Goal: Task Accomplishment & Management: Manage account settings

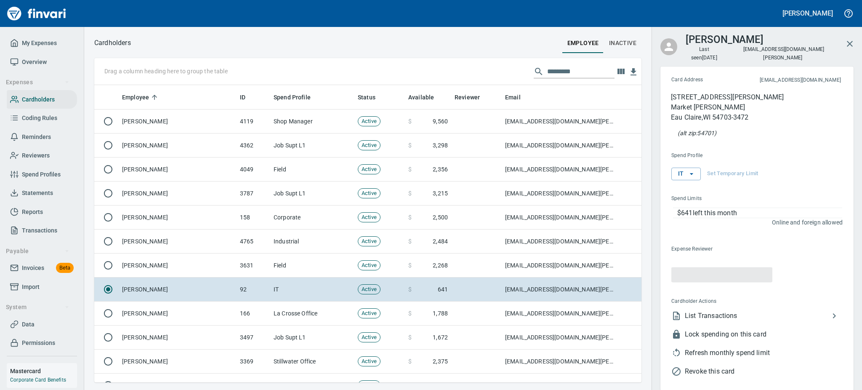
scroll to position [288, 528]
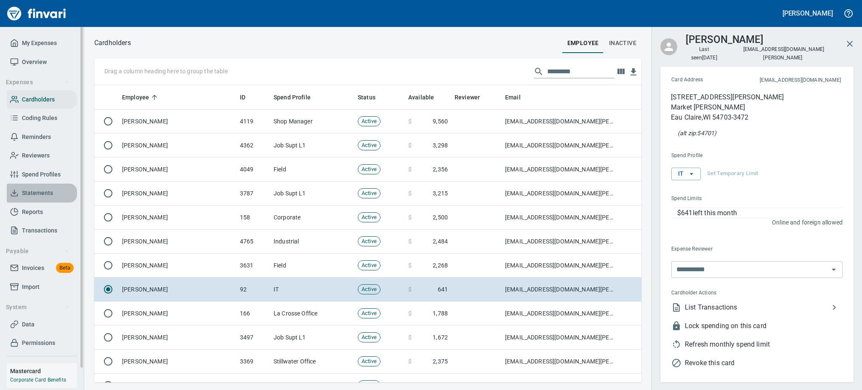
click at [35, 194] on span "Statements" at bounding box center [37, 193] width 31 height 11
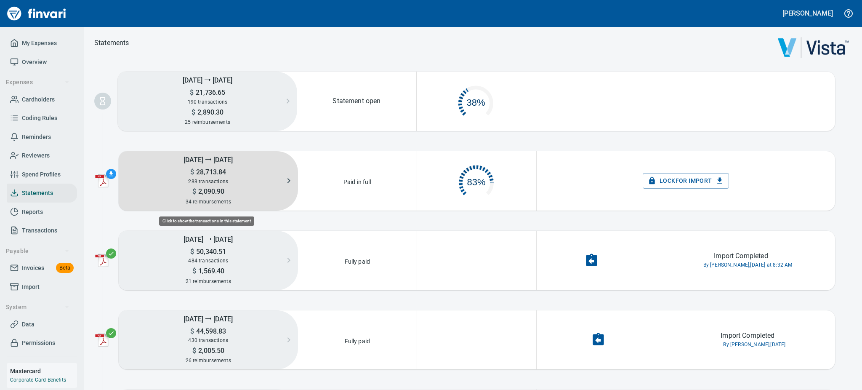
scroll to position [39, 108]
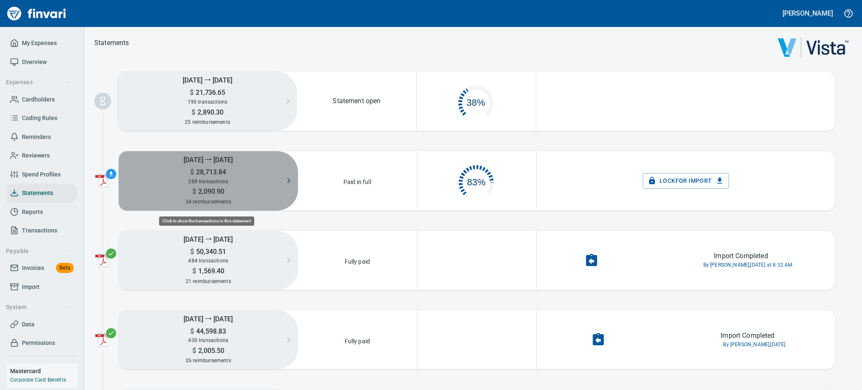
click at [201, 172] on span "28,713.84" at bounding box center [210, 172] width 32 height 8
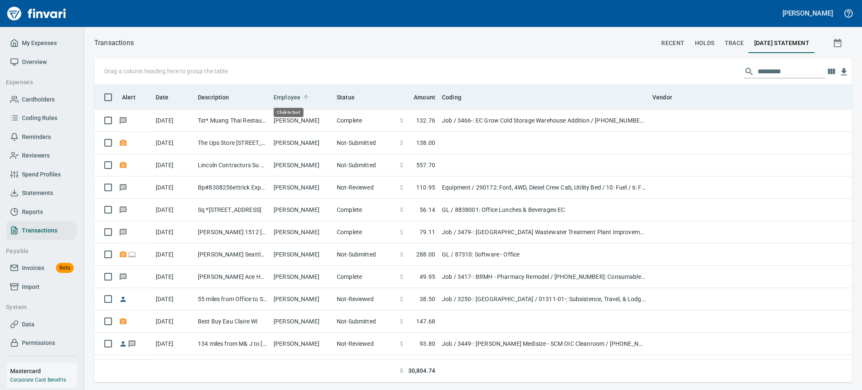
scroll to position [288, 738]
click at [284, 93] on span "Employee" at bounding box center [287, 97] width 27 height 10
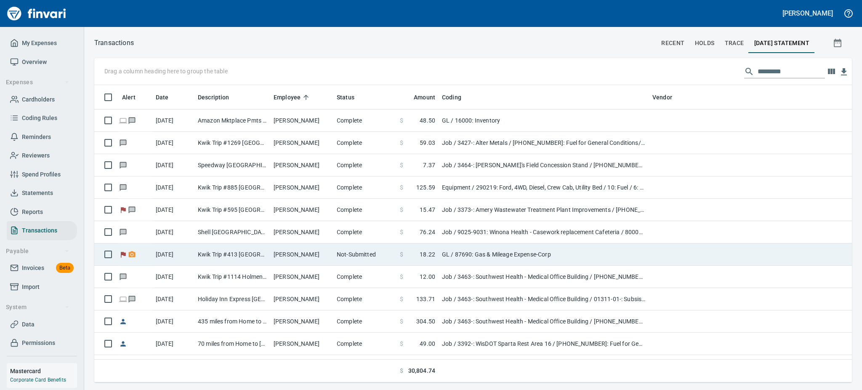
click at [344, 252] on td "Not-Submitted" at bounding box center [364, 254] width 63 height 22
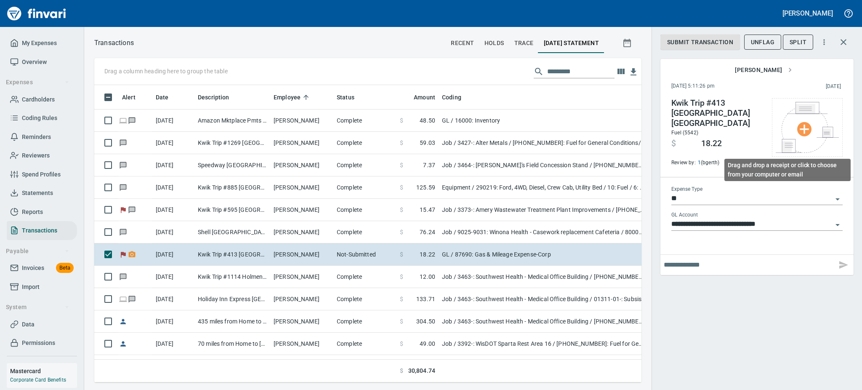
scroll to position [279, 528]
click at [732, 258] on input "text" at bounding box center [749, 264] width 170 height 13
type input "*"
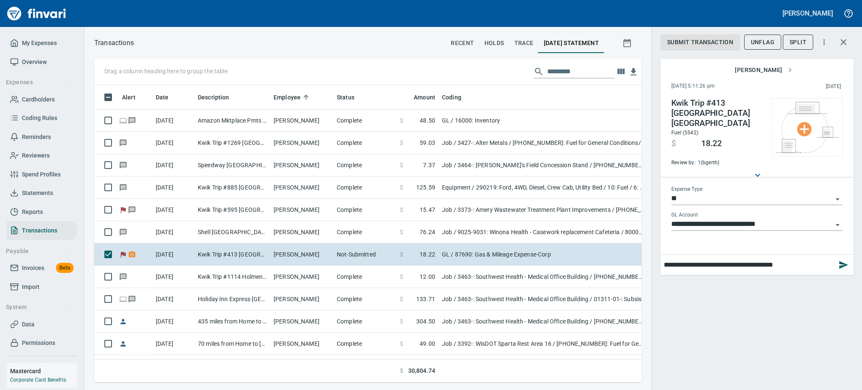
type input "**********"
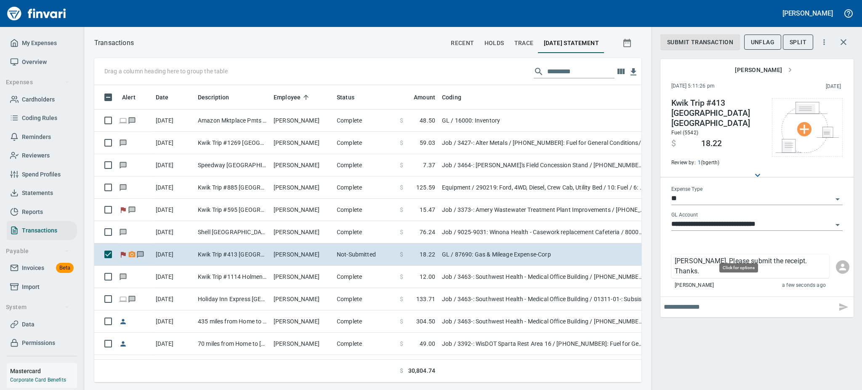
click at [732, 256] on p "[PERSON_NAME], Please submit the receipt. Thanks." at bounding box center [749, 266] width 151 height 20
click at [635, 368] on div at bounding box center [431, 195] width 862 height 390
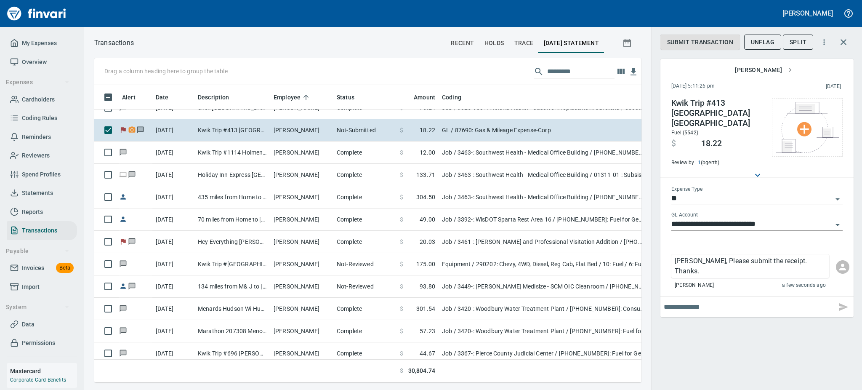
scroll to position [135, 0]
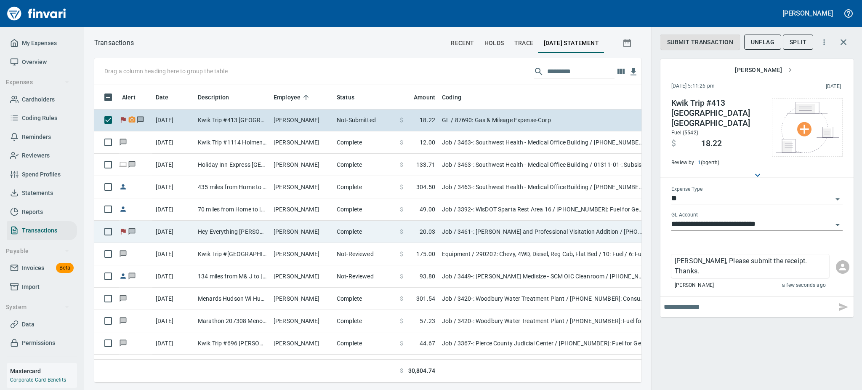
click at [218, 234] on td "Hey Everything [PERSON_NAME] WI" at bounding box center [232, 231] width 76 height 22
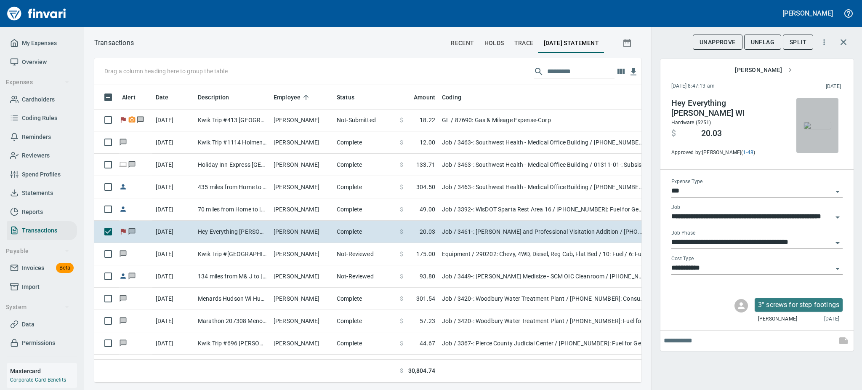
click at [815, 122] on img "button" at bounding box center [817, 125] width 27 height 7
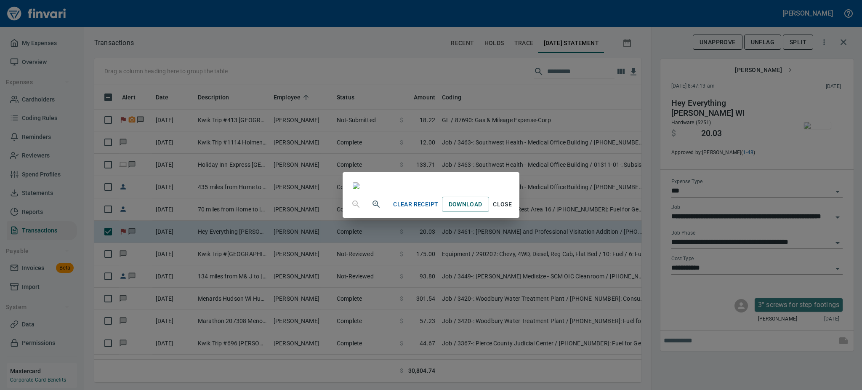
scroll to position [105, 0]
click at [513, 210] on span "Close" at bounding box center [502, 204] width 20 height 11
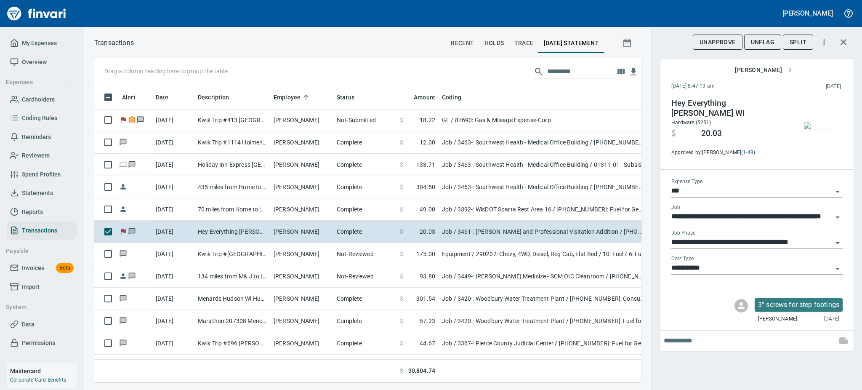
click at [761, 52] on div "UnApprove UnFlag Split" at bounding box center [756, 43] width 193 height 29
click at [759, 37] on span "UnFlag" at bounding box center [763, 42] width 24 height 11
click at [759, 38] on div "Flag" at bounding box center [766, 43] width 29 height 16
click at [298, 382] on div "Transactions recent holds trace [DATE] Statement Drag a column heading here to …" at bounding box center [473, 208] width 778 height 363
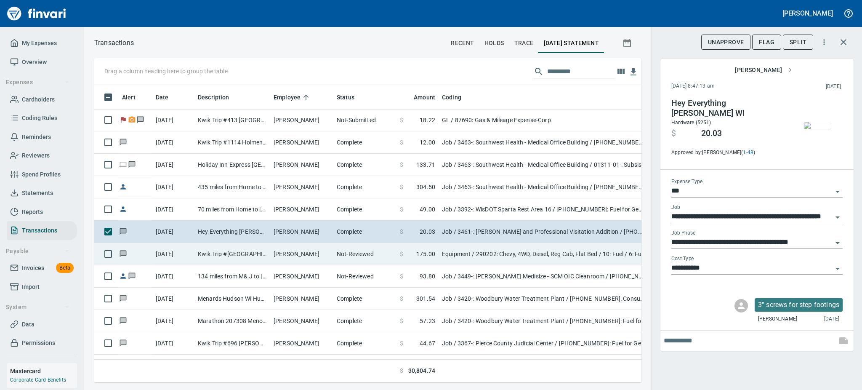
click at [329, 255] on td "[PERSON_NAME]" at bounding box center [301, 254] width 63 height 22
type input "*********"
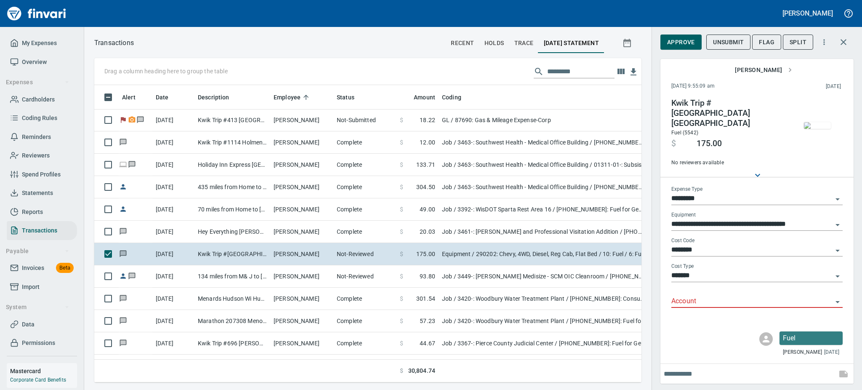
scroll to position [279, 528]
click at [808, 126] on img "button" at bounding box center [817, 125] width 27 height 7
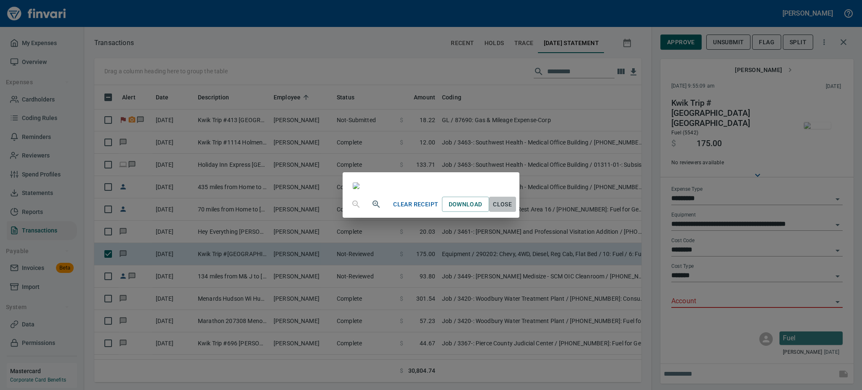
click at [513, 210] on span "Close" at bounding box center [502, 204] width 20 height 11
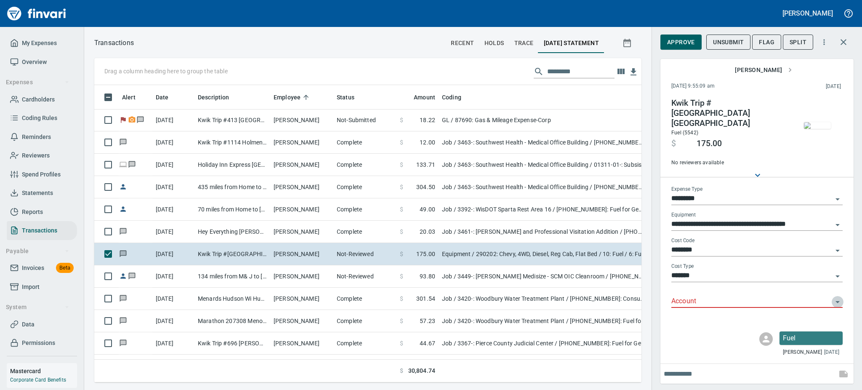
click at [837, 301] on icon "Open" at bounding box center [837, 302] width 4 height 2
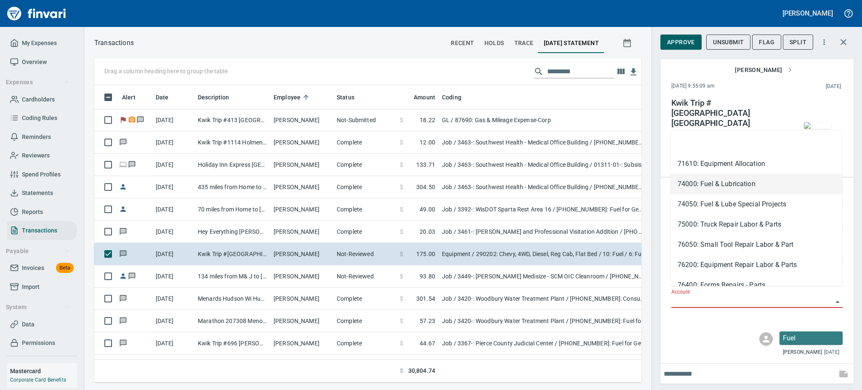
click at [738, 180] on li "74000: Fuel & Lubrication" at bounding box center [756, 184] width 171 height 20
type input "**********"
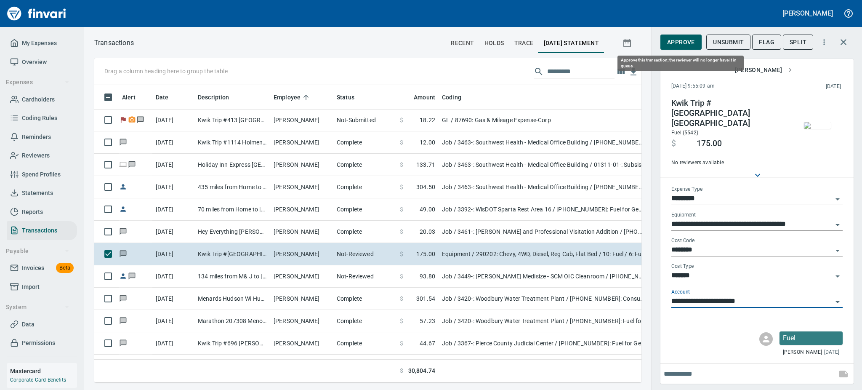
click at [682, 39] on span "Approve" at bounding box center [681, 42] width 28 height 11
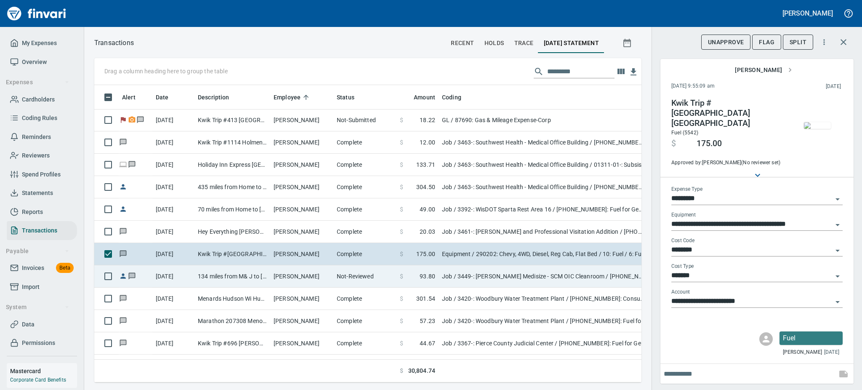
click at [271, 278] on td "[PERSON_NAME]" at bounding box center [301, 276] width 63 height 22
type input "***"
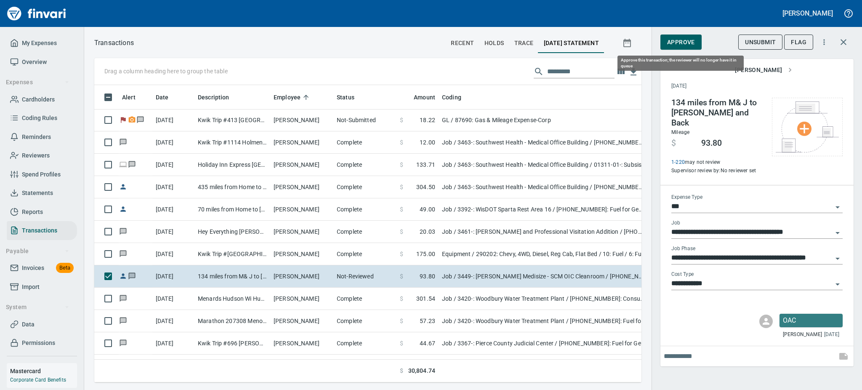
click at [677, 39] on span "Approve" at bounding box center [681, 42] width 28 height 11
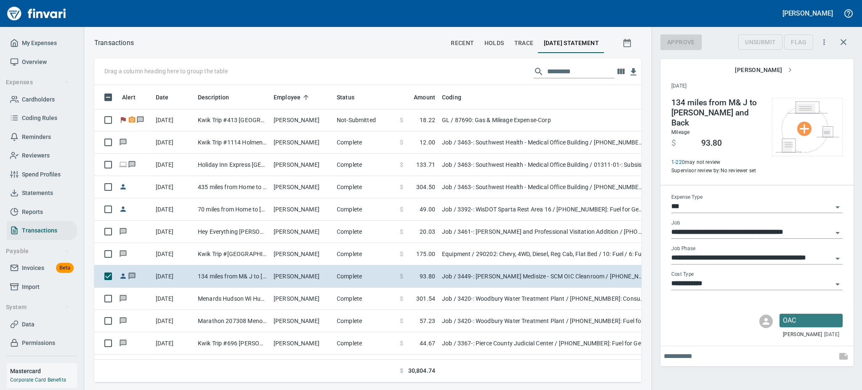
scroll to position [279, 528]
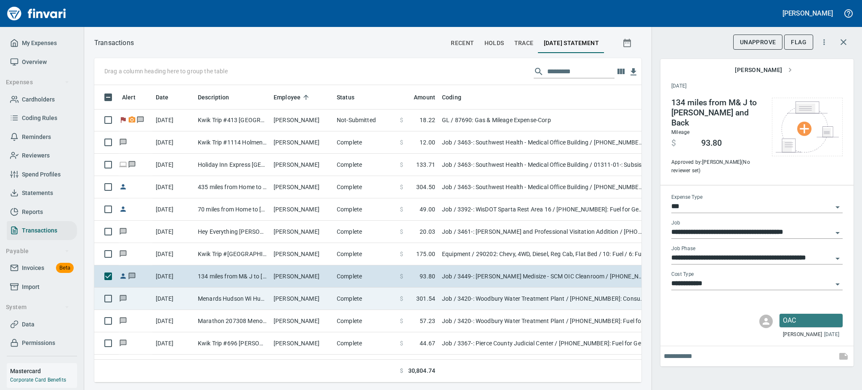
click at [292, 304] on td "[PERSON_NAME]" at bounding box center [301, 298] width 63 height 22
type input "**********"
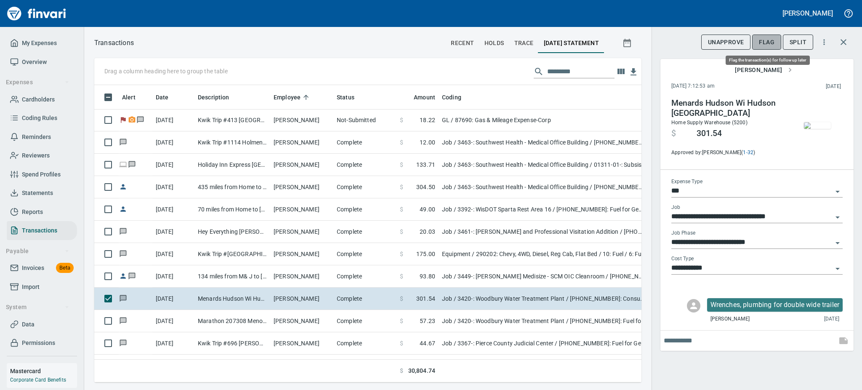
click at [768, 41] on span "Flag" at bounding box center [767, 42] width 16 height 11
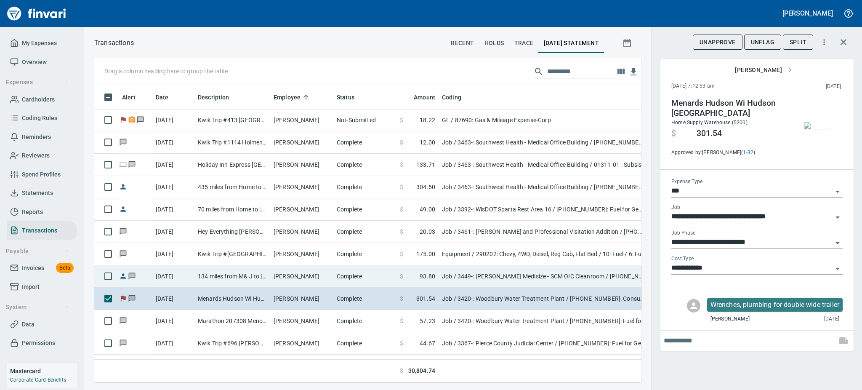
scroll to position [279, 528]
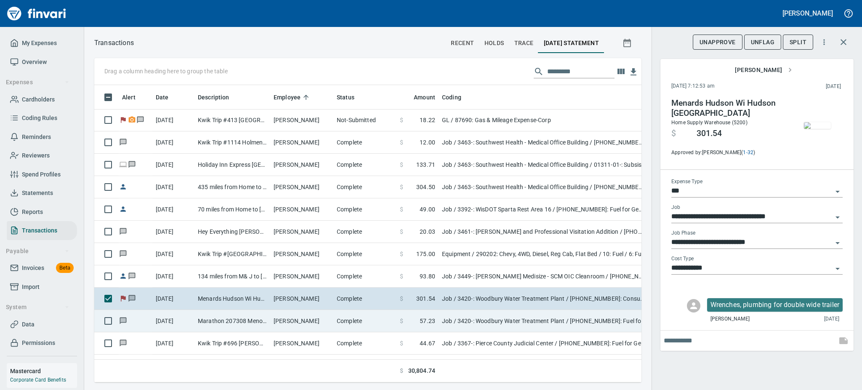
click at [256, 319] on td "Marathon 207308 Menomonie WI" at bounding box center [232, 321] width 76 height 22
type input "**********"
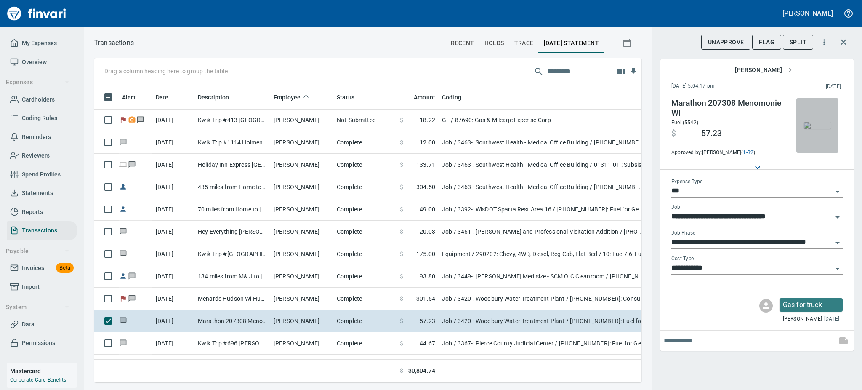
click at [818, 122] on img "button" at bounding box center [817, 125] width 27 height 7
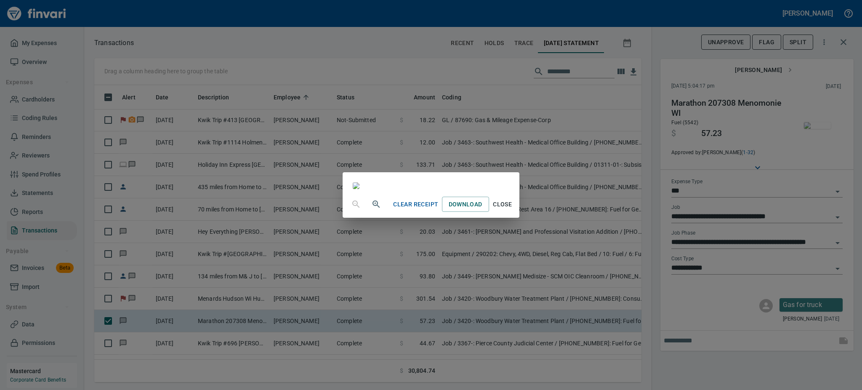
click at [513, 210] on span "Close" at bounding box center [502, 204] width 20 height 11
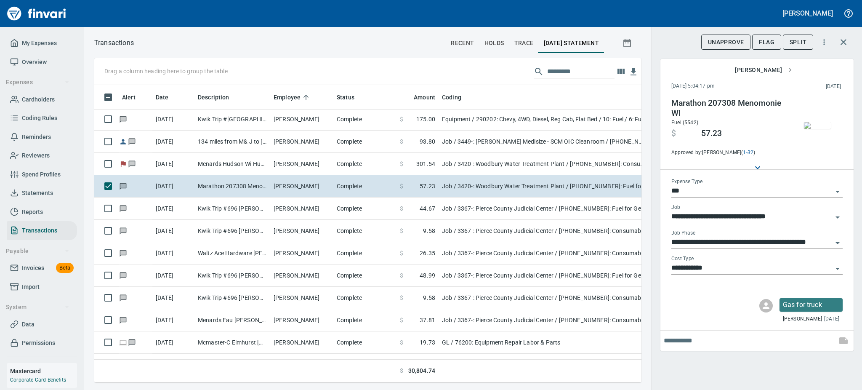
scroll to position [292, 0]
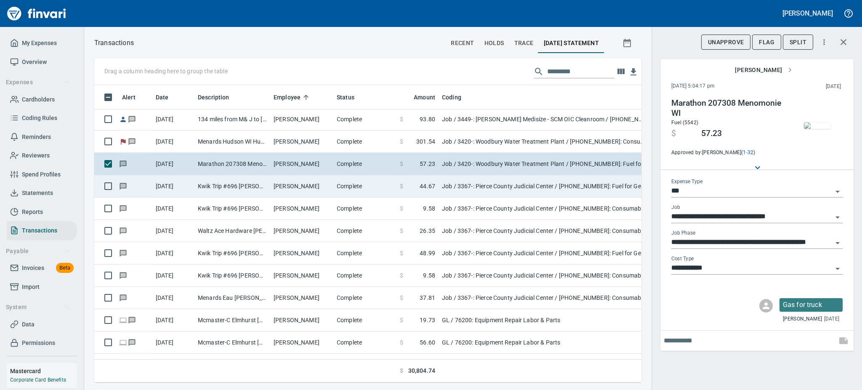
click at [286, 191] on td "[PERSON_NAME]" at bounding box center [301, 186] width 63 height 22
type input "**********"
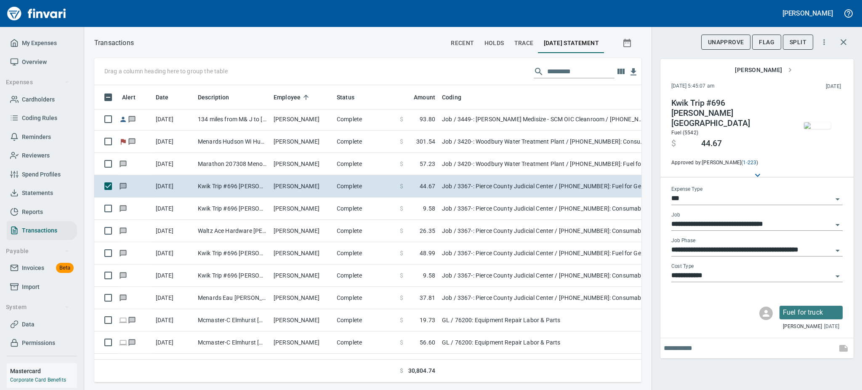
click at [815, 129] on img "button" at bounding box center [817, 125] width 27 height 7
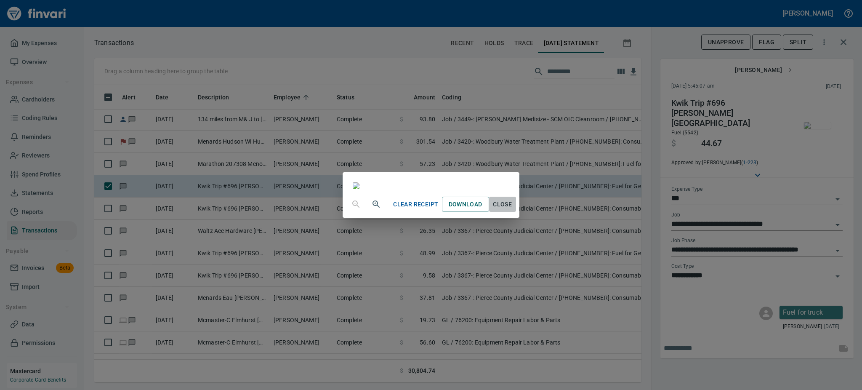
click at [513, 210] on span "Close" at bounding box center [502, 204] width 20 height 11
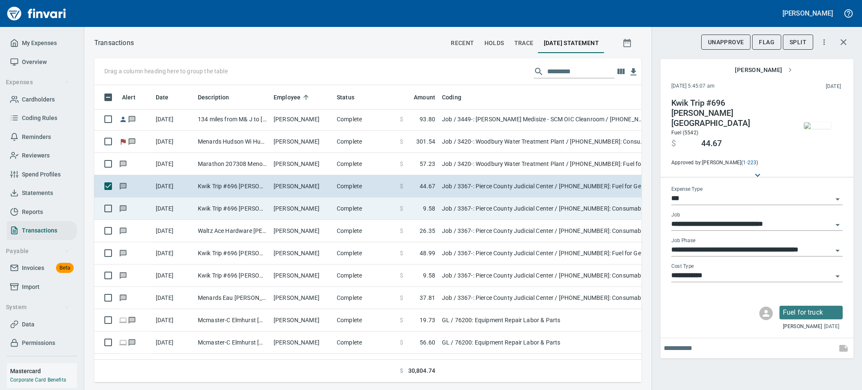
click at [260, 207] on td "Kwik Trip #696 [PERSON_NAME] [GEOGRAPHIC_DATA]" at bounding box center [232, 208] width 76 height 22
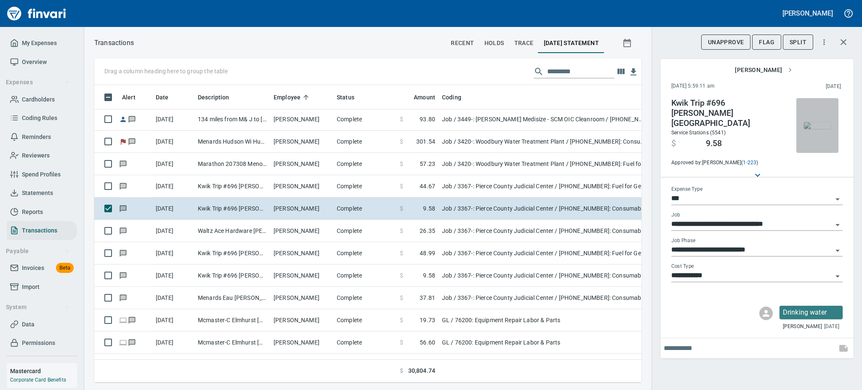
click at [819, 122] on img "button" at bounding box center [817, 125] width 27 height 7
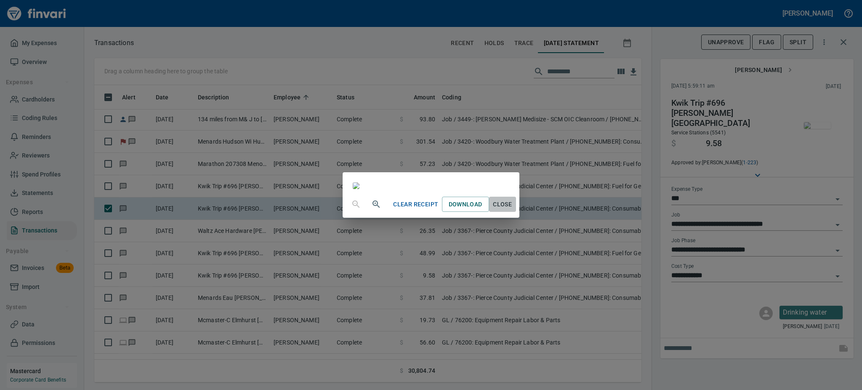
click at [513, 210] on span "Close" at bounding box center [502, 204] width 20 height 11
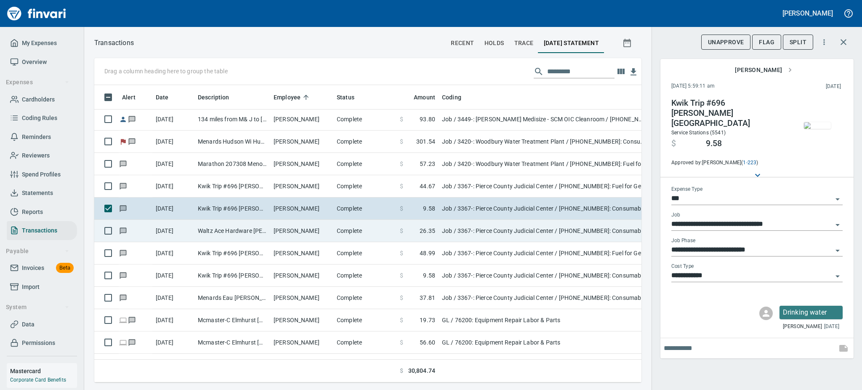
click at [267, 228] on td "Waltz Ace Hardware [PERSON_NAME] WI" at bounding box center [232, 231] width 76 height 22
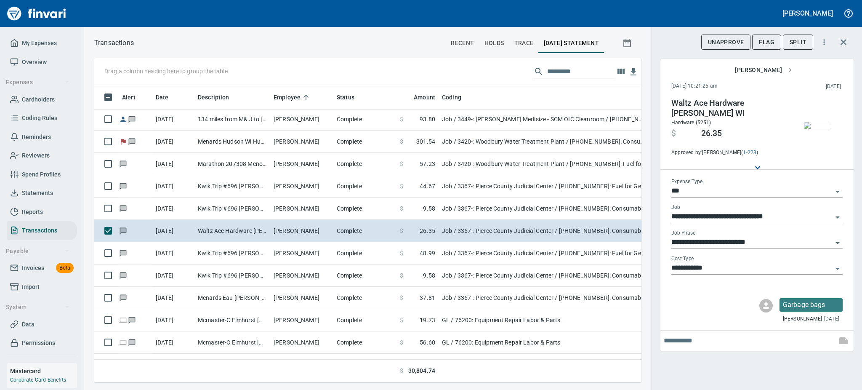
scroll to position [279, 528]
click at [810, 124] on img "button" at bounding box center [817, 125] width 27 height 7
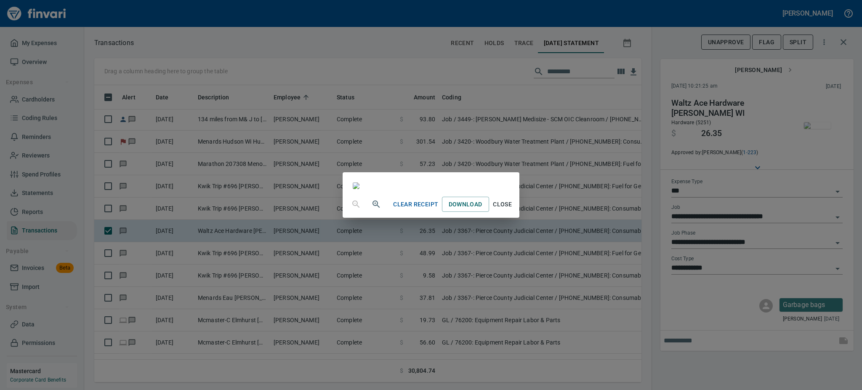
click at [513, 210] on span "Close" at bounding box center [502, 204] width 20 height 11
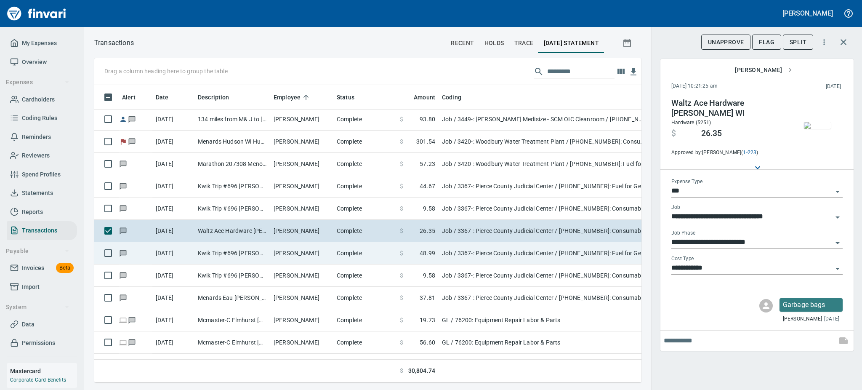
click at [287, 253] on td "[PERSON_NAME]" at bounding box center [301, 253] width 63 height 22
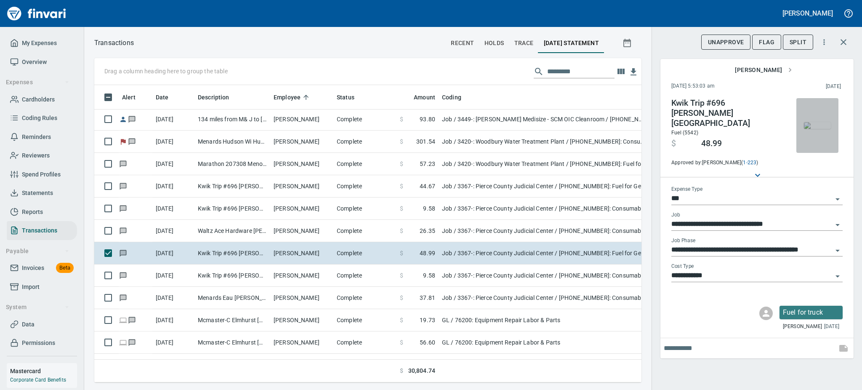
click at [815, 125] on img "button" at bounding box center [817, 125] width 27 height 7
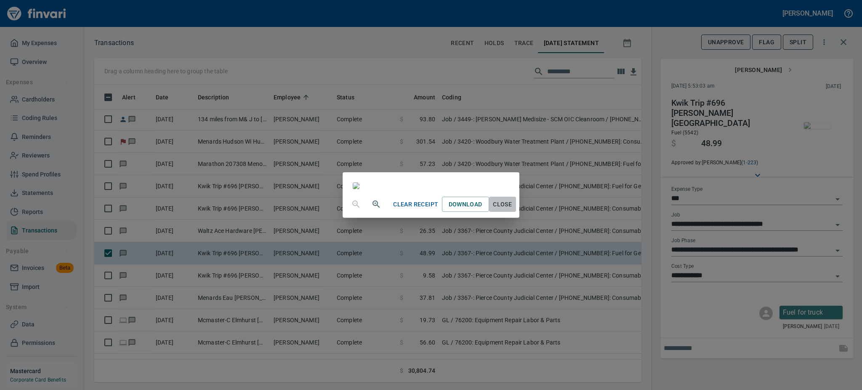
click at [513, 210] on span "Close" at bounding box center [502, 204] width 20 height 11
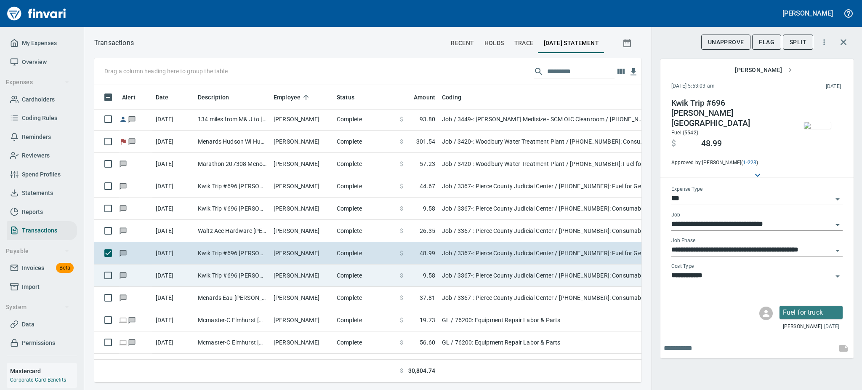
click at [261, 279] on td "Kwik Trip #696 [PERSON_NAME] [GEOGRAPHIC_DATA]" at bounding box center [232, 275] width 76 height 22
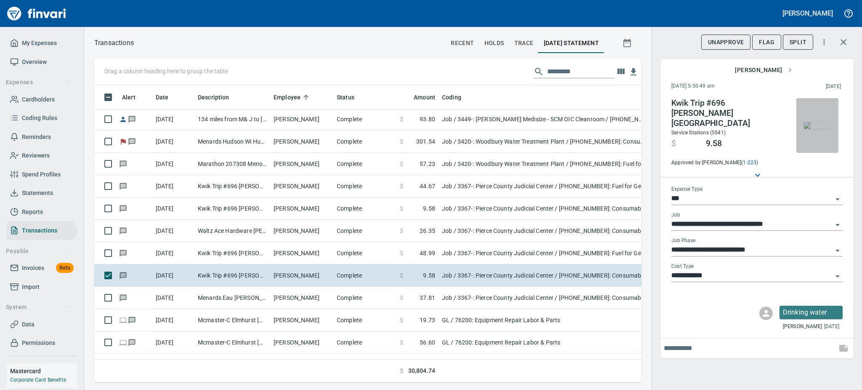
click at [812, 122] on img "button" at bounding box center [817, 125] width 27 height 7
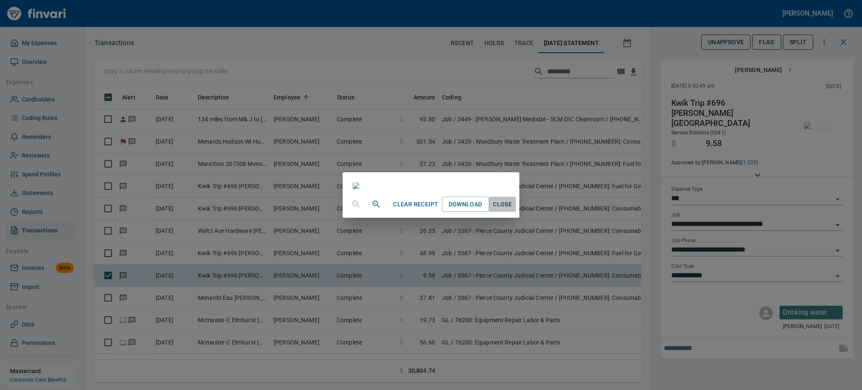
click at [513, 210] on span "Close" at bounding box center [502, 204] width 20 height 11
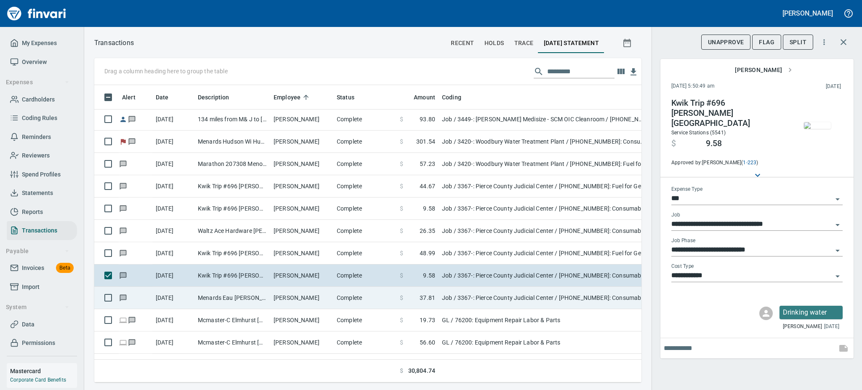
click at [293, 302] on td "[PERSON_NAME]" at bounding box center [301, 298] width 63 height 22
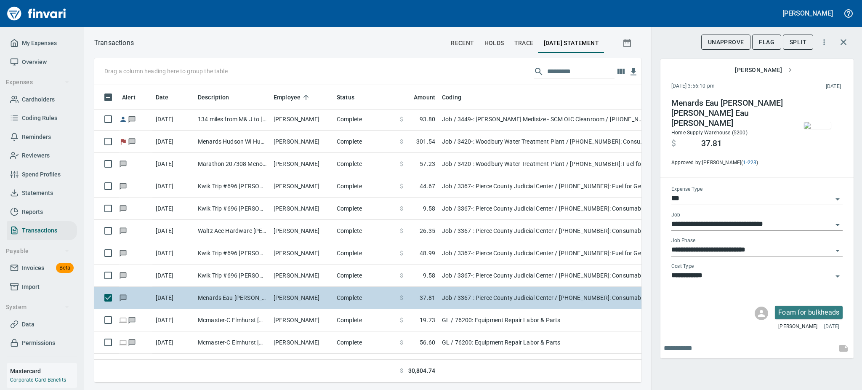
type input "**********"
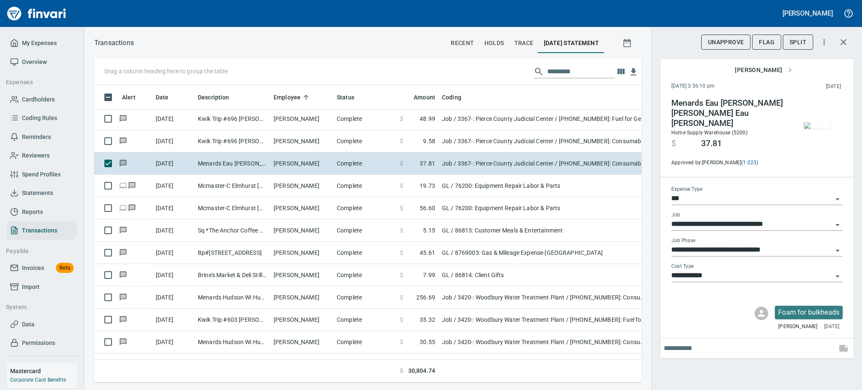
scroll to position [449, 0]
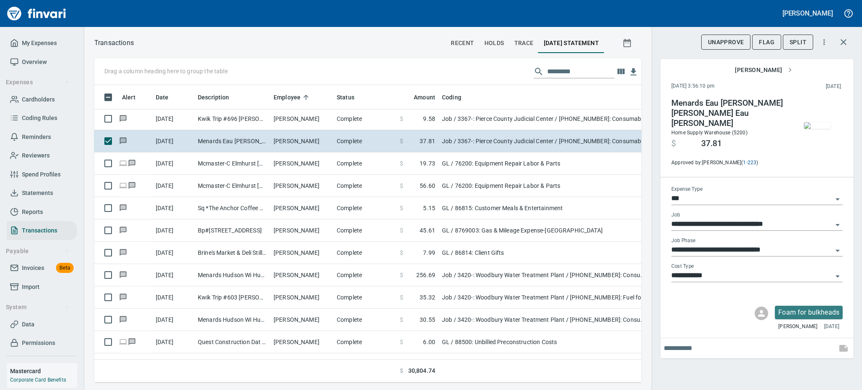
click at [820, 129] on img "button" at bounding box center [817, 125] width 27 height 7
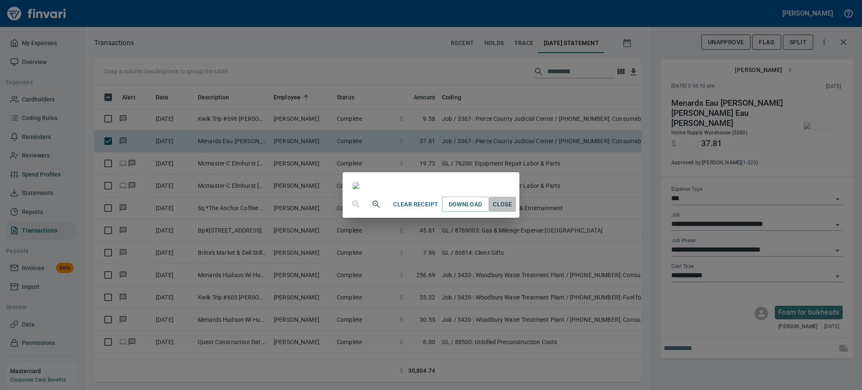
click at [513, 210] on span "Close" at bounding box center [502, 204] width 20 height 11
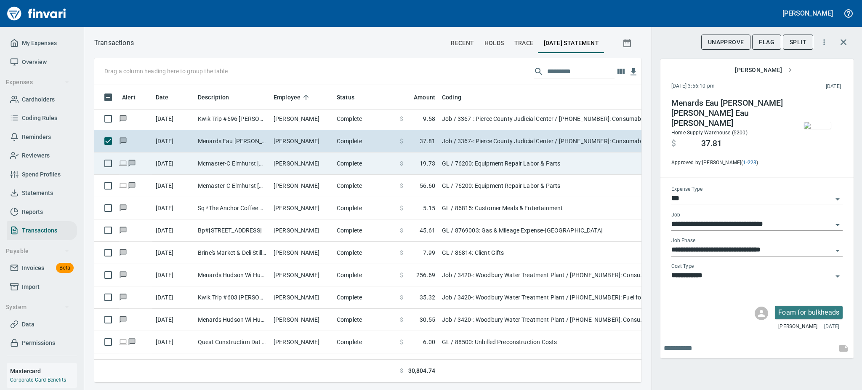
click at [332, 167] on td "[PERSON_NAME]" at bounding box center [301, 163] width 63 height 22
type input "**"
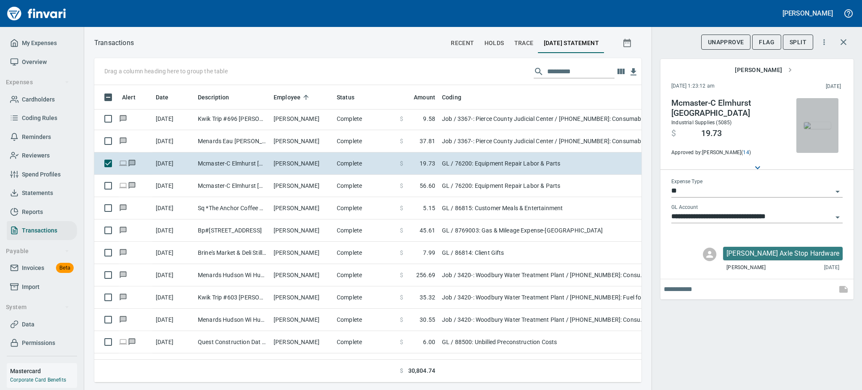
click at [812, 124] on img "button" at bounding box center [817, 125] width 27 height 7
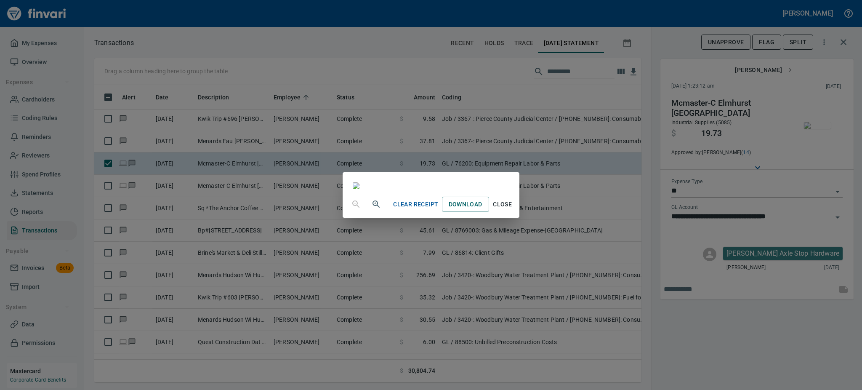
scroll to position [55, 0]
click at [519, 218] on div "Clear Receipt Download Close" at bounding box center [431, 204] width 176 height 27
click at [513, 210] on span "Close" at bounding box center [502, 204] width 20 height 11
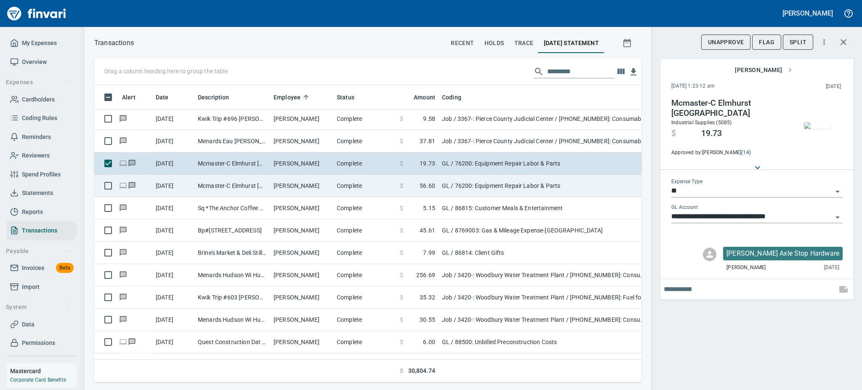
click at [214, 186] on td "Mcmaster-C Elmhurst [GEOGRAPHIC_DATA]" at bounding box center [232, 186] width 76 height 22
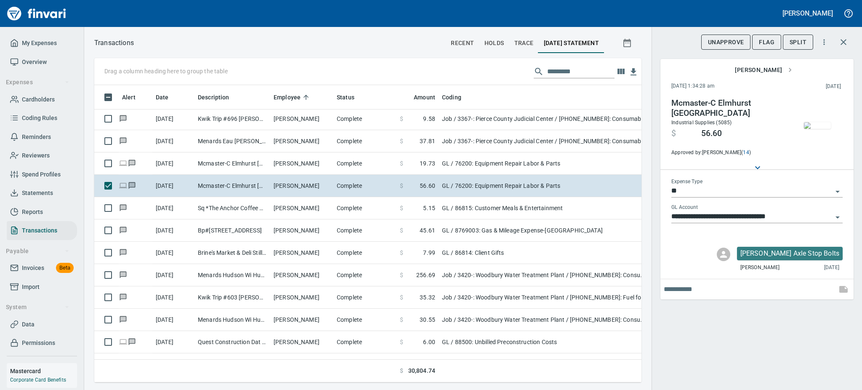
click at [819, 124] on img "button" at bounding box center [817, 125] width 27 height 7
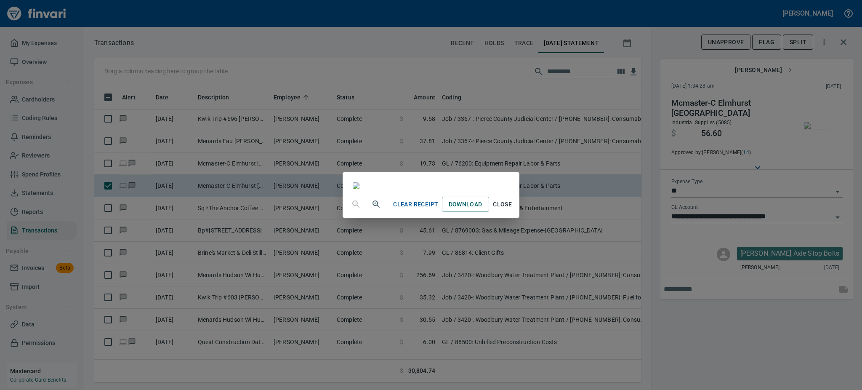
scroll to position [40, 0]
click at [513, 210] on span "Close" at bounding box center [502, 204] width 20 height 11
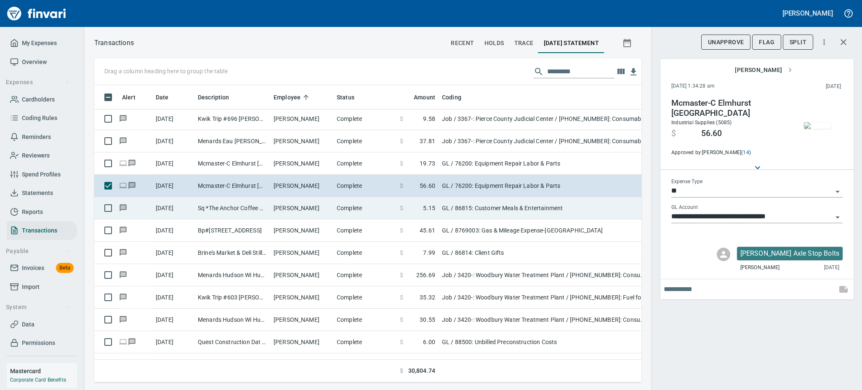
click at [260, 202] on td "Sq *The Anchor Coffee White Bear La MN" at bounding box center [232, 208] width 76 height 22
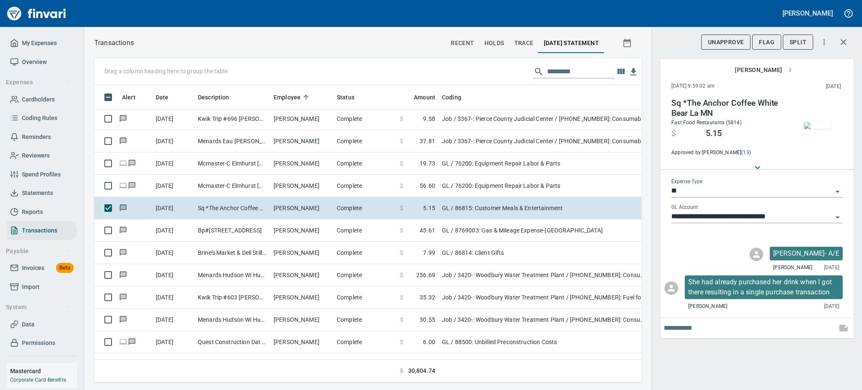
click at [815, 129] on img "button" at bounding box center [817, 125] width 27 height 7
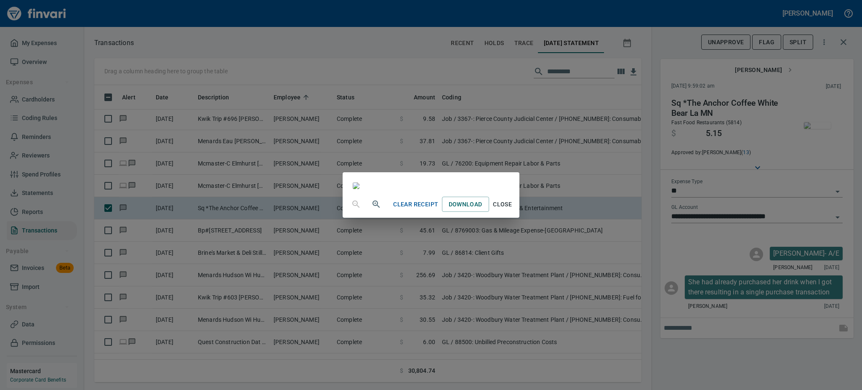
click at [815, 132] on div "Clear Receipt Download Close" at bounding box center [431, 195] width 862 height 390
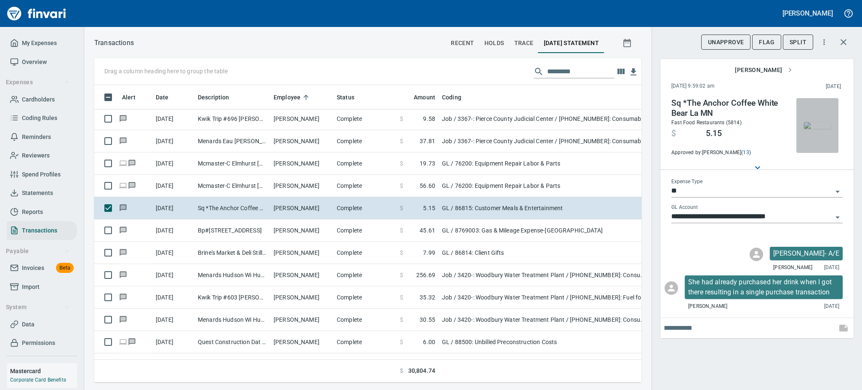
click at [815, 129] on img "button" at bounding box center [817, 125] width 27 height 7
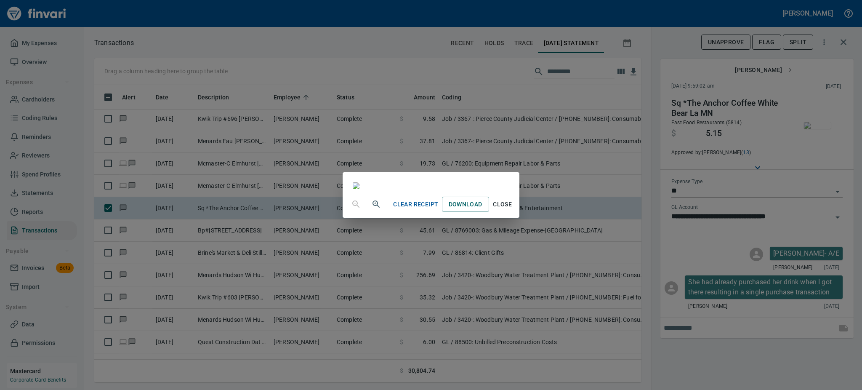
click at [811, 132] on div "Clear Receipt Download Close" at bounding box center [431, 195] width 862 height 390
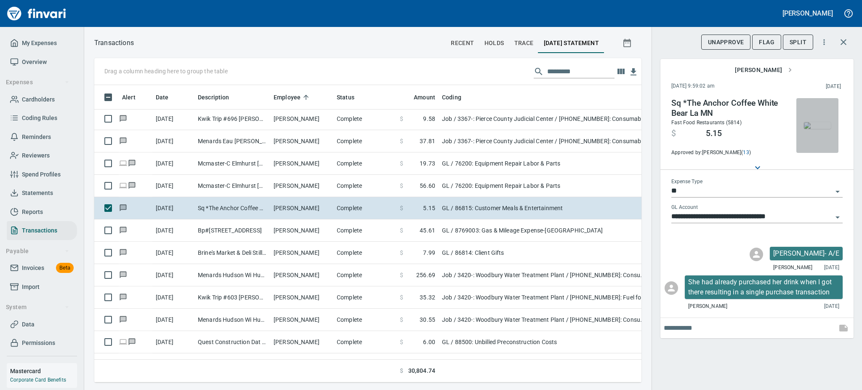
click at [812, 129] on img "button" at bounding box center [817, 125] width 27 height 7
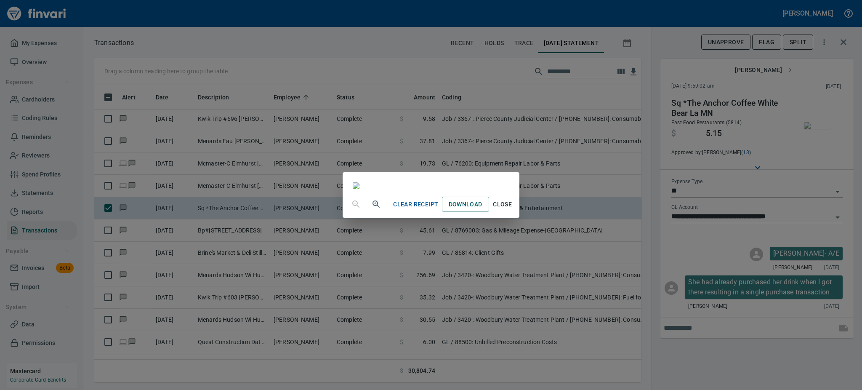
click at [812, 134] on div "Clear Receipt Download Close" at bounding box center [431, 195] width 862 height 390
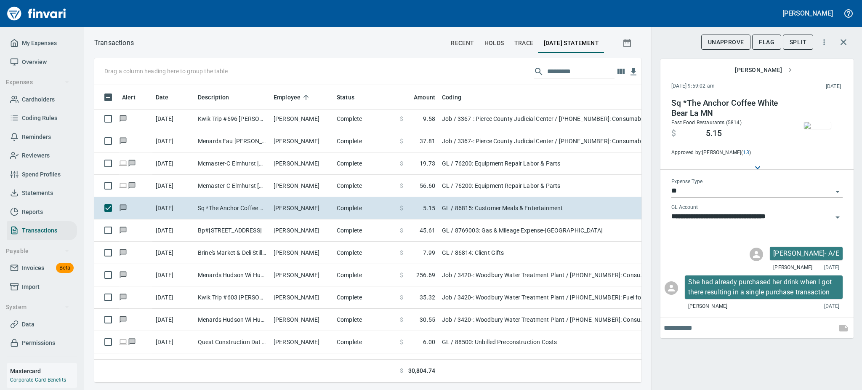
click at [812, 129] on img "button" at bounding box center [817, 125] width 27 height 7
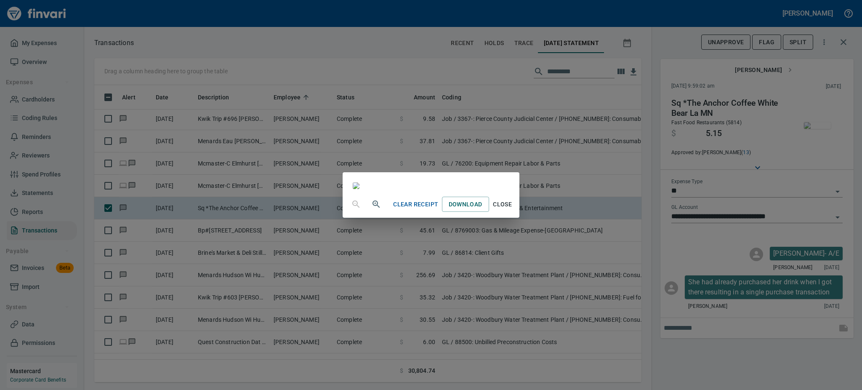
click at [812, 134] on div "Clear Receipt Download Close" at bounding box center [431, 195] width 862 height 390
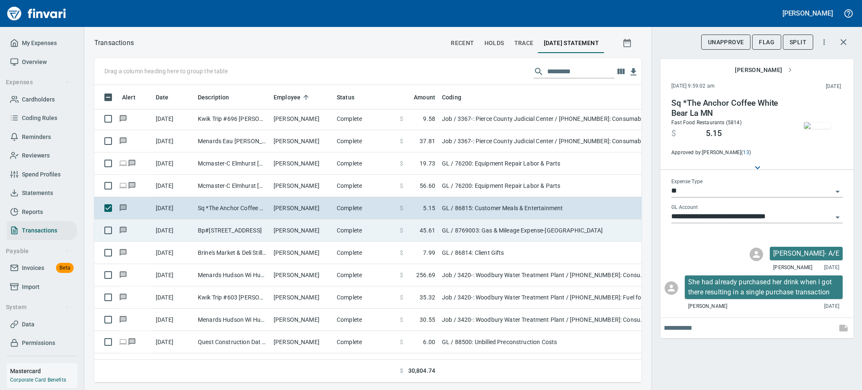
click at [351, 229] on td "Complete" at bounding box center [364, 230] width 63 height 22
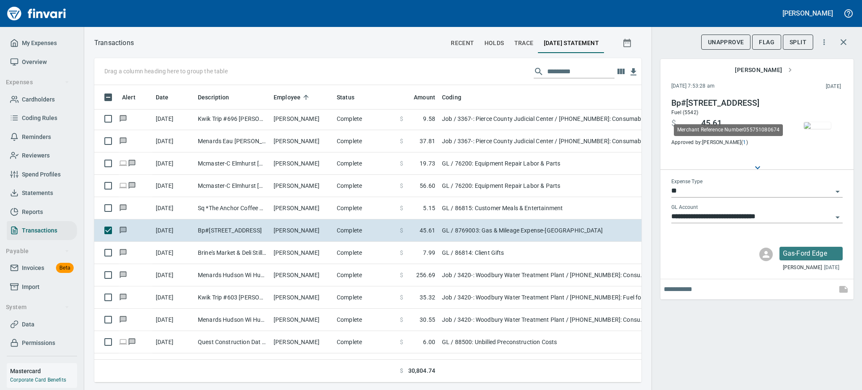
scroll to position [279, 528]
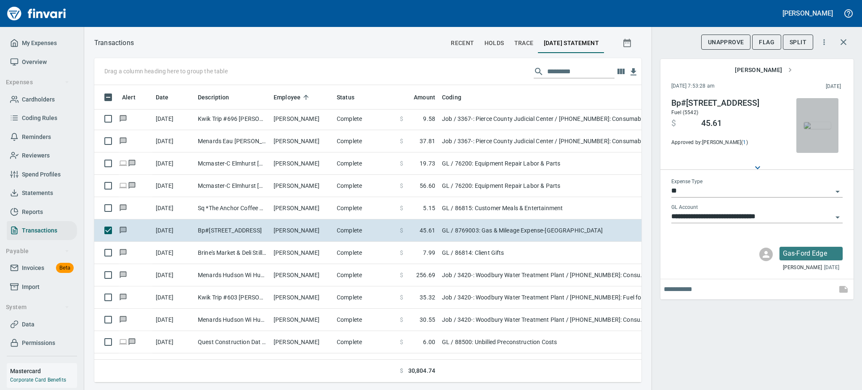
click at [818, 122] on img "button" at bounding box center [817, 125] width 27 height 7
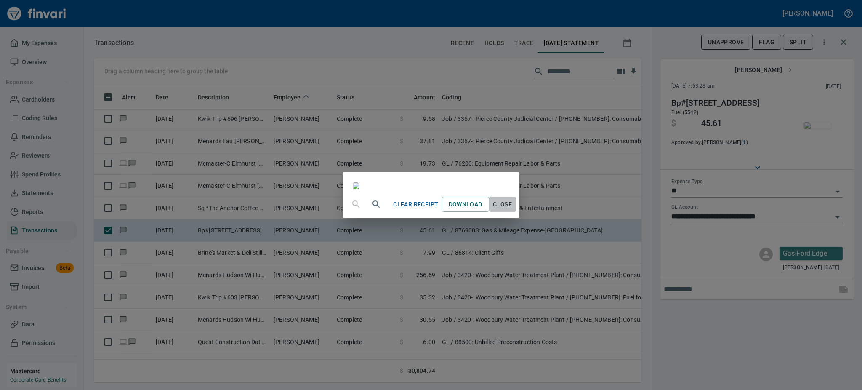
click at [513, 210] on span "Close" at bounding box center [502, 204] width 20 height 11
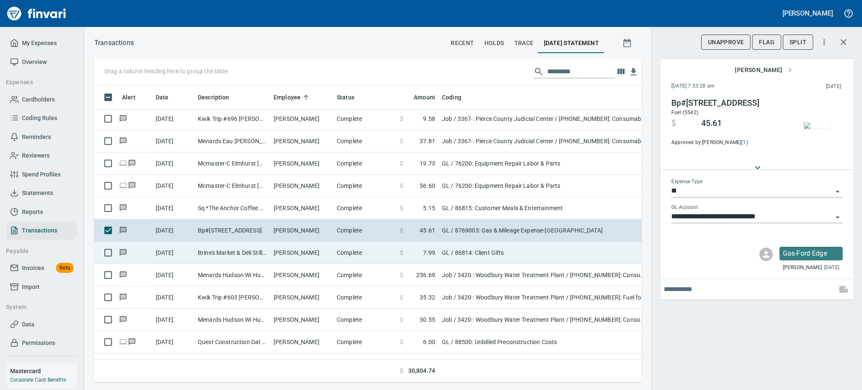
click at [308, 251] on td "[PERSON_NAME]" at bounding box center [301, 253] width 63 height 22
type input "**********"
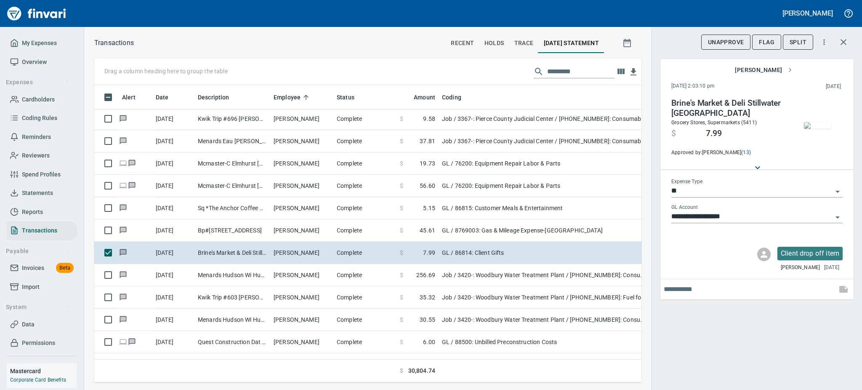
click at [816, 122] on img "button" at bounding box center [817, 125] width 27 height 7
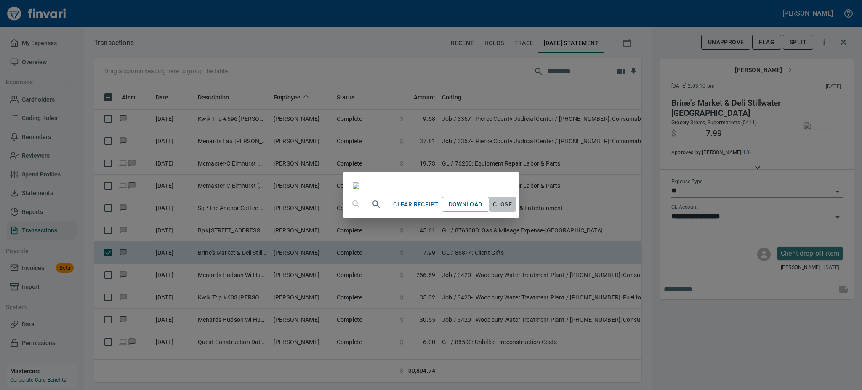
click at [513, 210] on span "Close" at bounding box center [502, 204] width 20 height 11
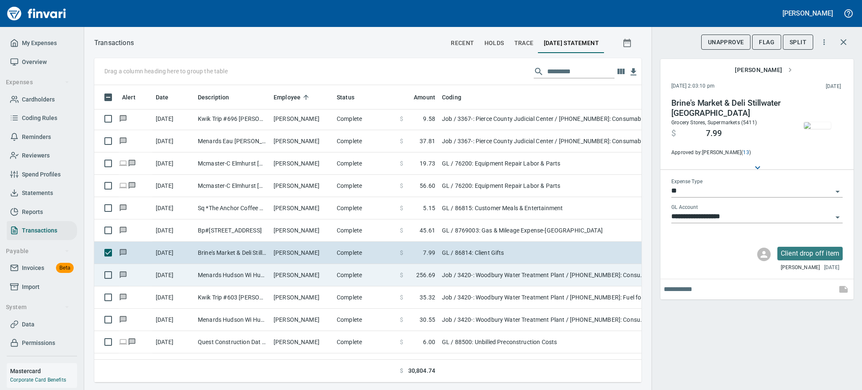
click at [368, 277] on td "Complete" at bounding box center [364, 275] width 63 height 22
type input "***"
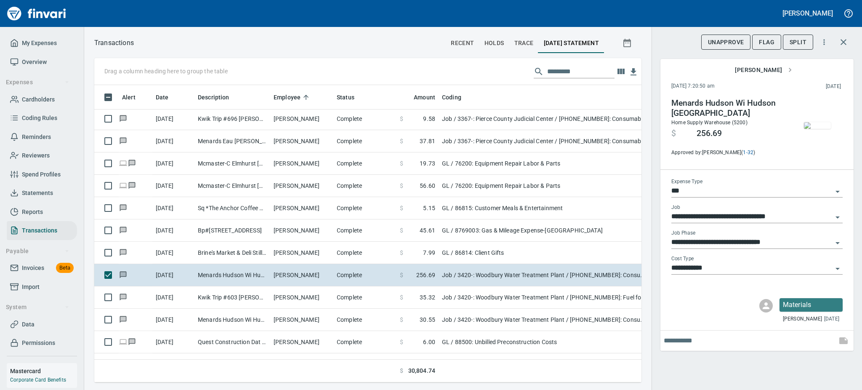
scroll to position [279, 528]
click at [761, 41] on span "Flag" at bounding box center [767, 42] width 16 height 11
click at [806, 122] on img "button" at bounding box center [817, 125] width 27 height 7
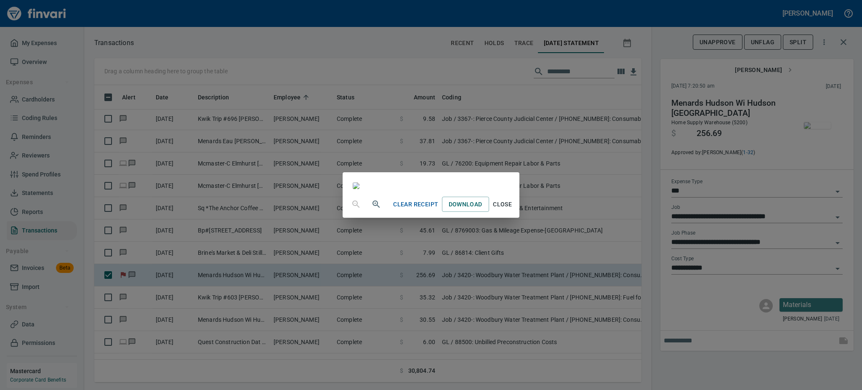
click at [513, 210] on span "Close" at bounding box center [502, 204] width 20 height 11
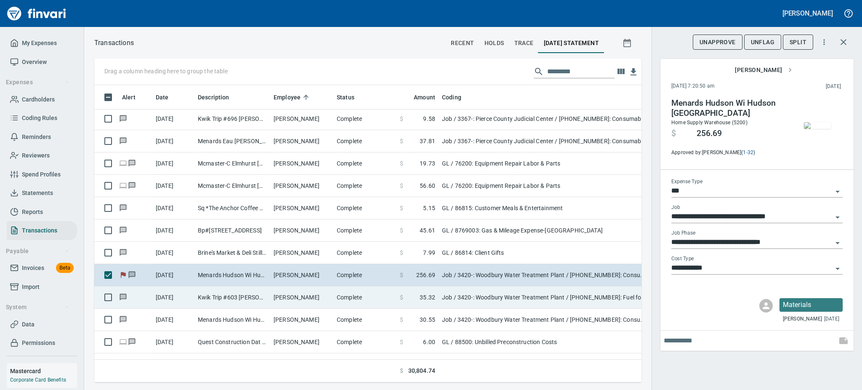
click at [231, 296] on td "Kwik Trip #603 [PERSON_NAME] WI" at bounding box center [232, 297] width 76 height 22
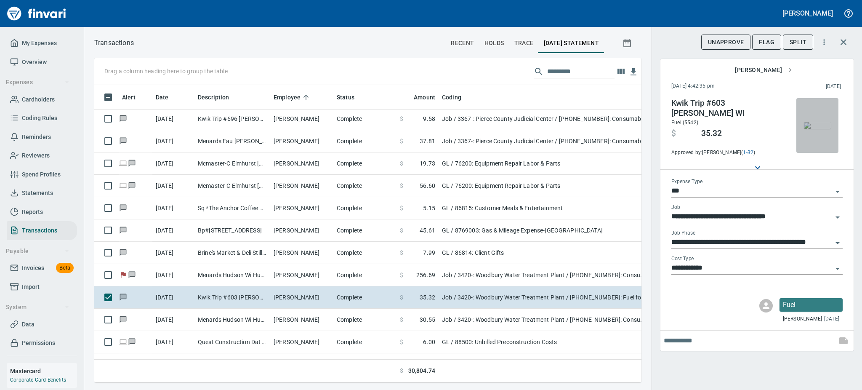
click at [818, 129] on img "button" at bounding box center [817, 125] width 27 height 7
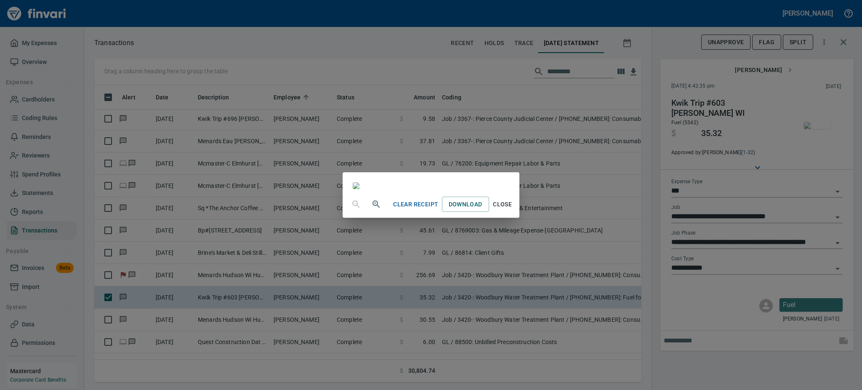
click at [513, 210] on span "Close" at bounding box center [502, 204] width 20 height 11
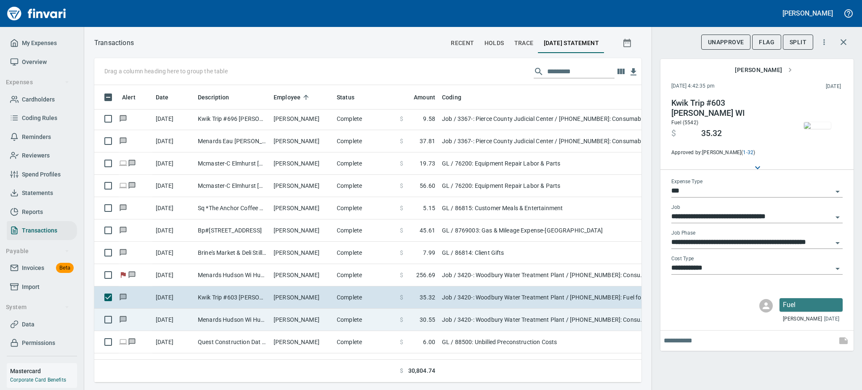
click at [300, 321] on td "[PERSON_NAME]" at bounding box center [301, 319] width 63 height 22
type input "**********"
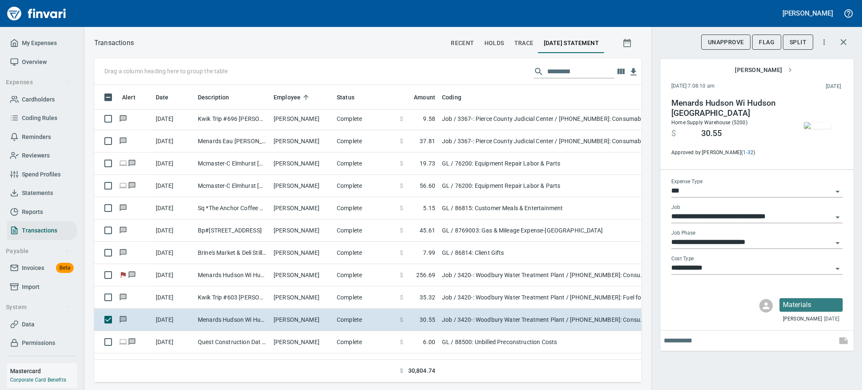
click at [817, 125] on img "button" at bounding box center [817, 125] width 27 height 7
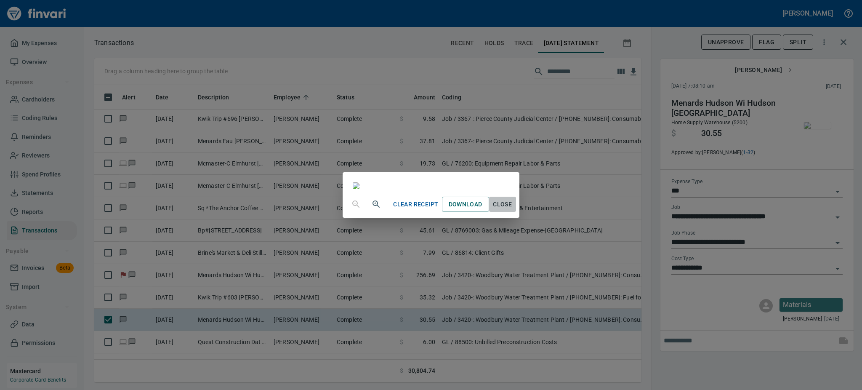
click at [513, 210] on span "Close" at bounding box center [502, 204] width 20 height 11
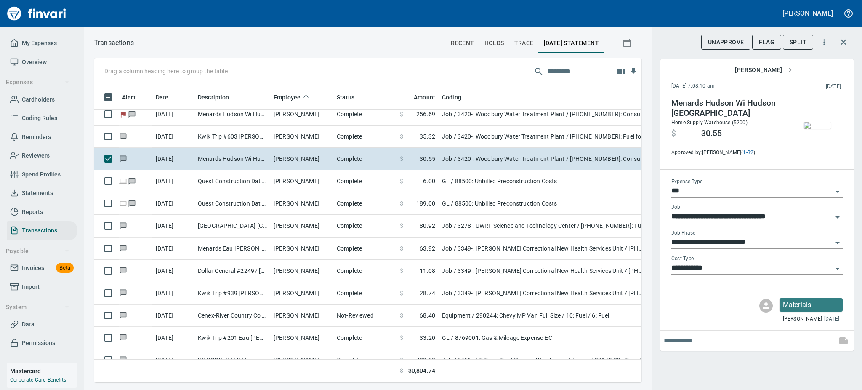
scroll to position [628, 0]
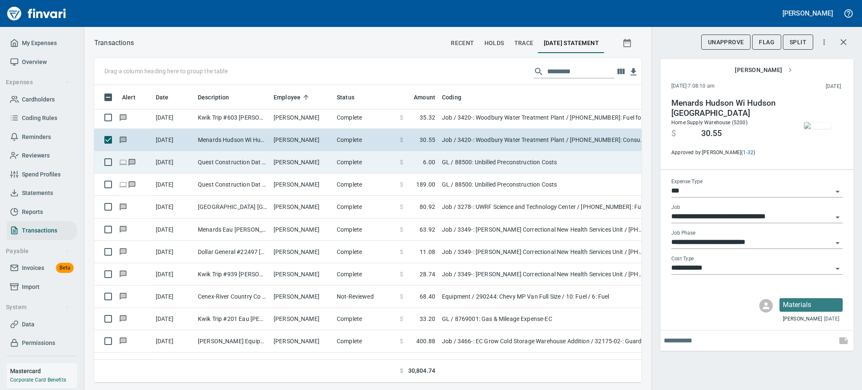
click at [240, 160] on td "Quest Construction Dat [GEOGRAPHIC_DATA] [GEOGRAPHIC_DATA]" at bounding box center [232, 162] width 76 height 22
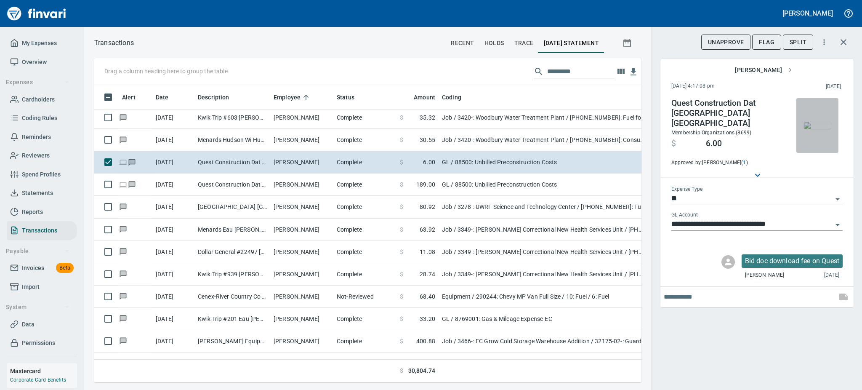
click at [822, 128] on img "button" at bounding box center [817, 125] width 27 height 7
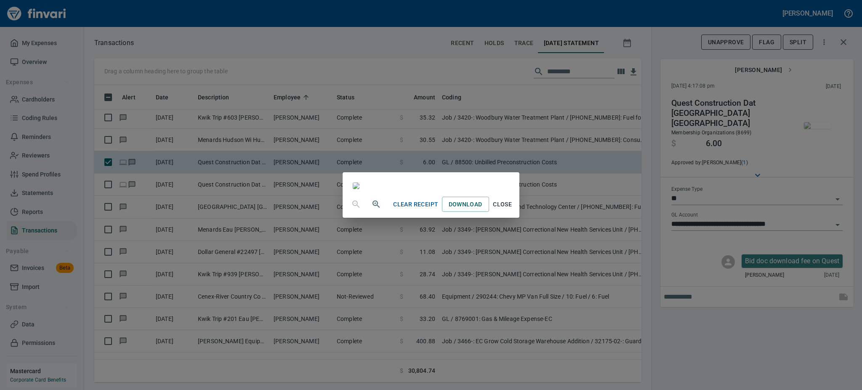
click at [513, 210] on span "Close" at bounding box center [502, 204] width 20 height 11
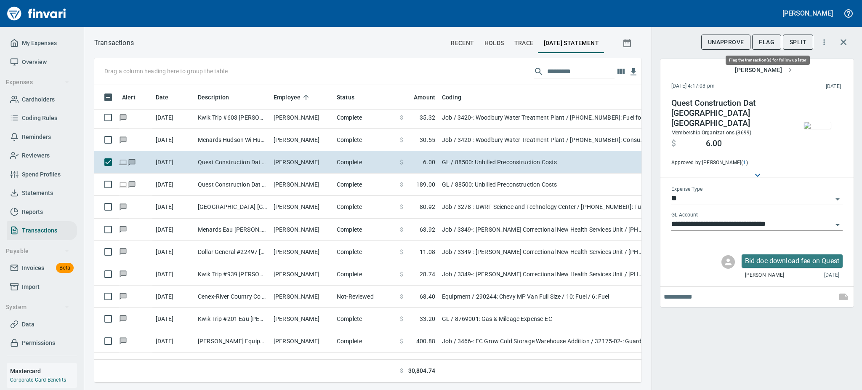
click at [767, 43] on span "Flag" at bounding box center [767, 42] width 16 height 11
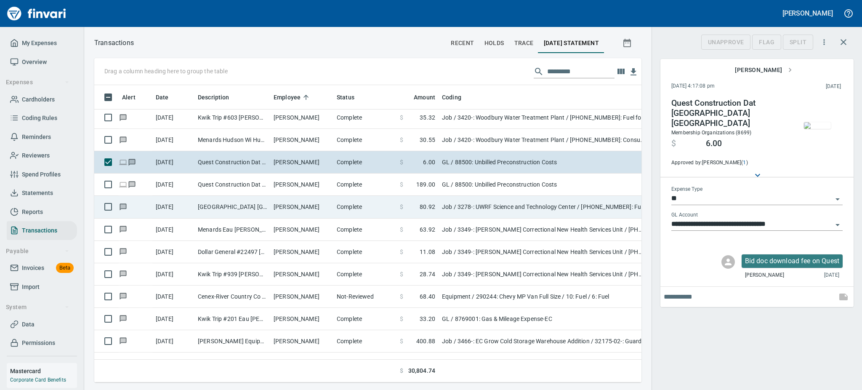
scroll to position [279, 528]
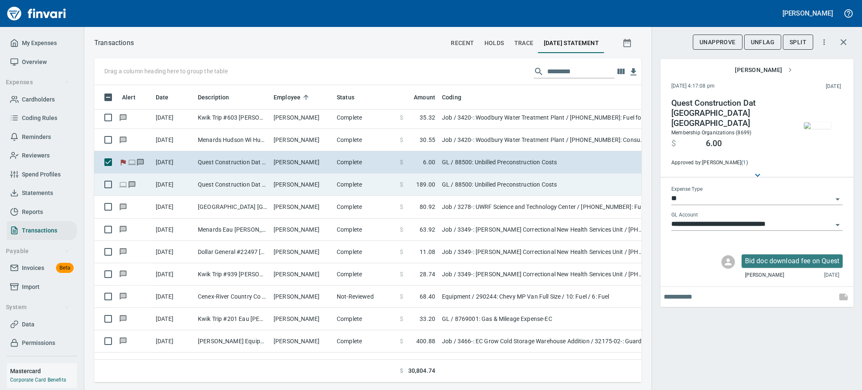
click at [275, 181] on td "[PERSON_NAME]" at bounding box center [301, 184] width 63 height 22
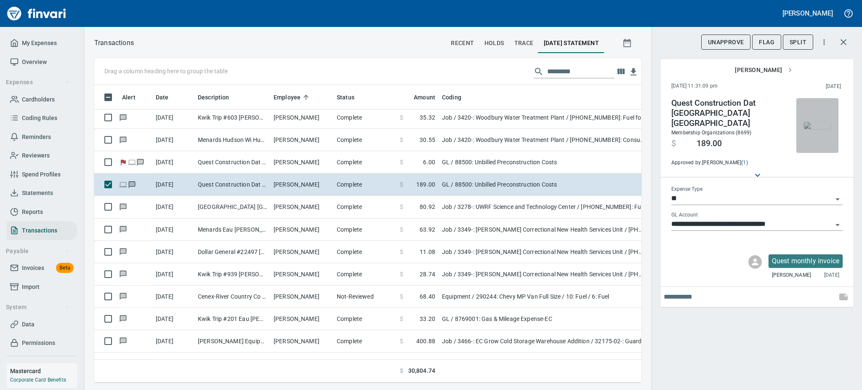
click at [818, 128] on img "button" at bounding box center [817, 125] width 27 height 7
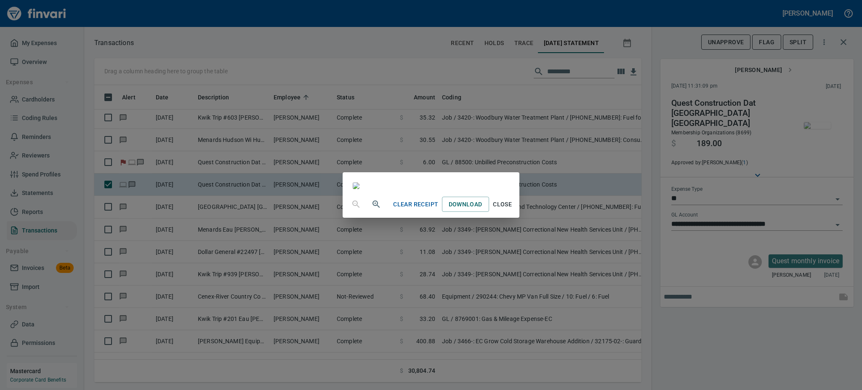
scroll to position [121, 0]
click at [513, 210] on span "Close" at bounding box center [502, 204] width 20 height 11
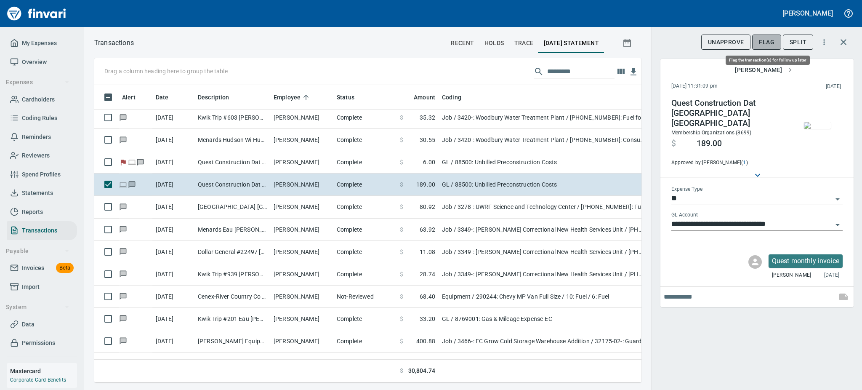
click at [769, 43] on span "Flag" at bounding box center [767, 42] width 16 height 11
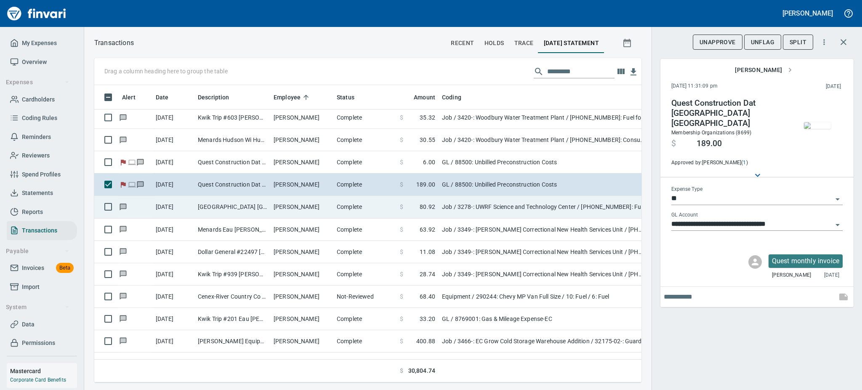
click at [310, 209] on td "[PERSON_NAME]" at bounding box center [301, 207] width 63 height 22
type input "***"
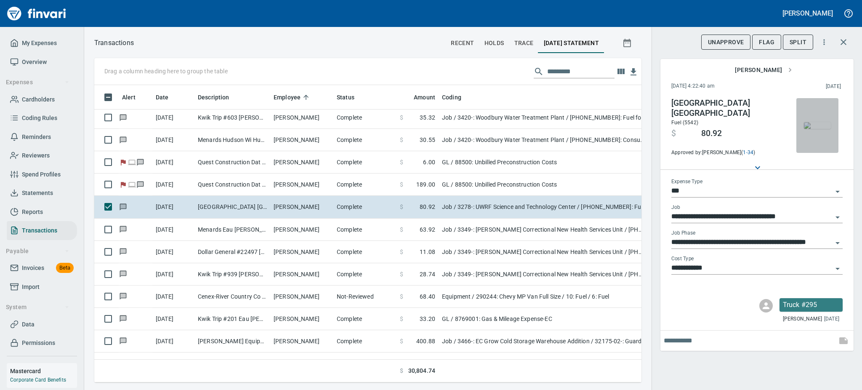
click at [818, 126] on img "button" at bounding box center [817, 125] width 27 height 7
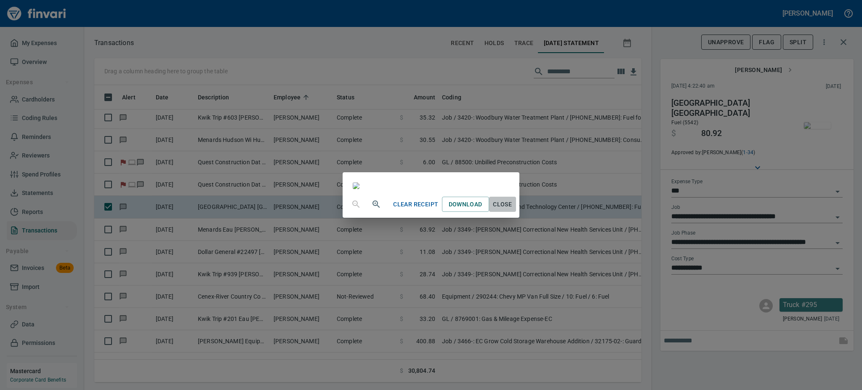
click at [513, 210] on span "Close" at bounding box center [502, 204] width 20 height 11
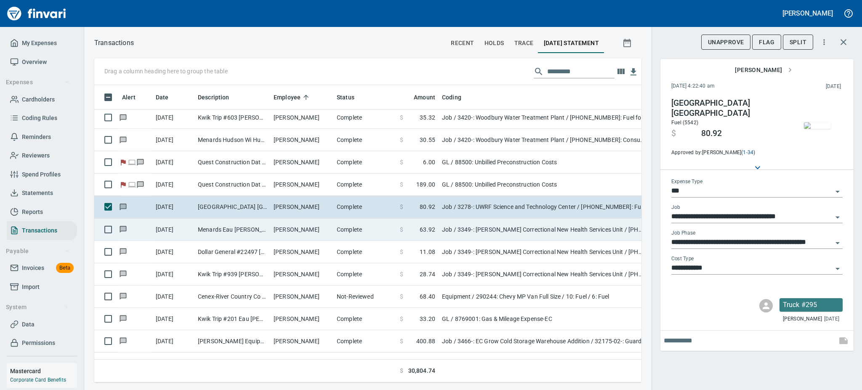
click at [282, 231] on td "[PERSON_NAME]" at bounding box center [301, 229] width 63 height 22
type input "**********"
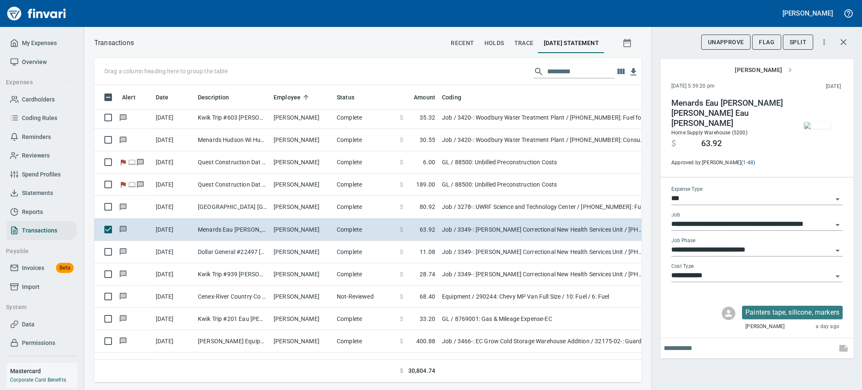
click at [815, 125] on img "button" at bounding box center [817, 125] width 27 height 7
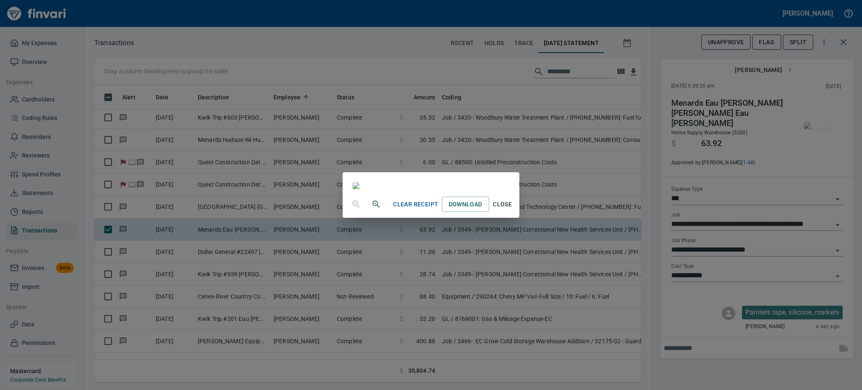
click at [513, 210] on span "Close" at bounding box center [502, 204] width 20 height 11
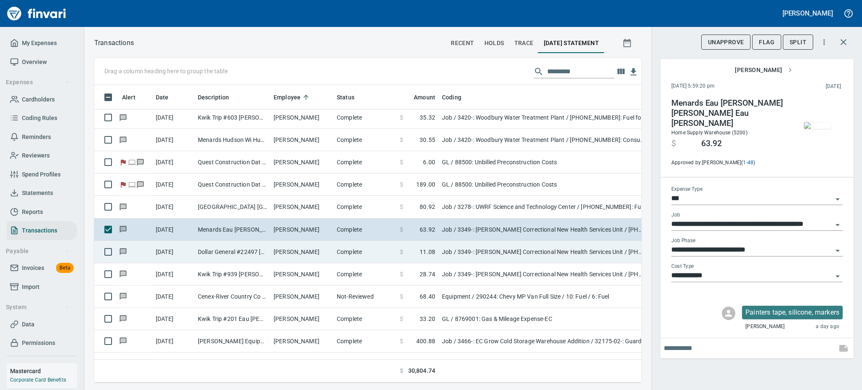
click at [260, 251] on td "Dollar General #22497 [PERSON_NAME] WI" at bounding box center [232, 252] width 76 height 22
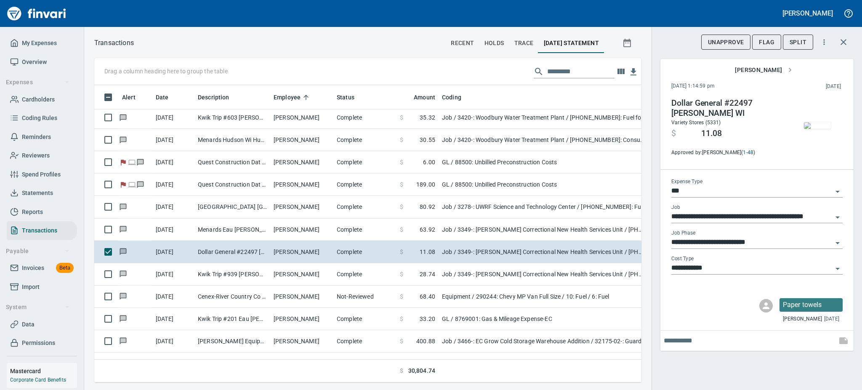
click at [821, 127] on img "button" at bounding box center [817, 125] width 27 height 7
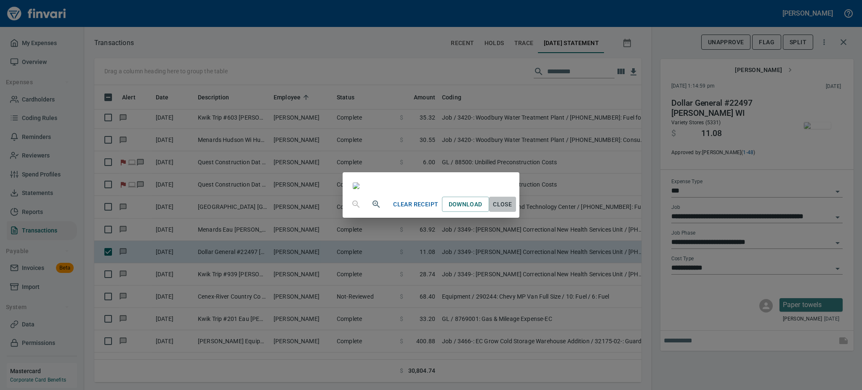
click at [513, 210] on span "Close" at bounding box center [502, 204] width 20 height 11
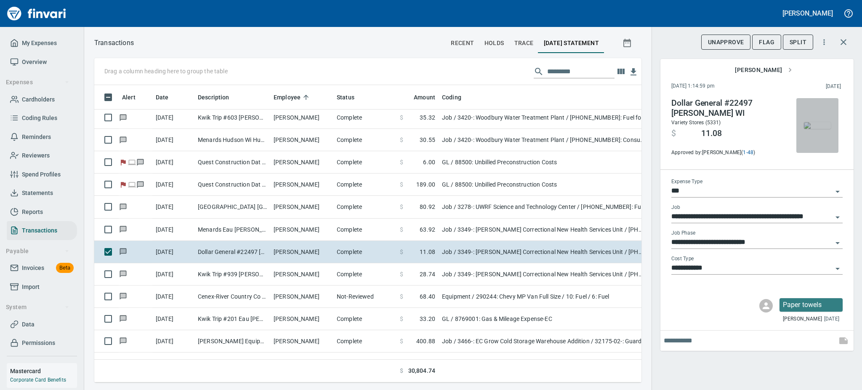
click at [823, 124] on img "button" at bounding box center [817, 125] width 27 height 7
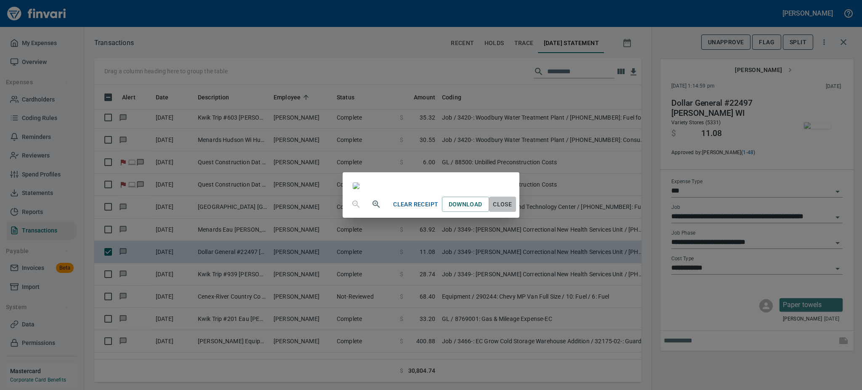
click at [513, 210] on span "Close" at bounding box center [502, 204] width 20 height 11
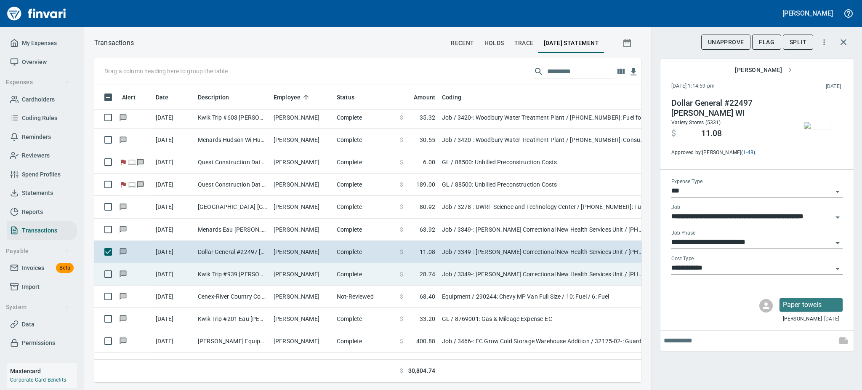
click at [172, 278] on td "[DATE]" at bounding box center [173, 274] width 42 height 22
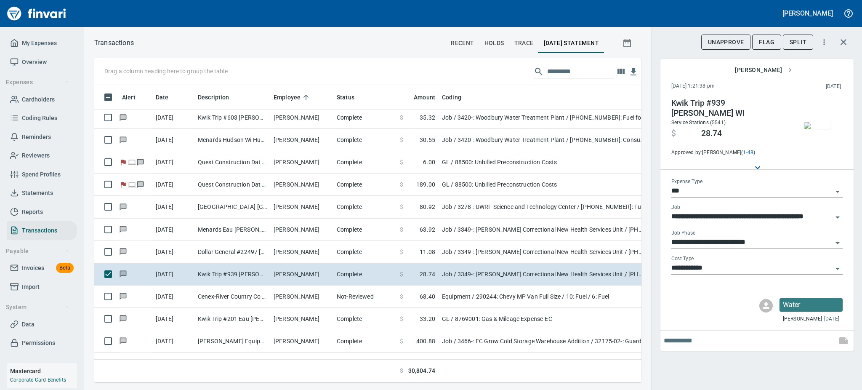
click at [810, 122] on img "button" at bounding box center [817, 125] width 27 height 7
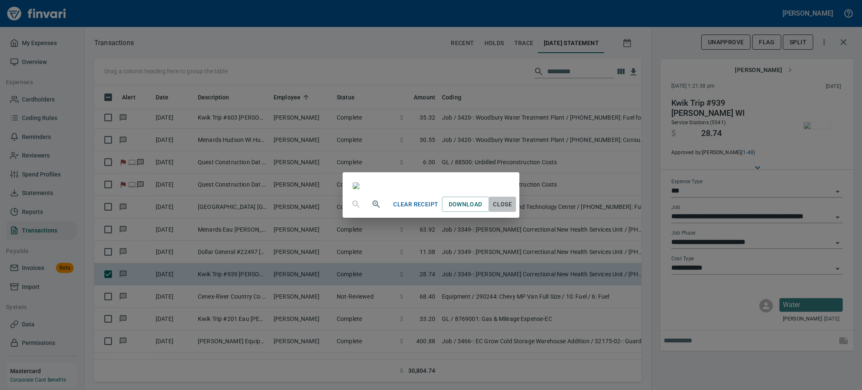
click at [513, 210] on span "Close" at bounding box center [502, 204] width 20 height 11
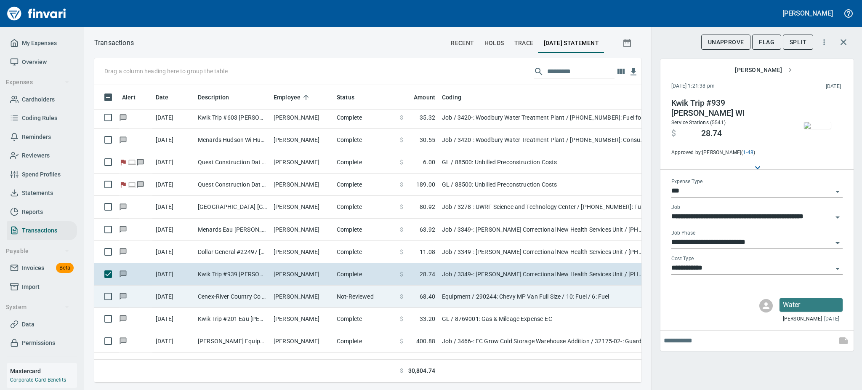
click at [274, 292] on td "[PERSON_NAME]" at bounding box center [301, 296] width 63 height 22
type input "*********"
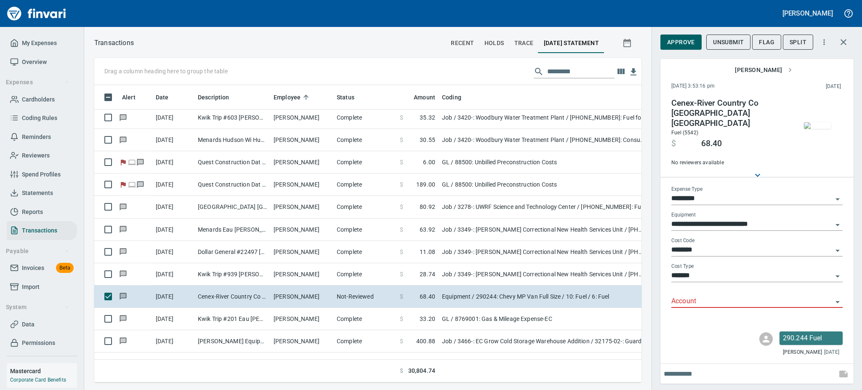
click at [818, 125] on img "button" at bounding box center [817, 125] width 27 height 7
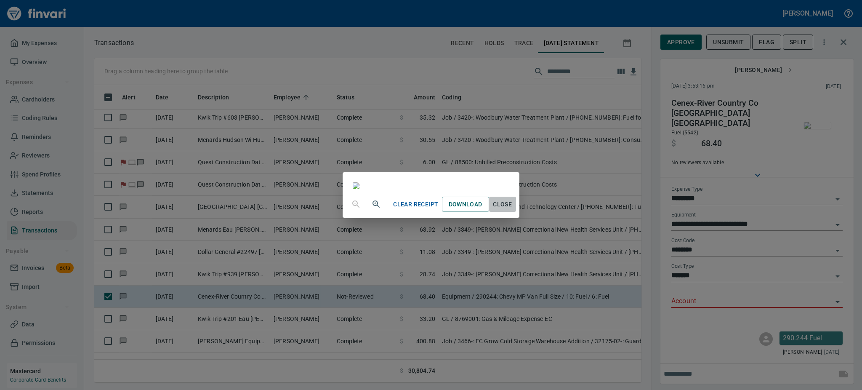
click at [513, 210] on span "Close" at bounding box center [502, 204] width 20 height 11
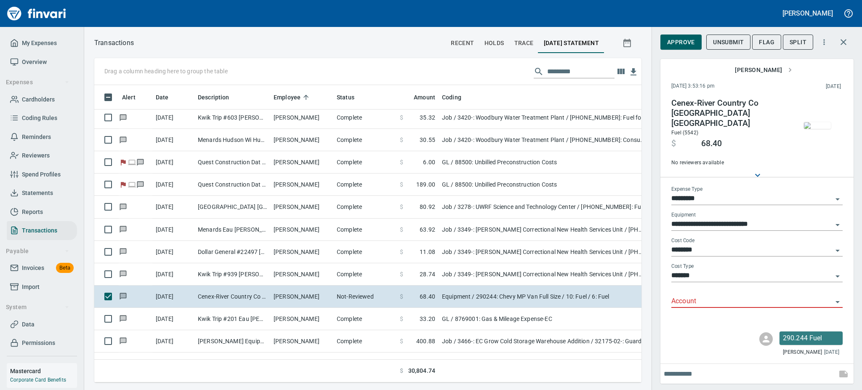
click at [837, 297] on icon "Open" at bounding box center [837, 302] width 10 height 10
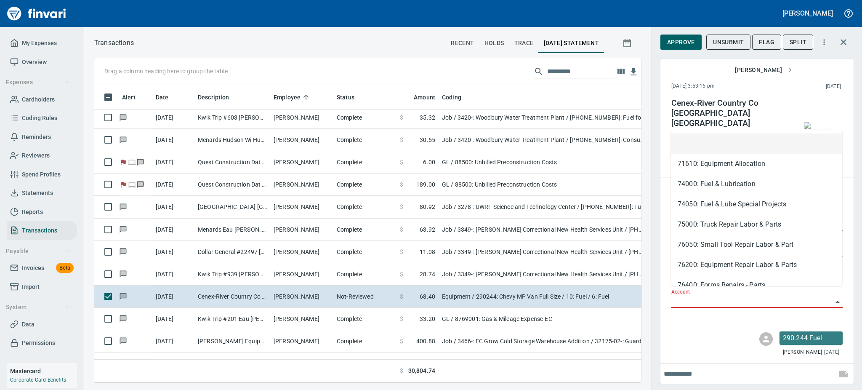
scroll to position [279, 528]
click at [745, 207] on li "74050: Fuel & Lube Special Projects" at bounding box center [756, 204] width 171 height 20
type input "**********"
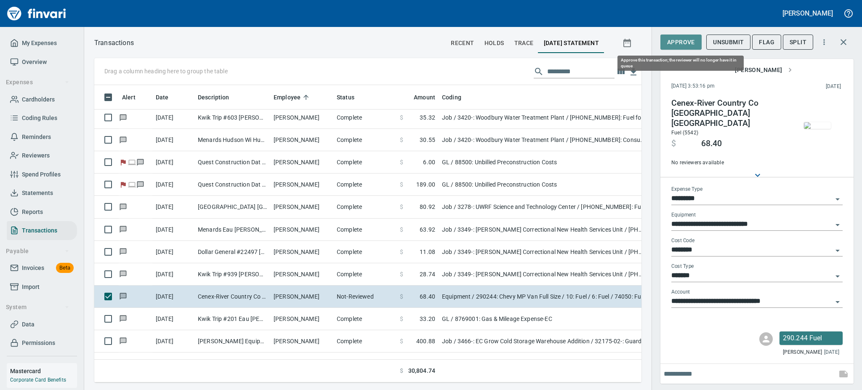
click at [670, 42] on span "Approve" at bounding box center [681, 42] width 28 height 11
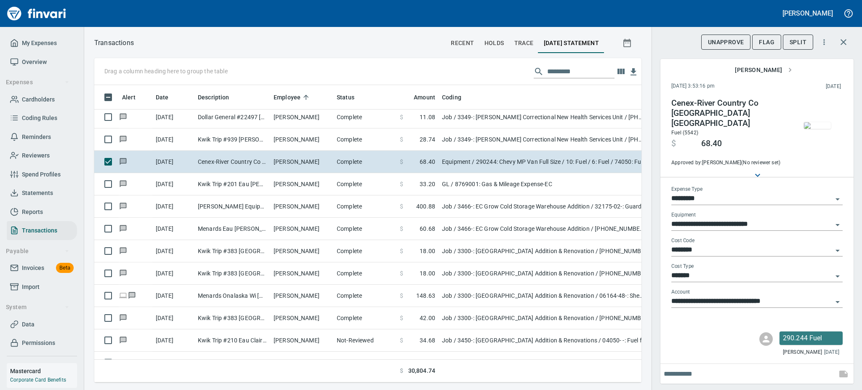
scroll to position [785, 0]
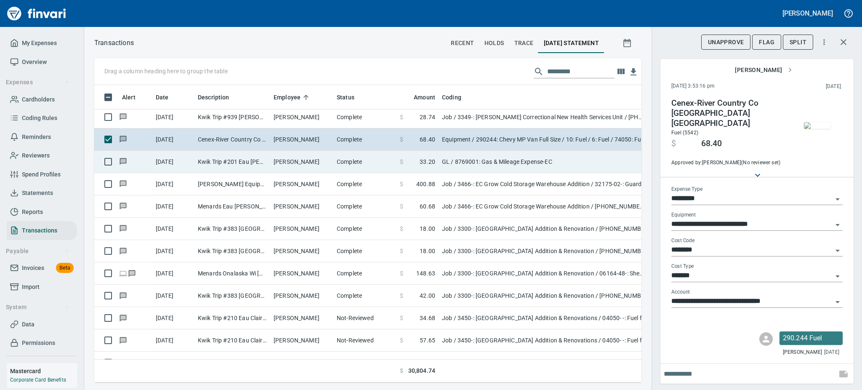
click at [257, 162] on td "Kwik Trip #201 Eau [PERSON_NAME]" at bounding box center [232, 162] width 76 height 22
type input "**"
type input "**********"
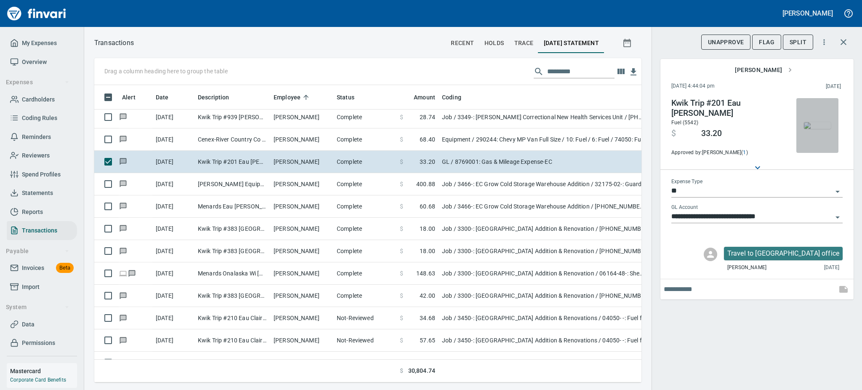
click at [813, 125] on img "button" at bounding box center [817, 125] width 27 height 7
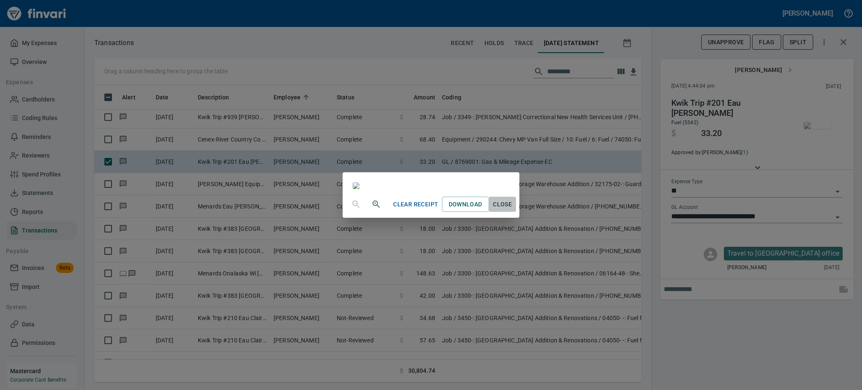
click at [513, 210] on span "Close" at bounding box center [502, 204] width 20 height 11
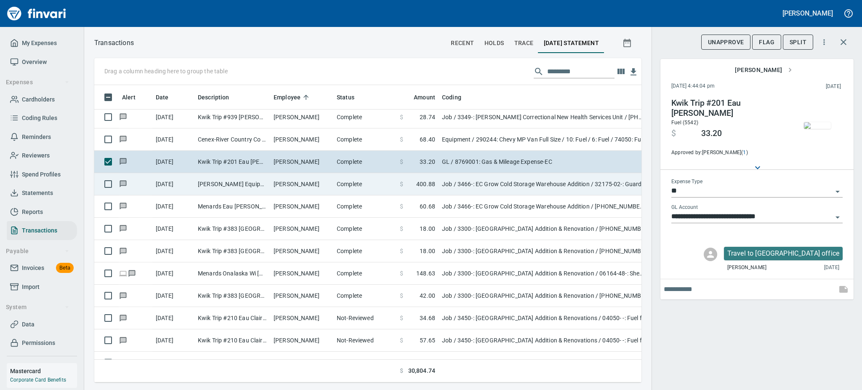
click at [289, 180] on td "[PERSON_NAME]" at bounding box center [301, 184] width 63 height 22
type input "***"
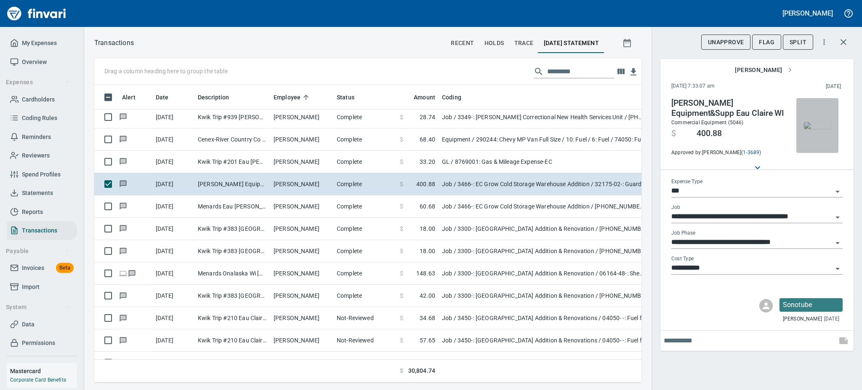
click at [823, 129] on img "button" at bounding box center [817, 125] width 27 height 7
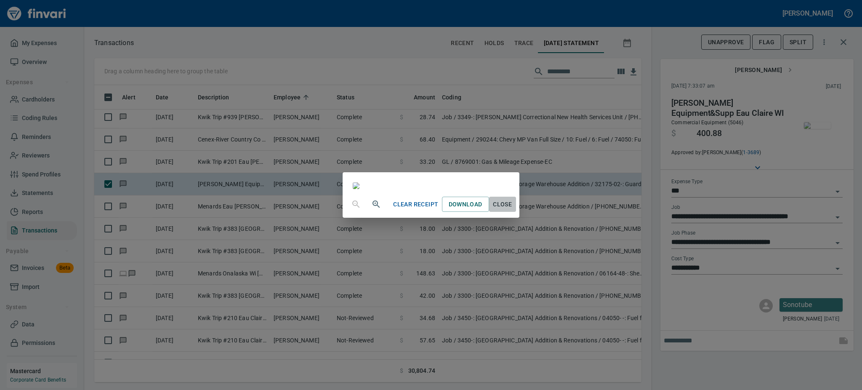
click at [513, 210] on span "Close" at bounding box center [502, 204] width 20 height 11
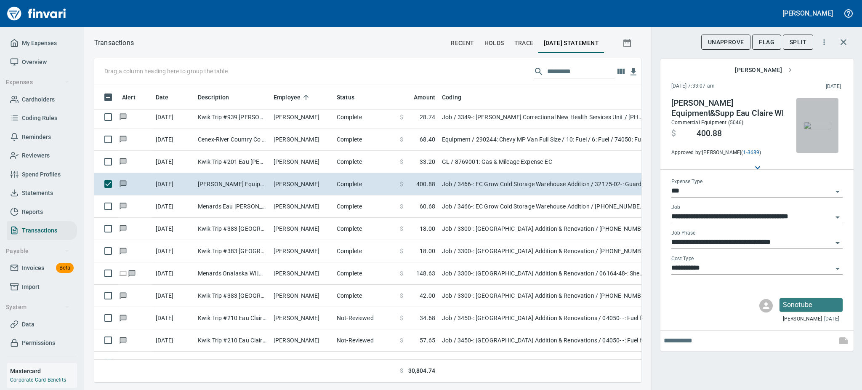
click at [812, 125] on img "button" at bounding box center [817, 125] width 27 height 7
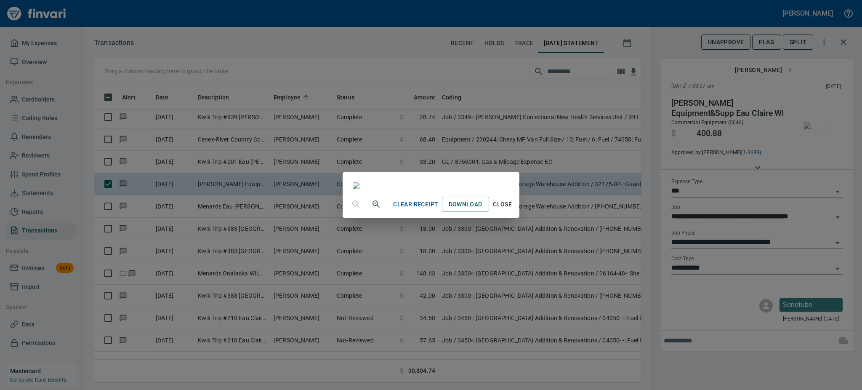
scroll to position [100, 0]
click at [516, 212] on button "Close" at bounding box center [502, 205] width 27 height 16
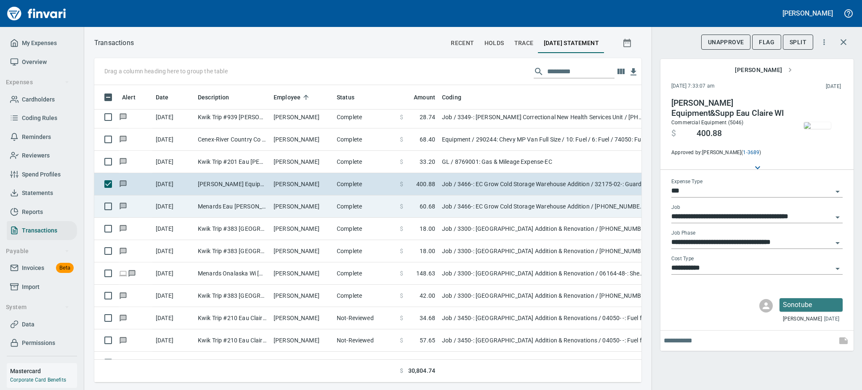
click at [460, 205] on td "Job / 3466-: EC Grow Cold Storage Warehouse Addition / [PHONE_NUMBER]: Consumab…" at bounding box center [543, 206] width 210 height 22
type input "**********"
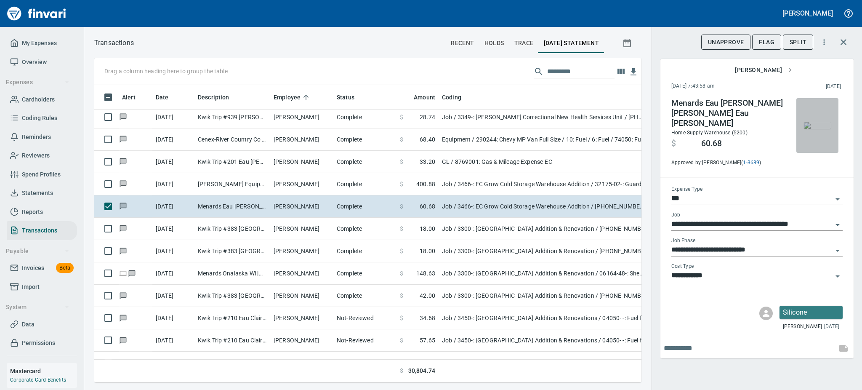
click at [819, 127] on img "button" at bounding box center [817, 125] width 27 height 7
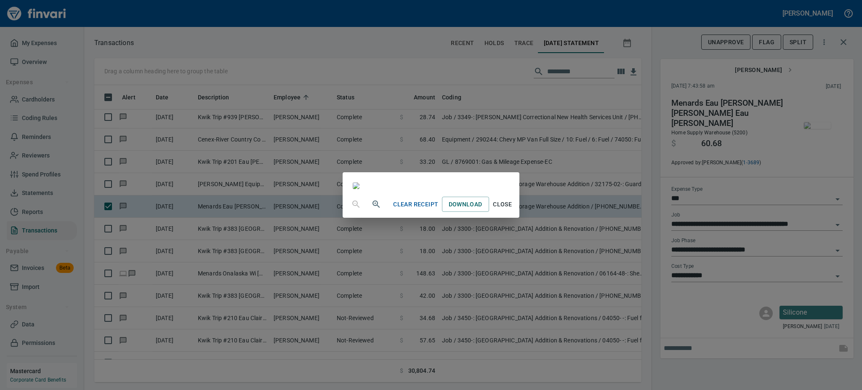
click at [513, 210] on span "Close" at bounding box center [502, 204] width 20 height 11
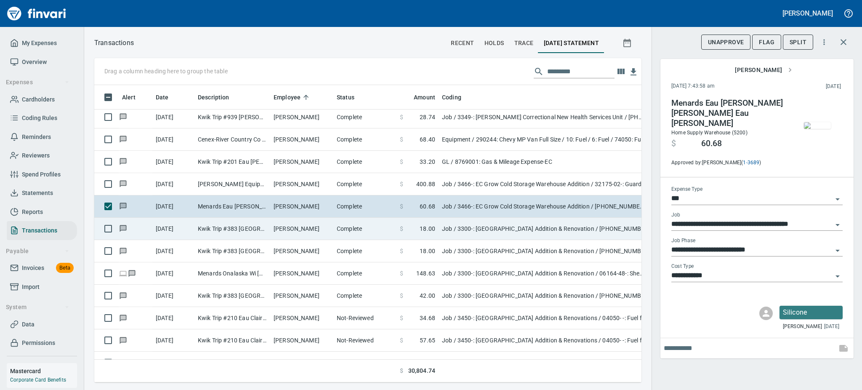
click at [439, 224] on td "Job / 3300-: [GEOGRAPHIC_DATA] Addition & Renovation / [PHONE_NUMBER]: Fuel for…" at bounding box center [543, 229] width 210 height 22
type input "**********"
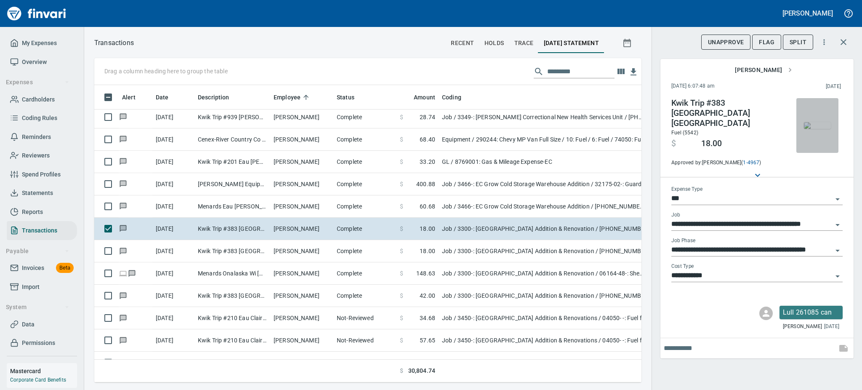
click at [821, 126] on img "button" at bounding box center [817, 125] width 27 height 7
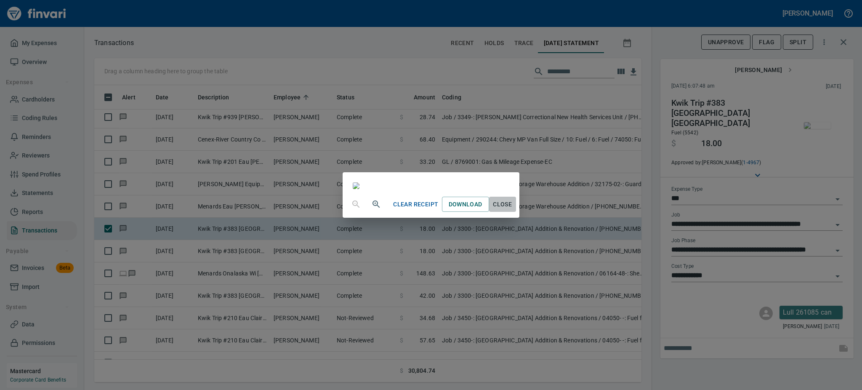
click at [513, 210] on span "Close" at bounding box center [502, 204] width 20 height 11
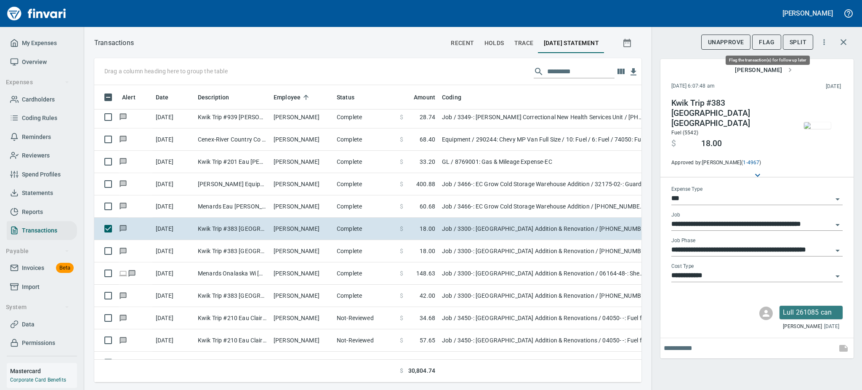
click at [763, 43] on span "Flag" at bounding box center [767, 42] width 16 height 11
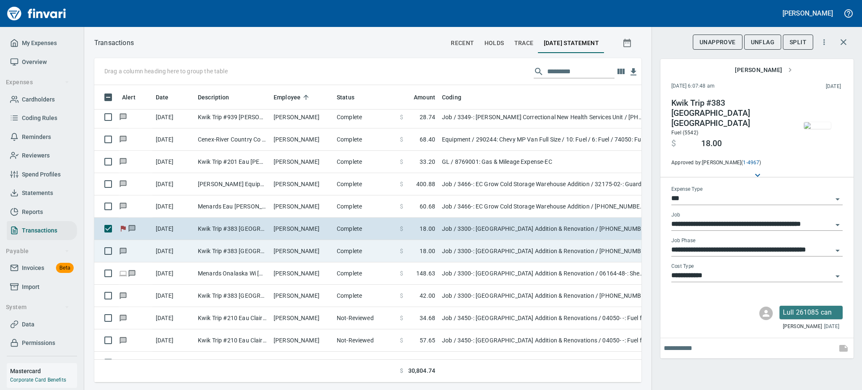
click at [292, 252] on td "[PERSON_NAME]" at bounding box center [301, 251] width 63 height 22
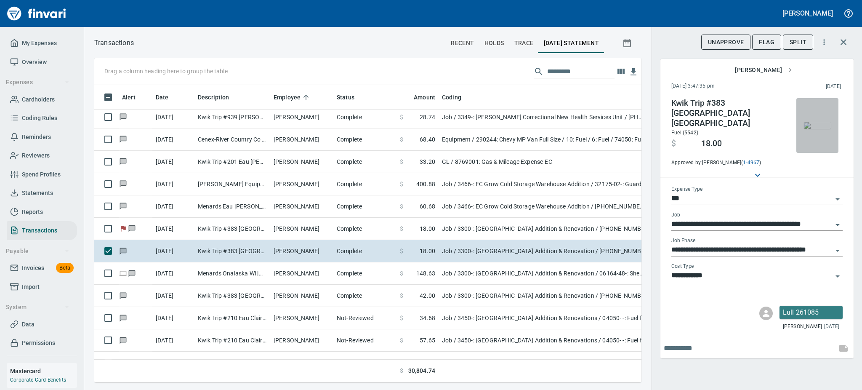
click at [813, 129] on img "button" at bounding box center [817, 125] width 27 height 7
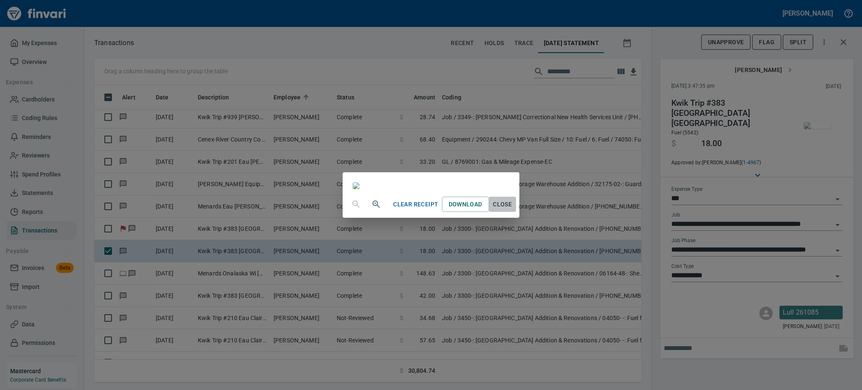
click at [513, 210] on span "Close" at bounding box center [502, 204] width 20 height 11
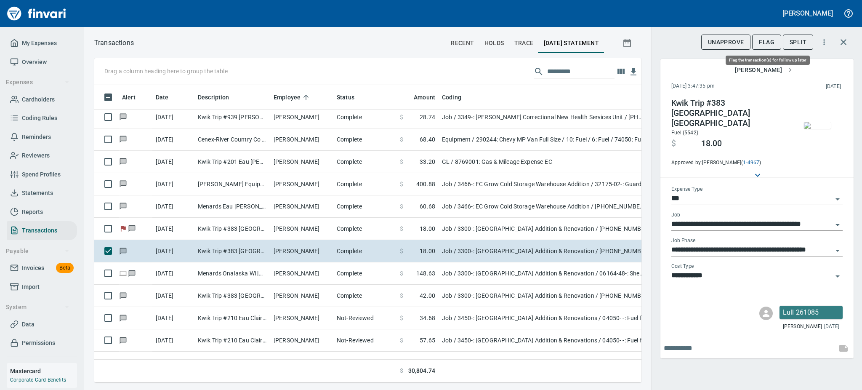
click at [768, 40] on span "Flag" at bounding box center [767, 42] width 16 height 11
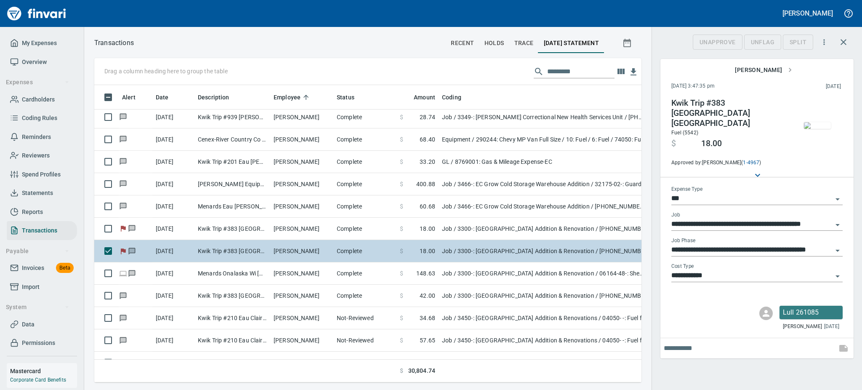
scroll to position [279, 528]
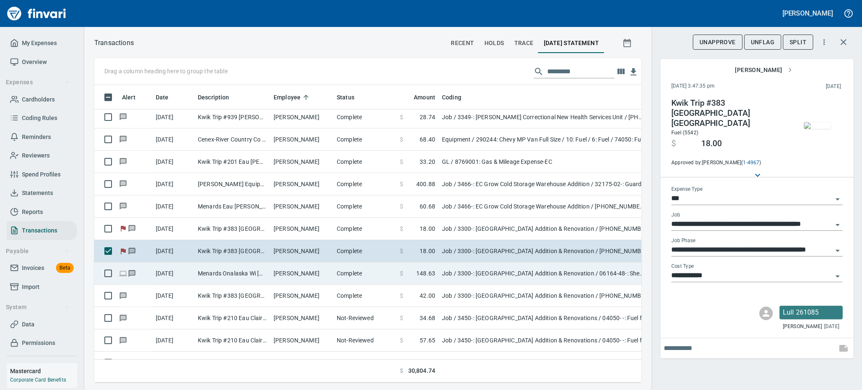
click at [317, 274] on td "[PERSON_NAME]" at bounding box center [301, 273] width 63 height 22
type input "**********"
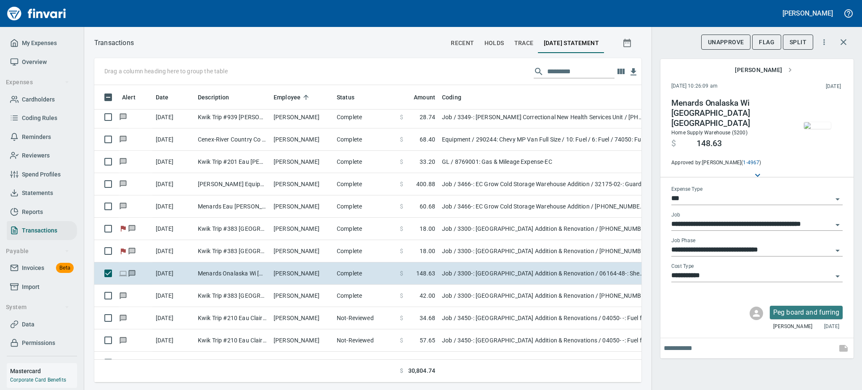
scroll to position [279, 528]
click at [816, 127] on img "button" at bounding box center [817, 125] width 27 height 7
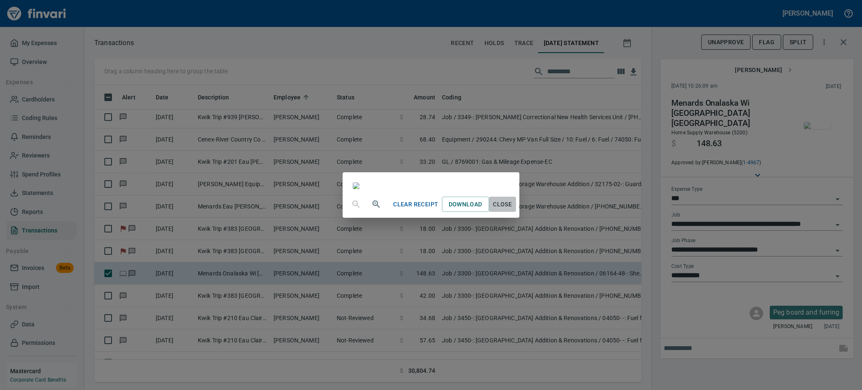
click at [513, 210] on span "Close" at bounding box center [502, 204] width 20 height 11
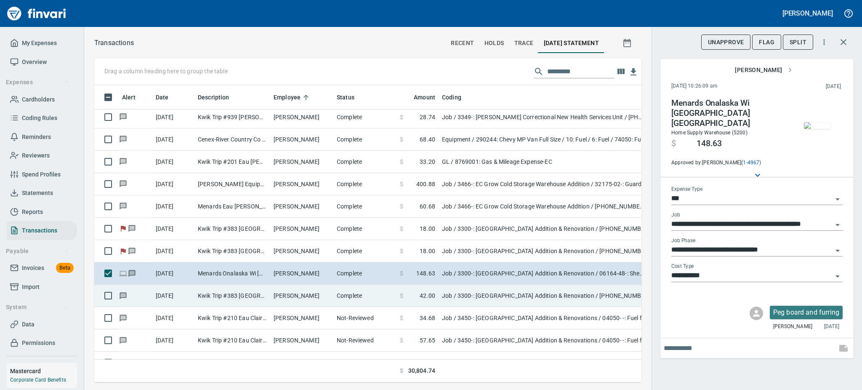
click at [437, 295] on td "$ 42.00" at bounding box center [417, 295] width 42 height 22
type input "**********"
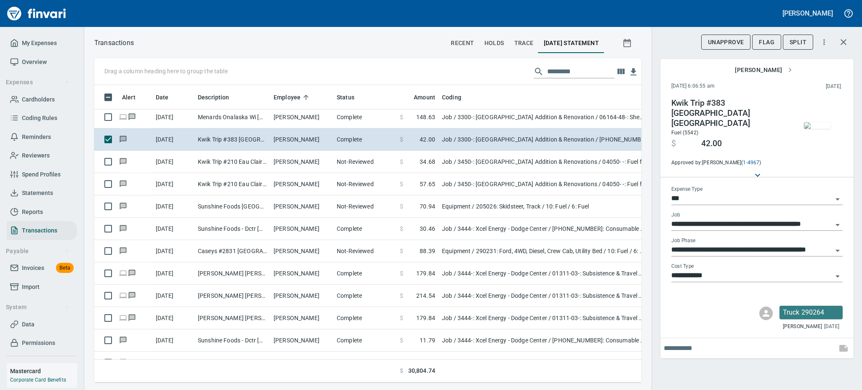
scroll to position [943, 0]
click at [813, 128] on img "button" at bounding box center [817, 125] width 27 height 7
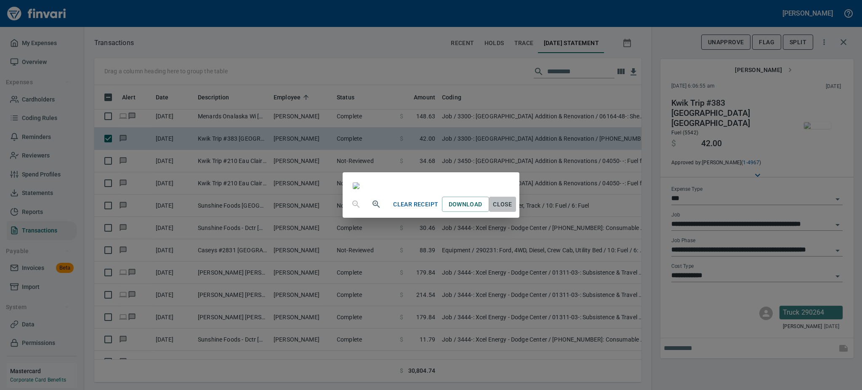
click at [513, 210] on span "Close" at bounding box center [502, 204] width 20 height 11
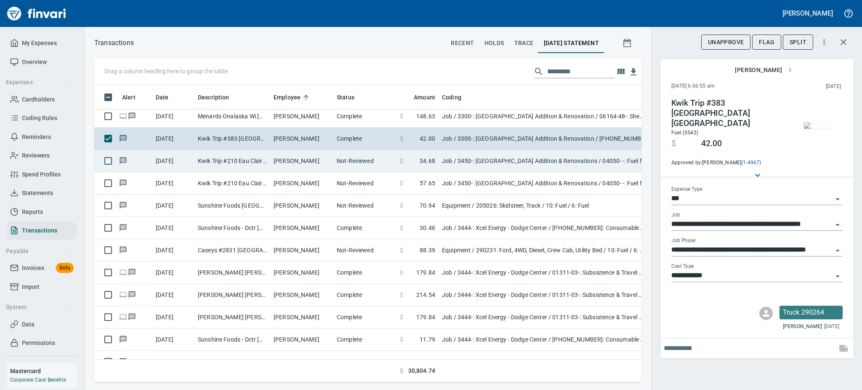
click at [269, 161] on td "Kwik Trip #210 Eau Claire WI" at bounding box center [232, 161] width 76 height 22
type input "**********"
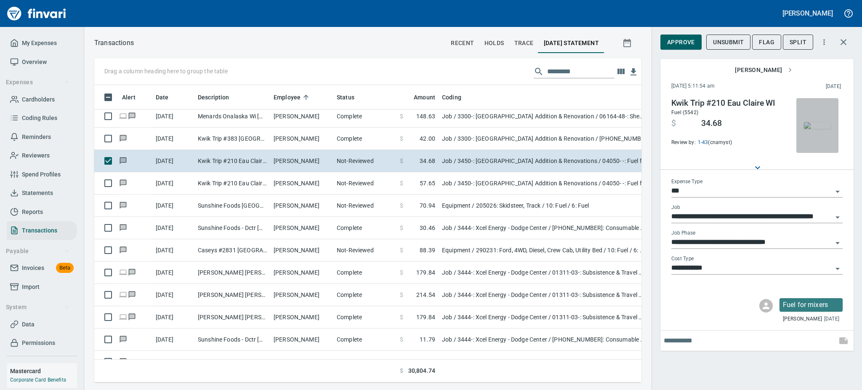
click at [813, 125] on img "button" at bounding box center [817, 125] width 27 height 7
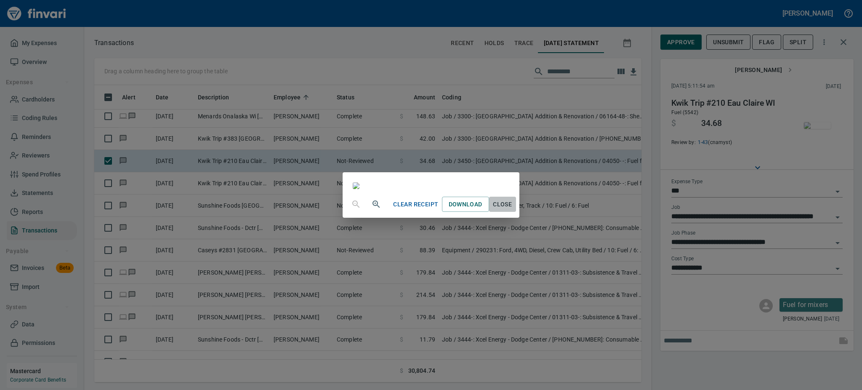
click at [513, 210] on span "Close" at bounding box center [502, 204] width 20 height 11
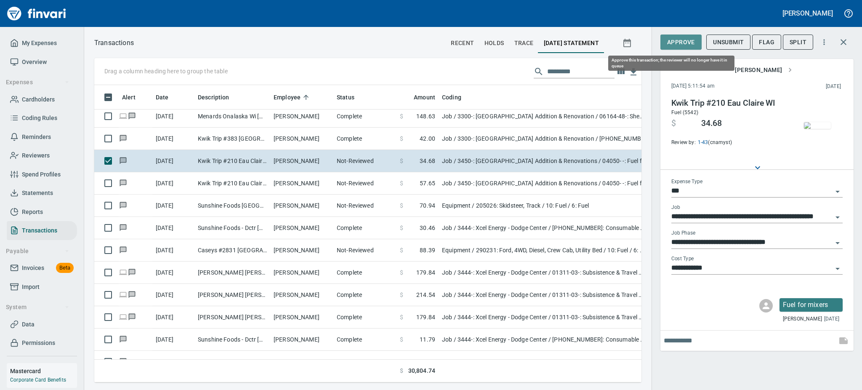
click at [676, 42] on span "Approve" at bounding box center [681, 42] width 28 height 11
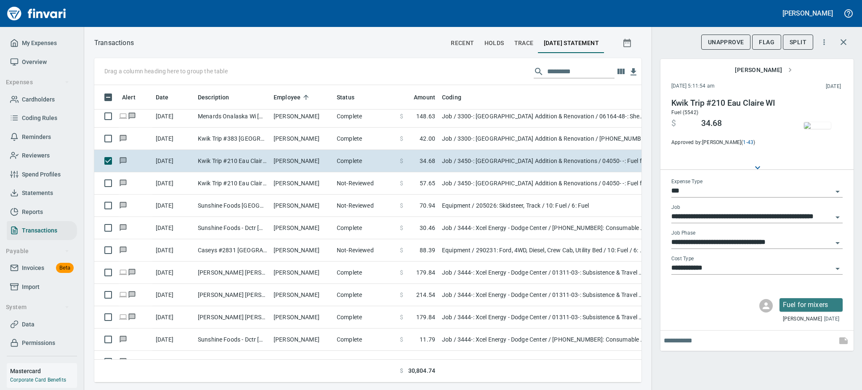
scroll to position [279, 528]
click at [772, 42] on span "Flag" at bounding box center [767, 42] width 16 height 11
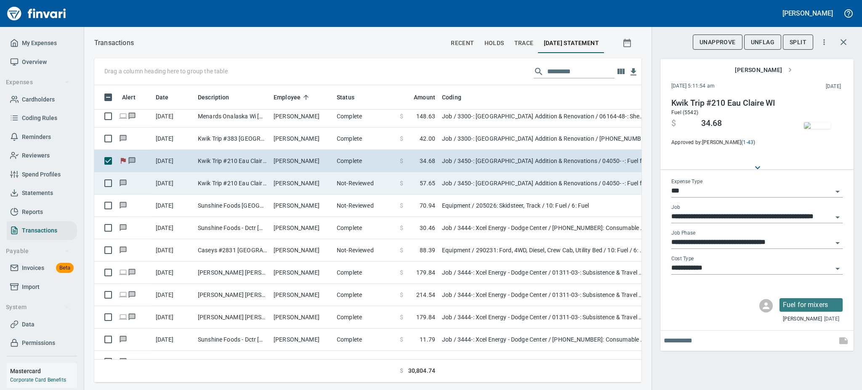
click at [301, 179] on td "[PERSON_NAME]" at bounding box center [301, 183] width 63 height 22
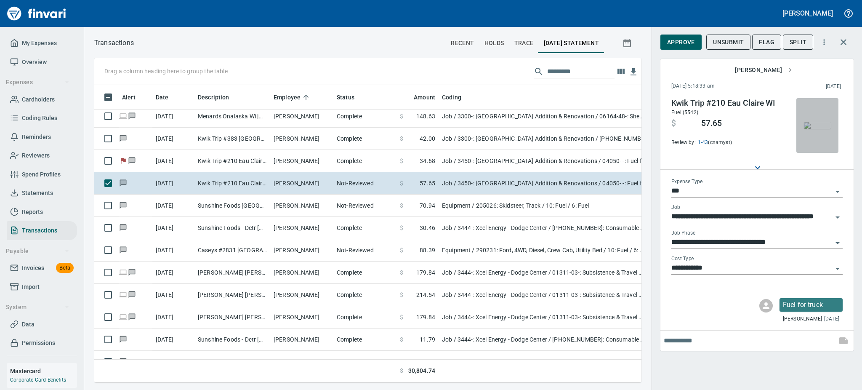
click at [815, 129] on img "button" at bounding box center [817, 125] width 27 height 7
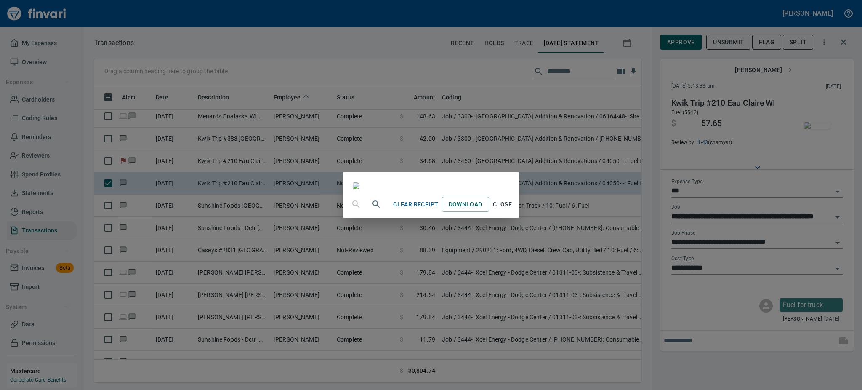
click at [513, 210] on span "Close" at bounding box center [502, 204] width 20 height 11
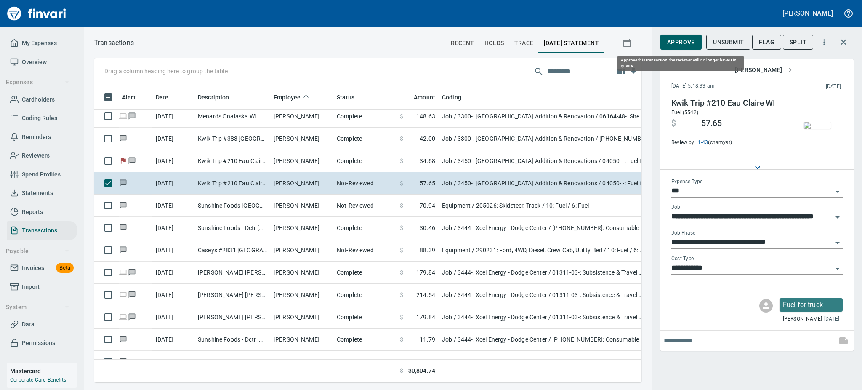
click at [674, 43] on span "Approve" at bounding box center [681, 42] width 28 height 11
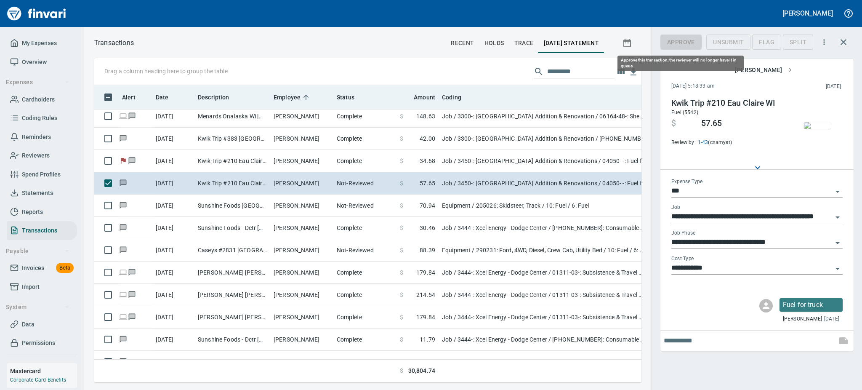
drag, startPoint x: 674, startPoint y: 43, endPoint x: 427, endPoint y: 88, distance: 250.7
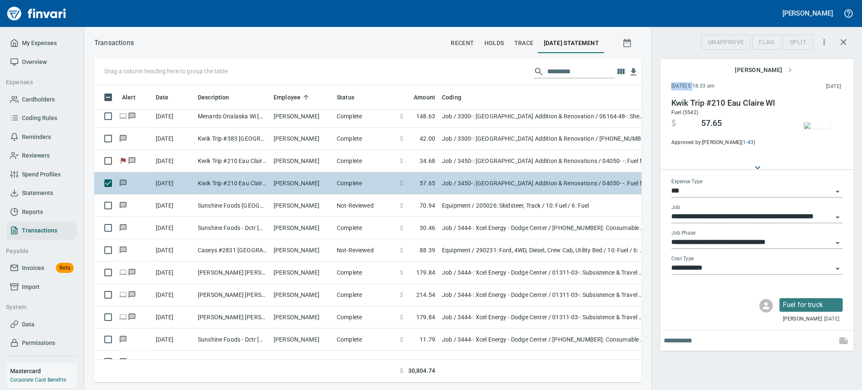
scroll to position [279, 528]
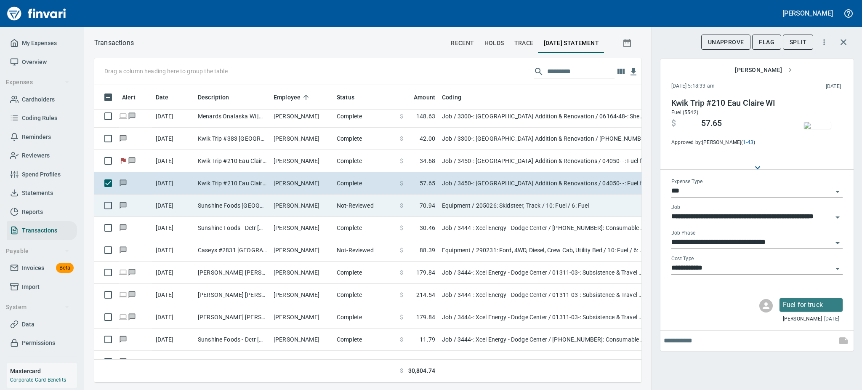
click at [250, 205] on td "Sunshine Foods [GEOGRAPHIC_DATA] [GEOGRAPHIC_DATA]" at bounding box center [232, 205] width 76 height 22
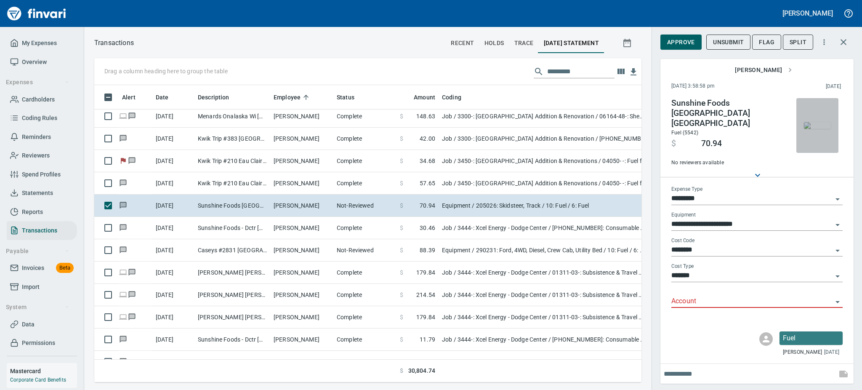
click at [819, 124] on img "button" at bounding box center [817, 125] width 27 height 7
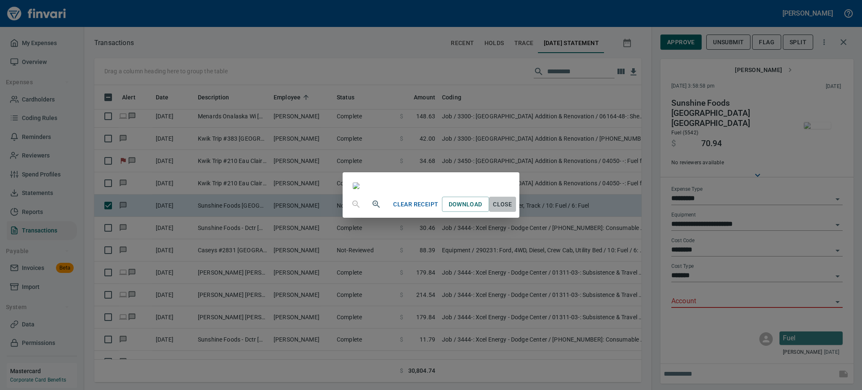
click at [513, 210] on span "Close" at bounding box center [502, 204] width 20 height 11
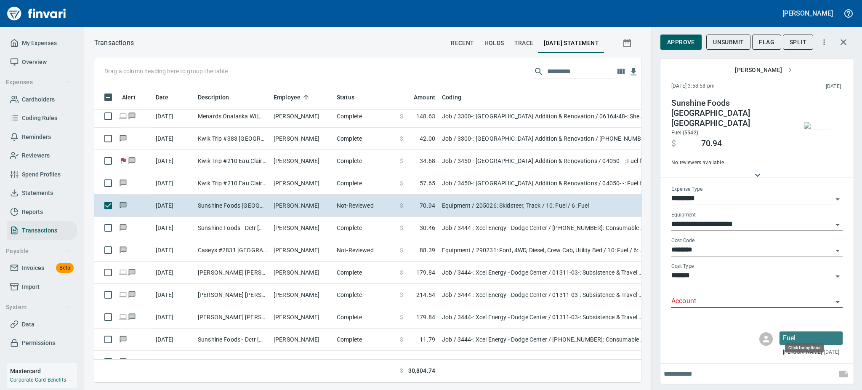
scroll to position [279, 528]
click at [769, 35] on button "Flag" at bounding box center [766, 43] width 29 height 16
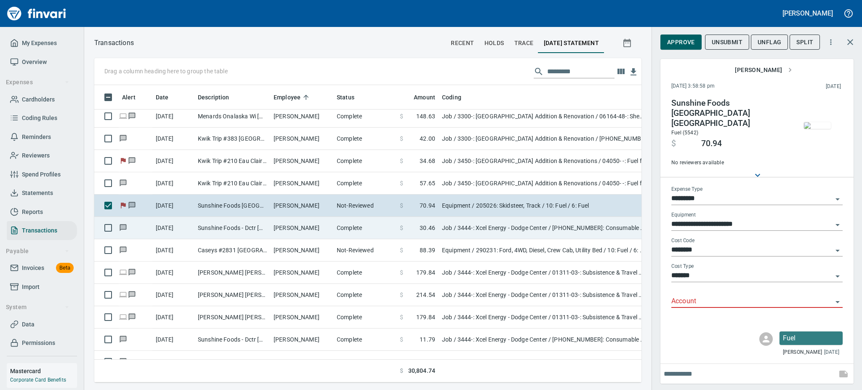
click at [281, 229] on td "[PERSON_NAME]" at bounding box center [301, 228] width 63 height 22
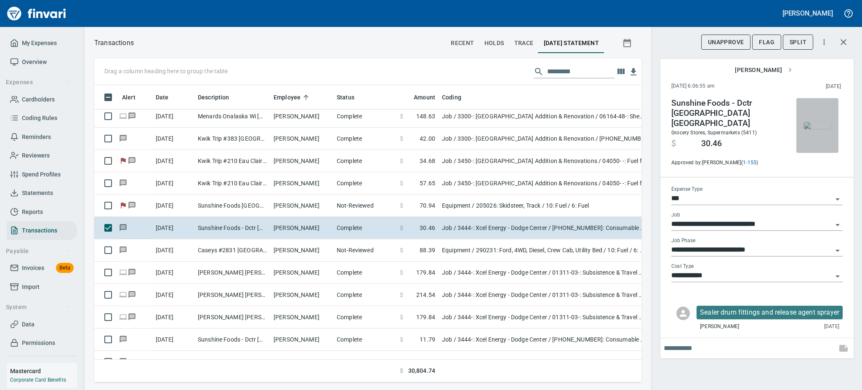
click at [822, 122] on img "button" at bounding box center [817, 125] width 27 height 7
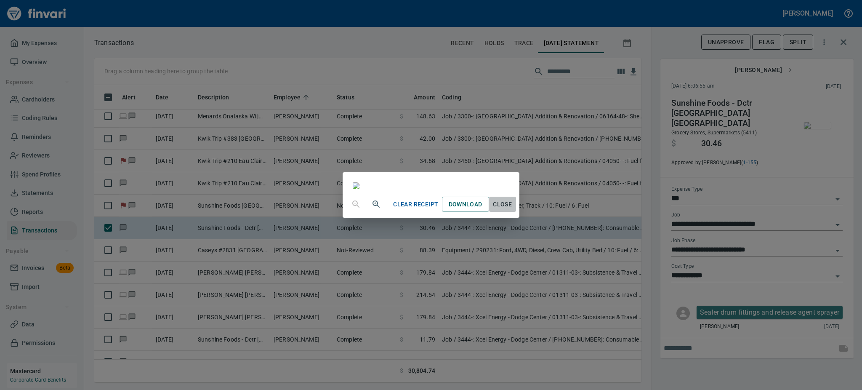
click at [513, 210] on span "Close" at bounding box center [502, 204] width 20 height 11
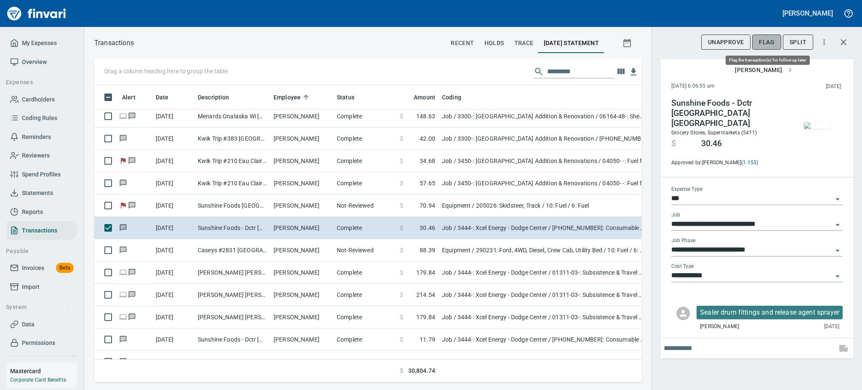
click at [762, 43] on span "Flag" at bounding box center [767, 42] width 16 height 11
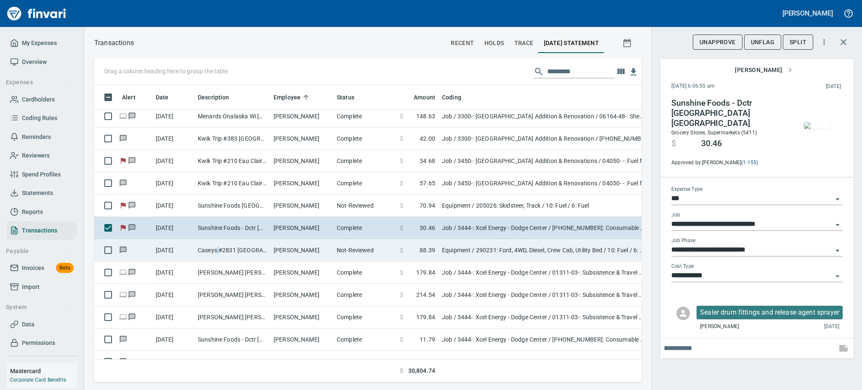
click at [218, 251] on td "Caseys #2831 [GEOGRAPHIC_DATA] [GEOGRAPHIC_DATA]" at bounding box center [232, 250] width 76 height 22
type input "*********"
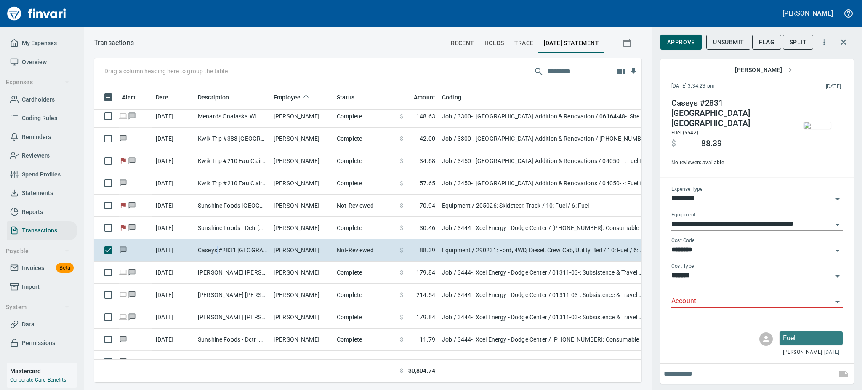
click at [816, 128] on img "button" at bounding box center [817, 125] width 27 height 7
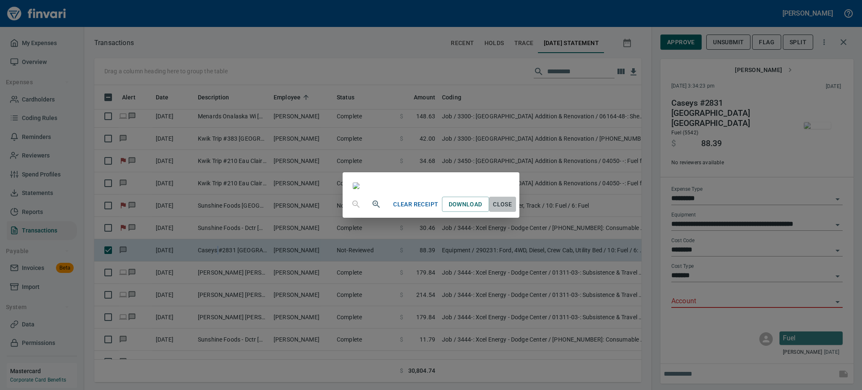
click at [513, 210] on span "Close" at bounding box center [502, 204] width 20 height 11
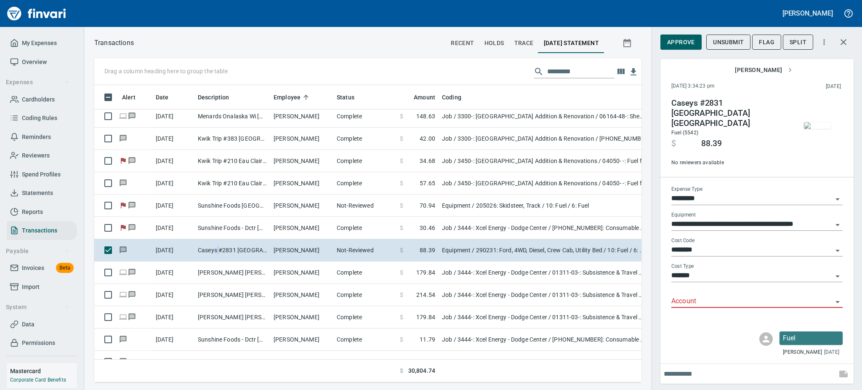
click at [837, 297] on icon "Open" at bounding box center [837, 302] width 10 height 10
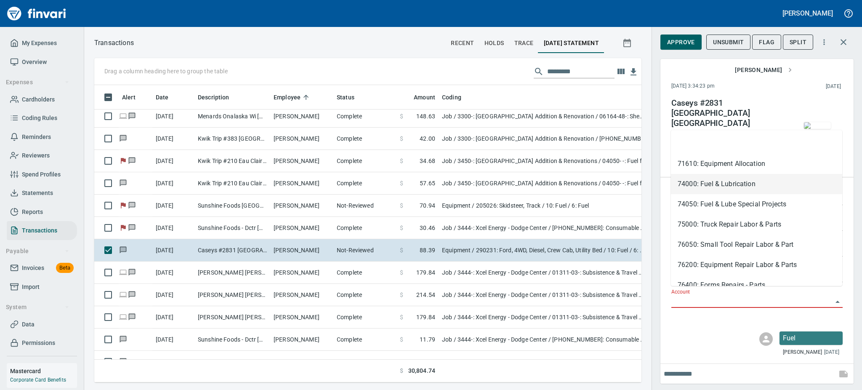
click at [724, 187] on li "74000: Fuel & Lubrication" at bounding box center [756, 184] width 171 height 20
type input "**********"
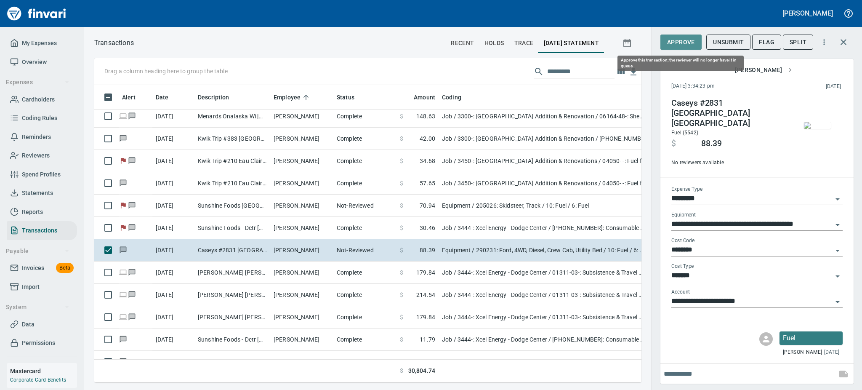
click at [677, 42] on span "Approve" at bounding box center [681, 42] width 28 height 11
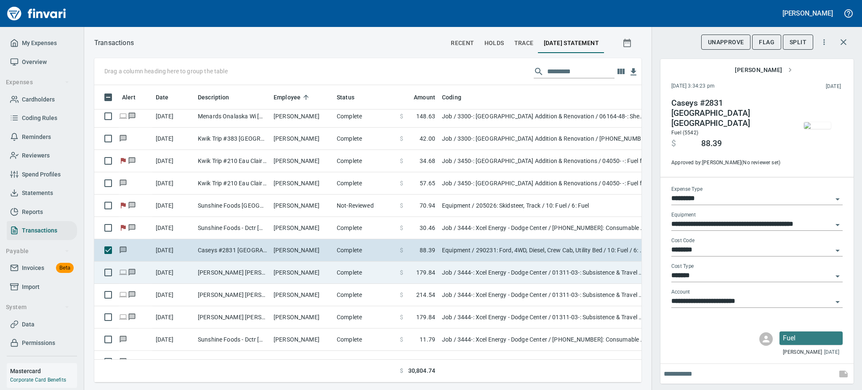
click at [272, 270] on td "[PERSON_NAME]" at bounding box center [301, 272] width 63 height 22
type input "***"
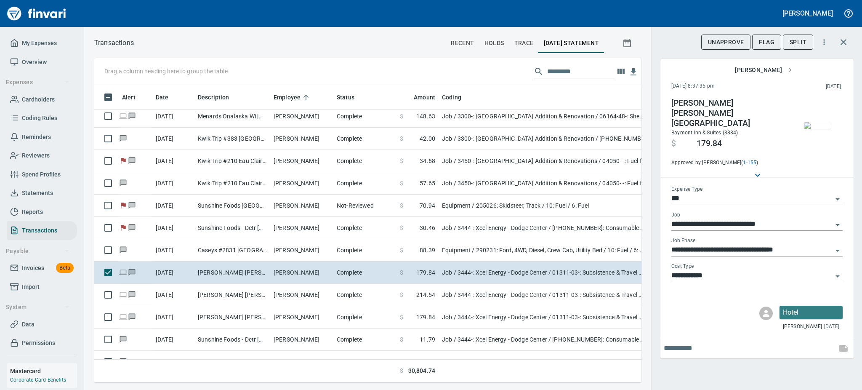
click at [820, 129] on img "button" at bounding box center [817, 125] width 27 height 7
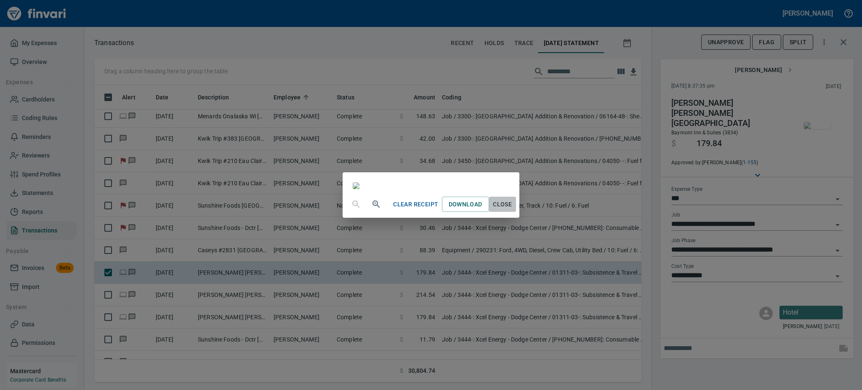
click at [513, 210] on span "Close" at bounding box center [502, 204] width 20 height 11
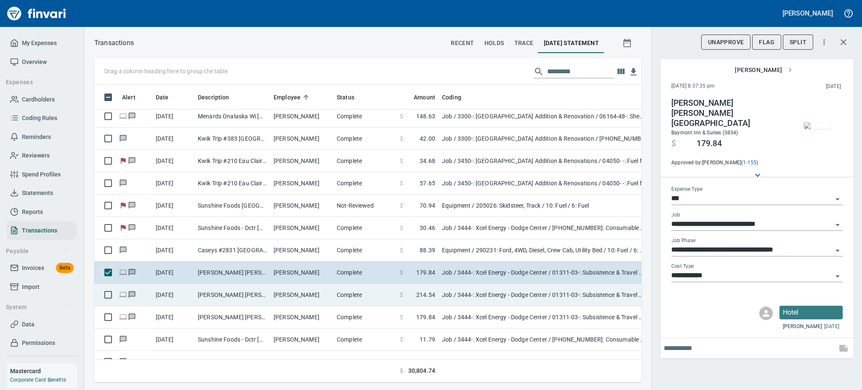
click at [300, 295] on td "[PERSON_NAME]" at bounding box center [301, 295] width 63 height 22
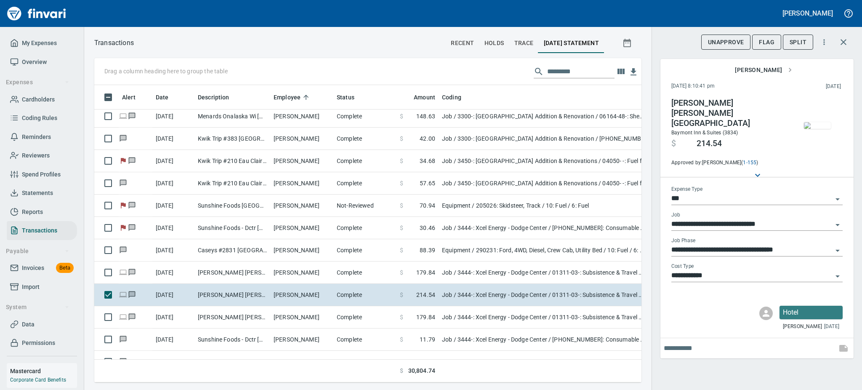
click at [815, 129] on img "button" at bounding box center [817, 125] width 27 height 7
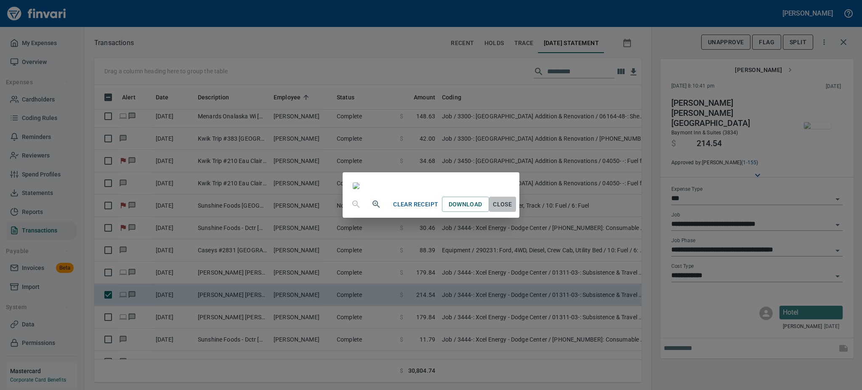
click at [516, 212] on button "Close" at bounding box center [502, 205] width 27 height 16
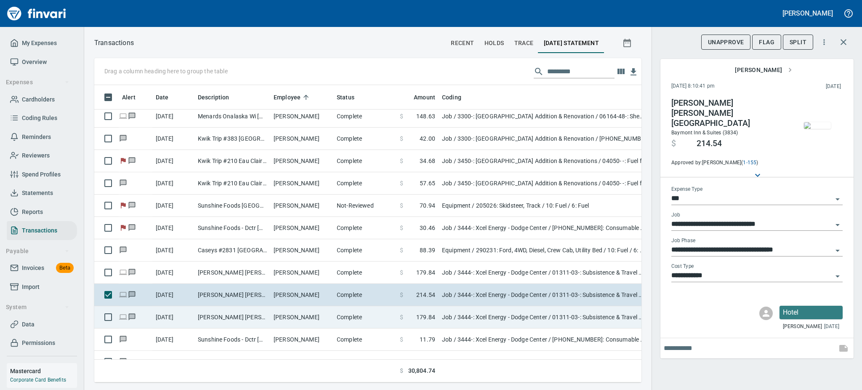
click at [334, 325] on td "Complete" at bounding box center [364, 317] width 63 height 22
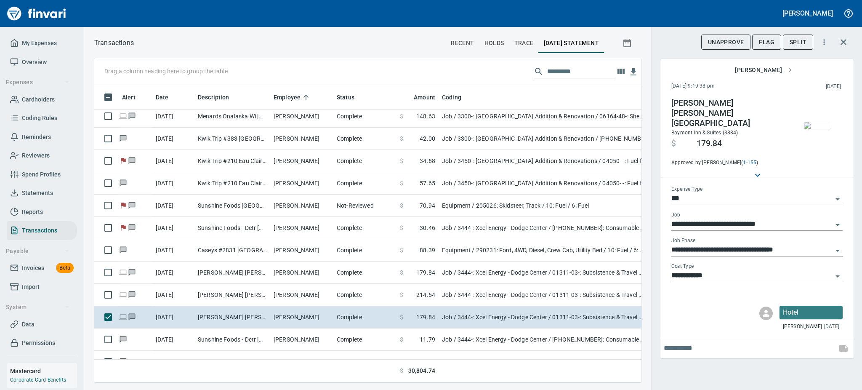
click at [820, 129] on img "button" at bounding box center [817, 125] width 27 height 7
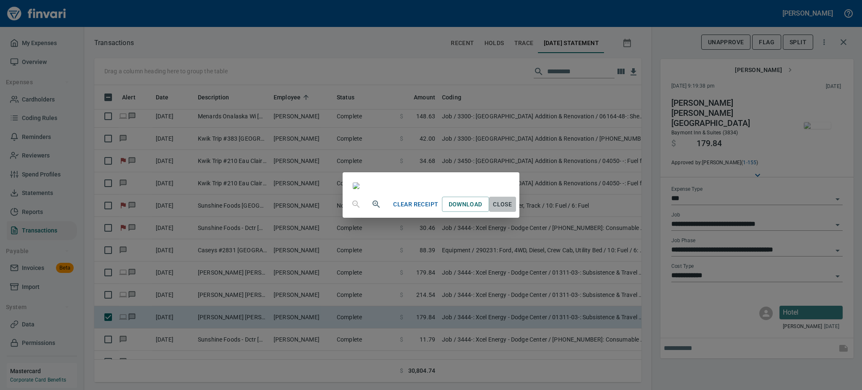
click at [513, 210] on span "Close" at bounding box center [502, 204] width 20 height 11
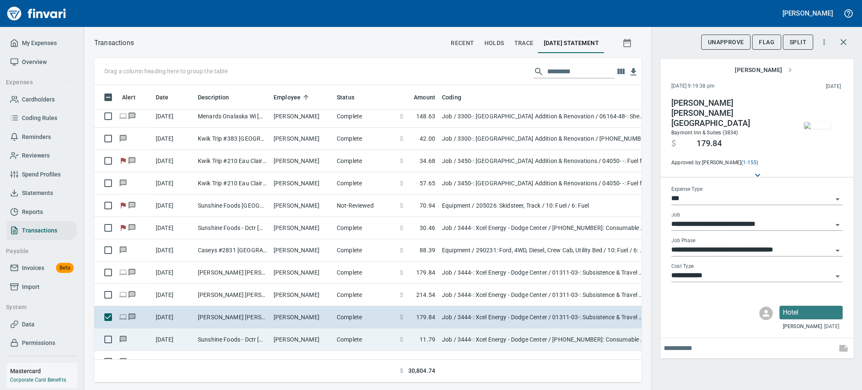
click at [341, 333] on td "Complete" at bounding box center [364, 339] width 63 height 22
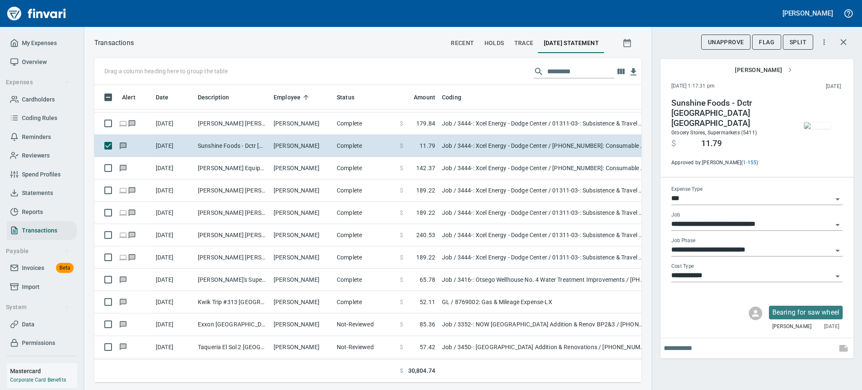
scroll to position [1145, 0]
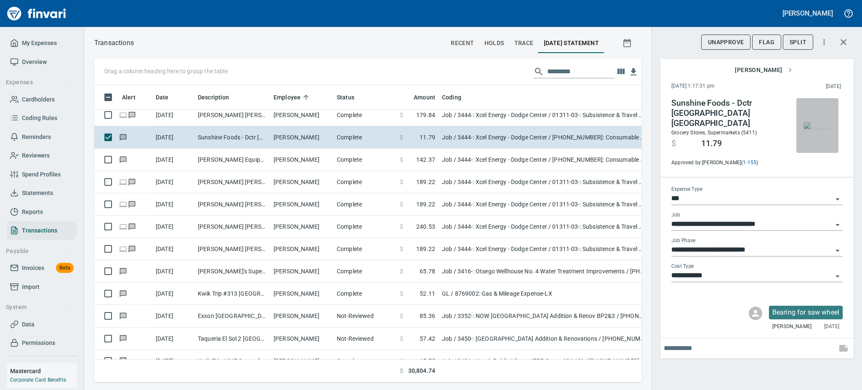
click at [811, 122] on img "button" at bounding box center [817, 125] width 27 height 7
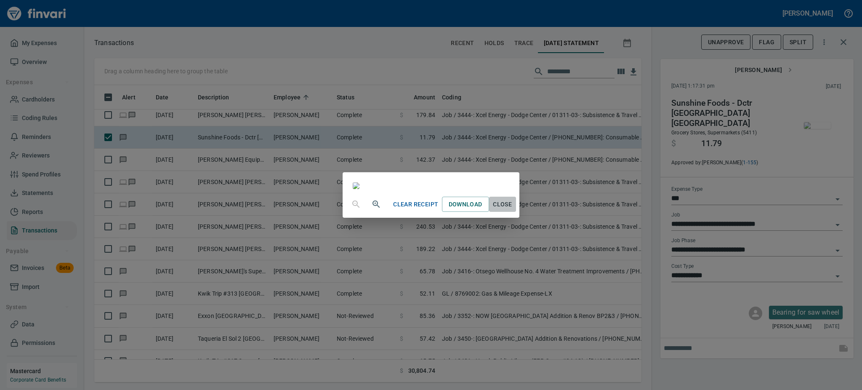
click at [513, 210] on span "Close" at bounding box center [502, 204] width 20 height 11
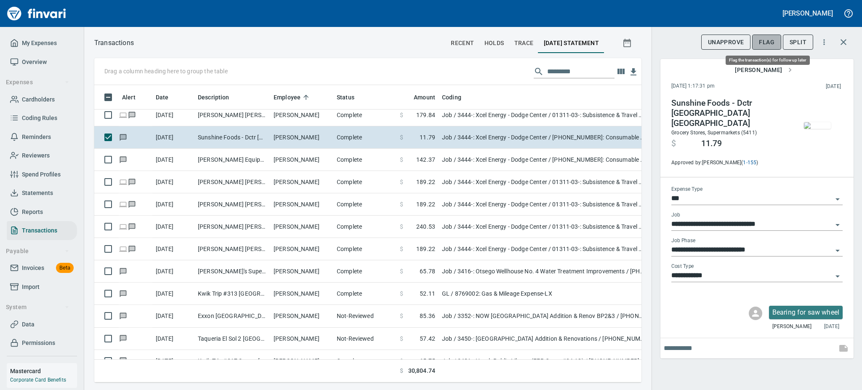
click at [764, 42] on span "Flag" at bounding box center [767, 42] width 16 height 11
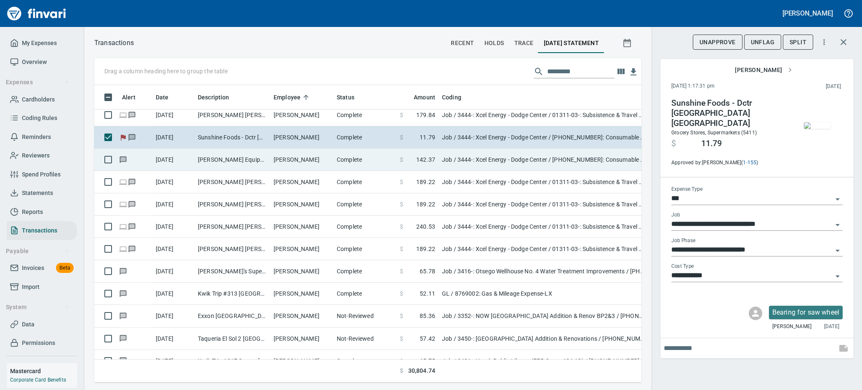
click at [294, 161] on td "[PERSON_NAME]" at bounding box center [301, 160] width 63 height 22
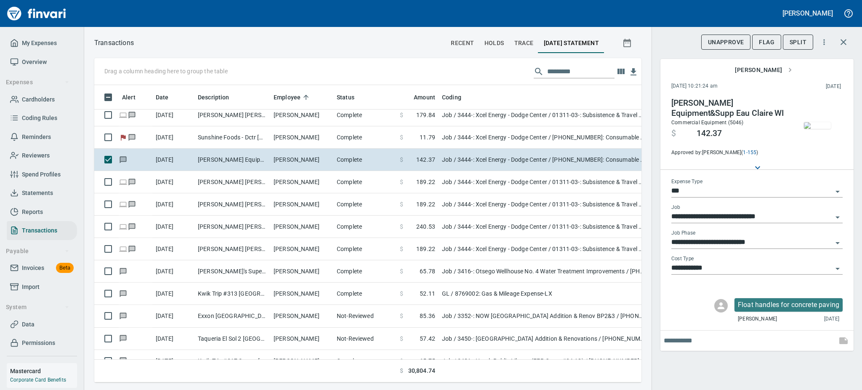
click at [811, 126] on img "button" at bounding box center [817, 125] width 27 height 7
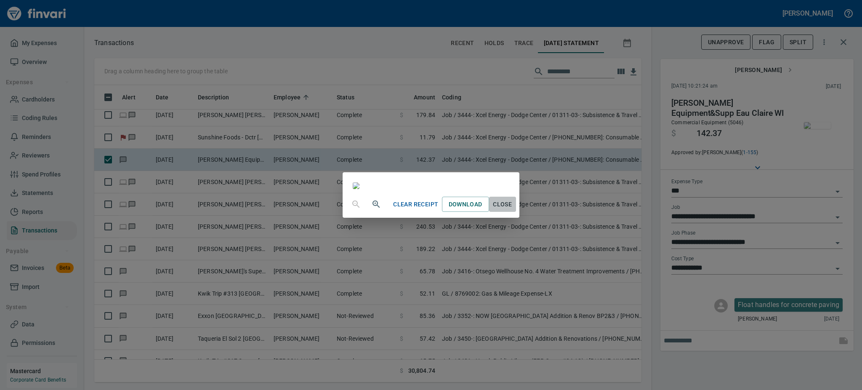
click at [513, 210] on span "Close" at bounding box center [502, 204] width 20 height 11
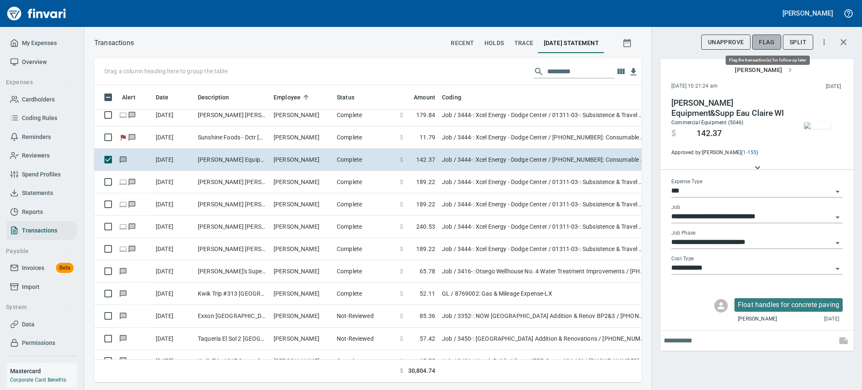
click at [766, 40] on span "Flag" at bounding box center [767, 42] width 16 height 11
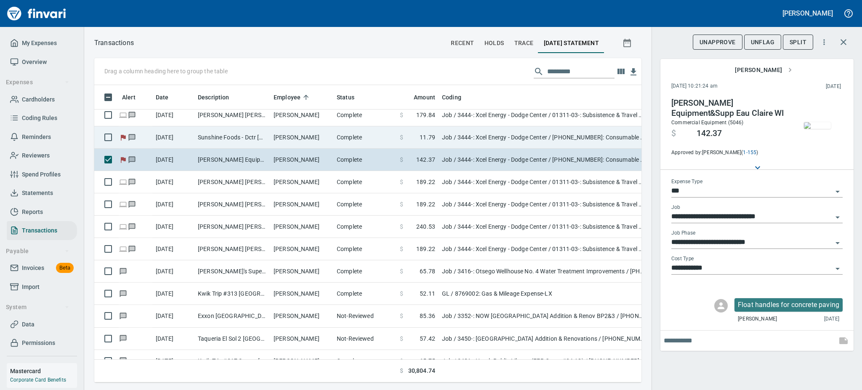
click at [393, 127] on td "Complete" at bounding box center [364, 137] width 63 height 22
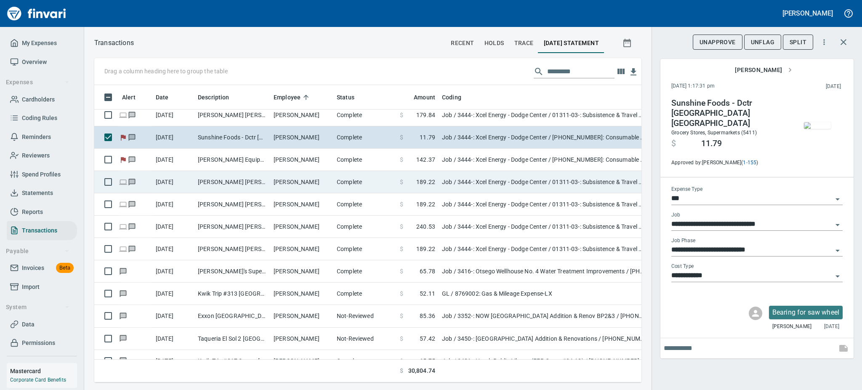
click at [246, 184] on td "[PERSON_NAME] [PERSON_NAME] [GEOGRAPHIC_DATA]" at bounding box center [232, 182] width 76 height 22
type input "**********"
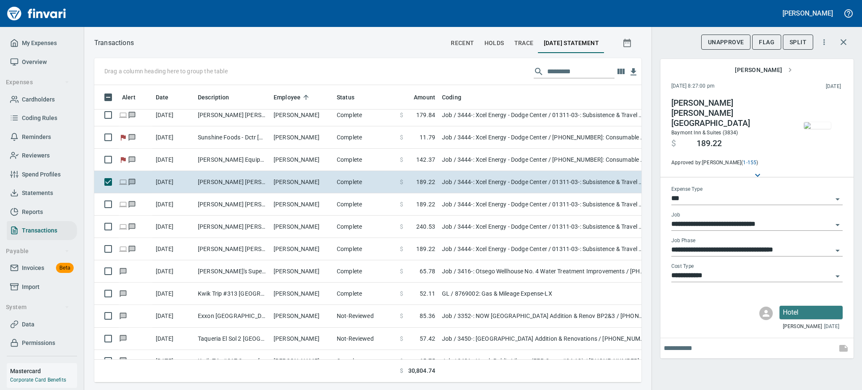
click at [817, 129] on img "button" at bounding box center [817, 125] width 27 height 7
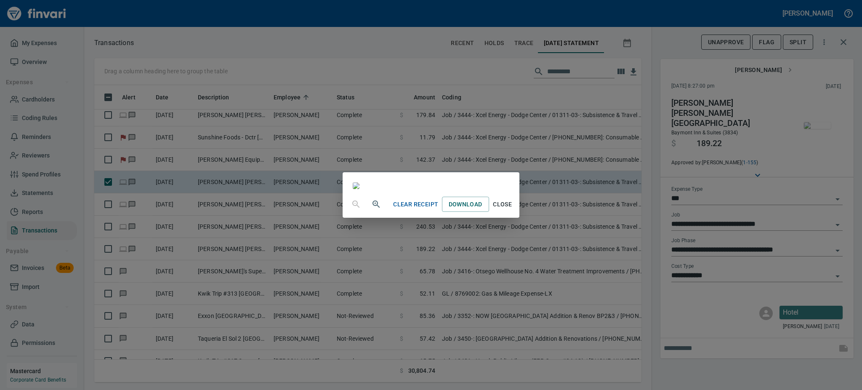
scroll to position [57, 0]
click at [513, 210] on span "Close" at bounding box center [502, 204] width 20 height 11
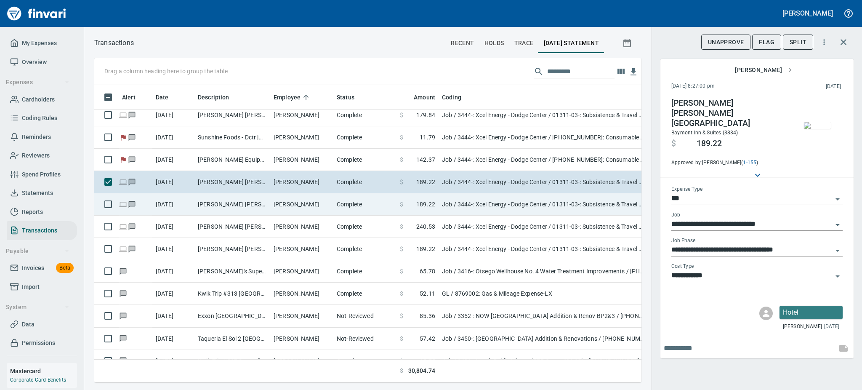
click at [261, 201] on td "[PERSON_NAME] [PERSON_NAME] [GEOGRAPHIC_DATA]" at bounding box center [232, 204] width 76 height 22
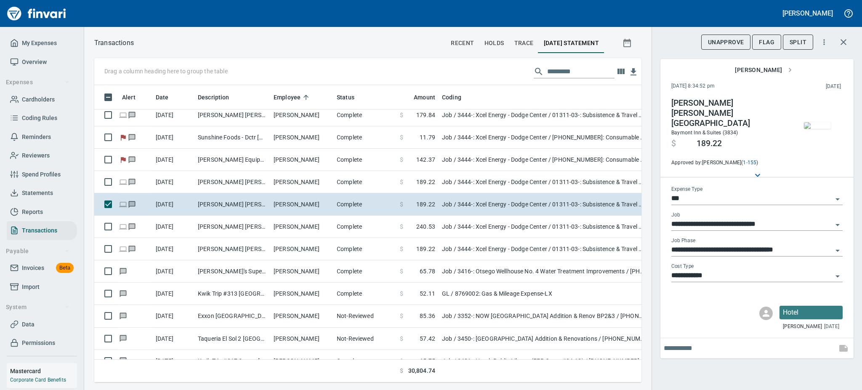
click at [819, 126] on img "button" at bounding box center [817, 125] width 27 height 7
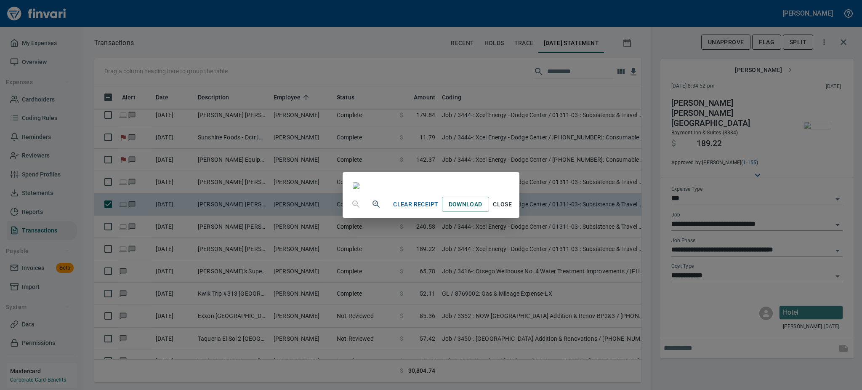
click at [513, 210] on span "Close" at bounding box center [502, 204] width 20 height 11
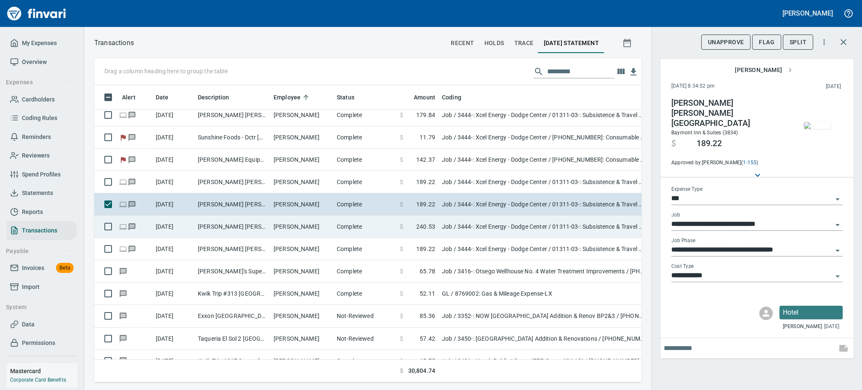
click at [246, 226] on td "[PERSON_NAME] [PERSON_NAME] [GEOGRAPHIC_DATA]" at bounding box center [232, 226] width 76 height 22
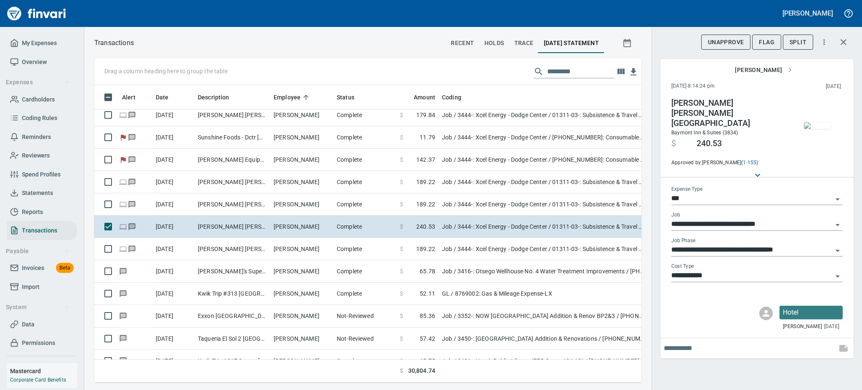
click at [818, 129] on img "button" at bounding box center [817, 125] width 27 height 7
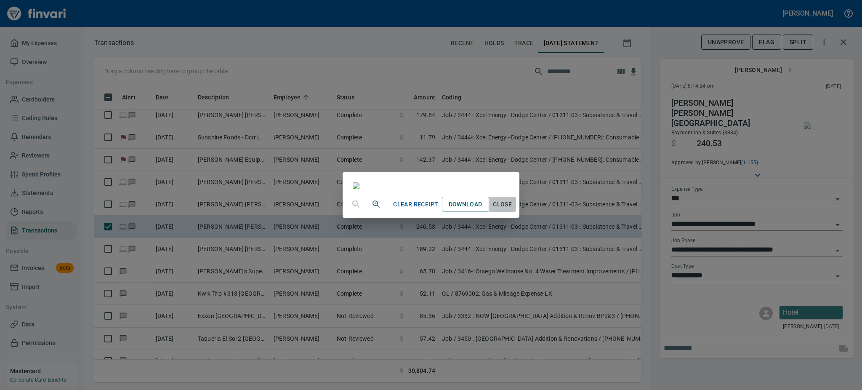
click at [513, 210] on span "Close" at bounding box center [502, 204] width 20 height 11
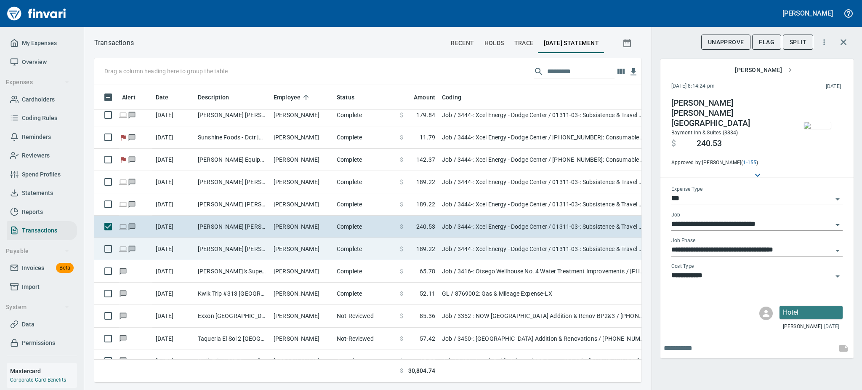
click at [231, 248] on td "[PERSON_NAME] [PERSON_NAME] [GEOGRAPHIC_DATA]" at bounding box center [232, 249] width 76 height 22
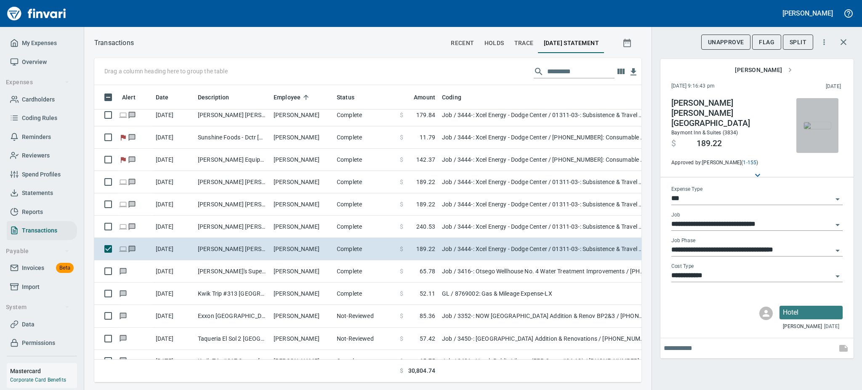
click at [816, 129] on img "button" at bounding box center [817, 125] width 27 height 7
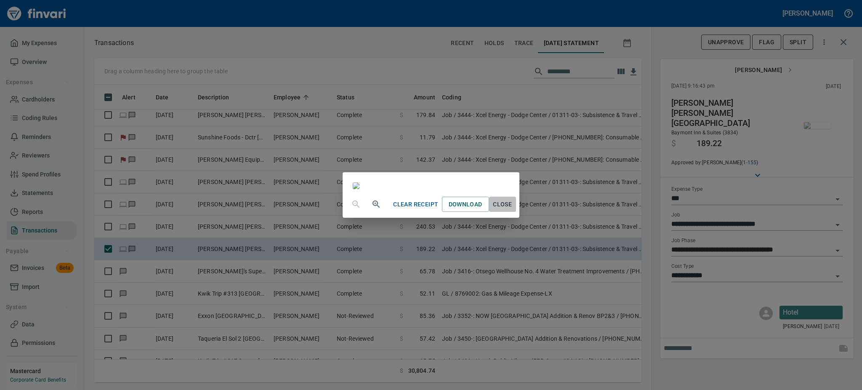
click at [513, 210] on span "Close" at bounding box center [502, 204] width 20 height 11
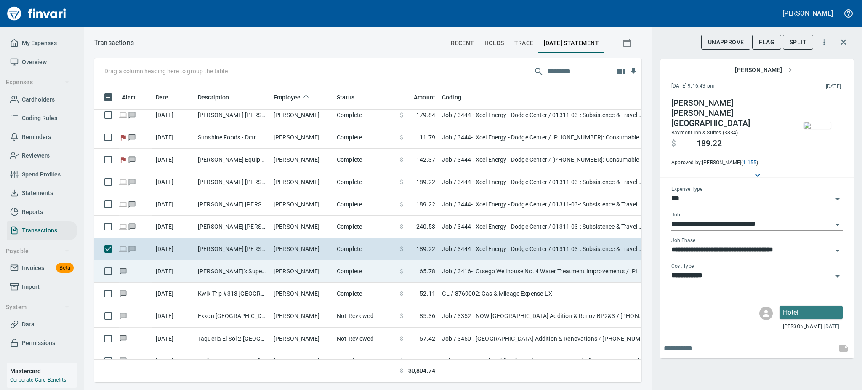
click at [279, 269] on td "[PERSON_NAME]" at bounding box center [301, 271] width 63 height 22
type input "**********"
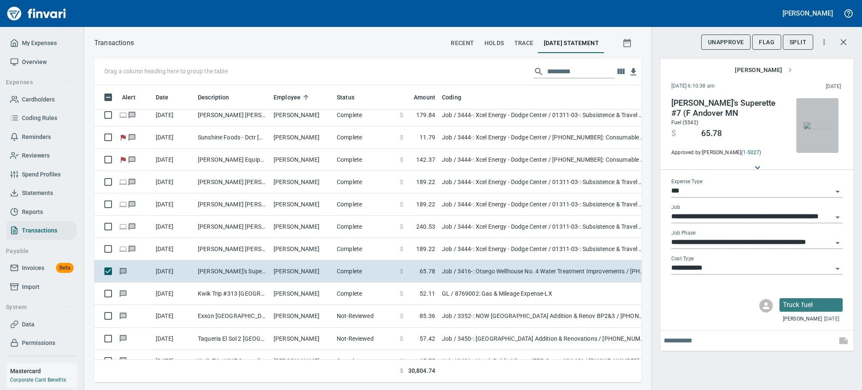
click at [815, 126] on img "button" at bounding box center [817, 125] width 27 height 7
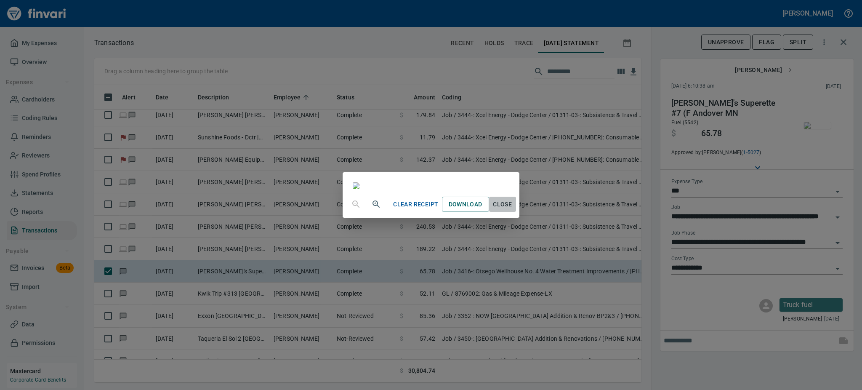
click at [513, 210] on span "Close" at bounding box center [502, 204] width 20 height 11
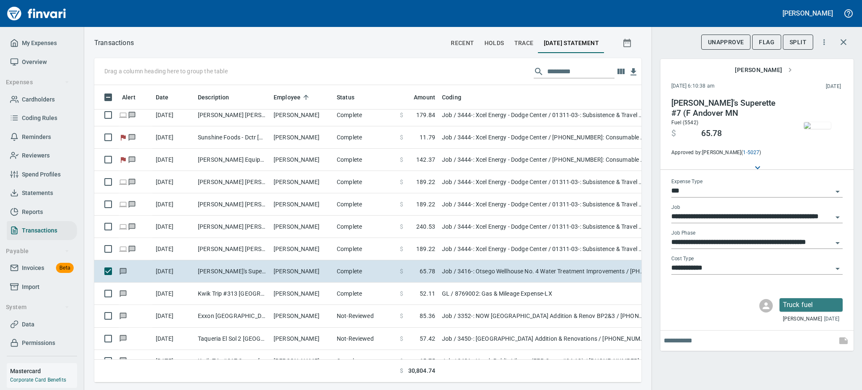
click at [589, 364] on td at bounding box center [543, 370] width 210 height 23
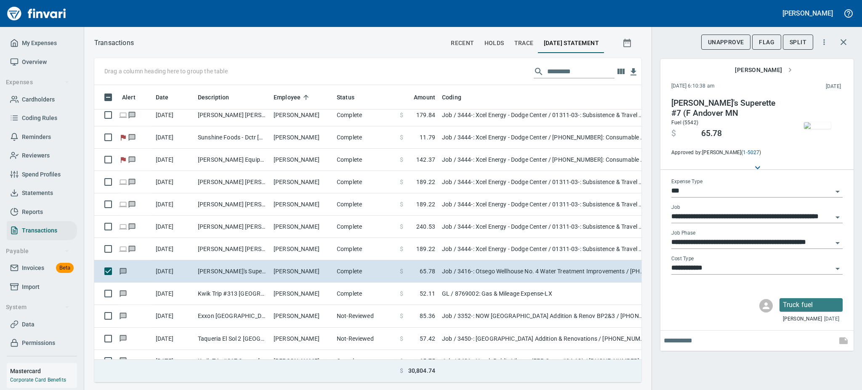
click at [589, 364] on td at bounding box center [543, 370] width 210 height 23
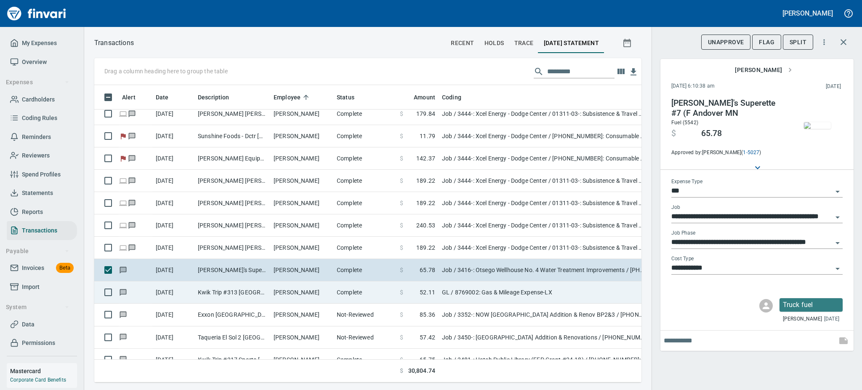
click at [398, 295] on td "$ 52.11" at bounding box center [417, 292] width 42 height 22
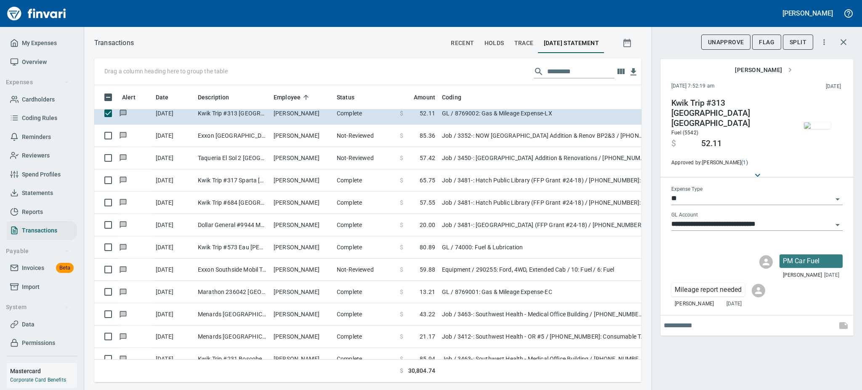
scroll to position [1303, 0]
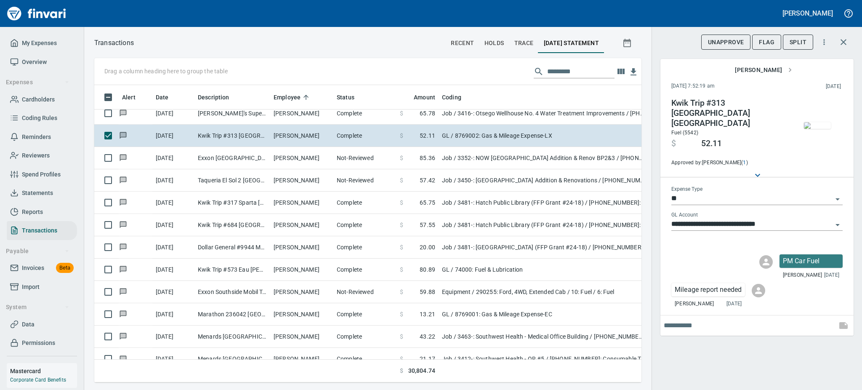
click at [826, 127] on img "button" at bounding box center [817, 125] width 27 height 7
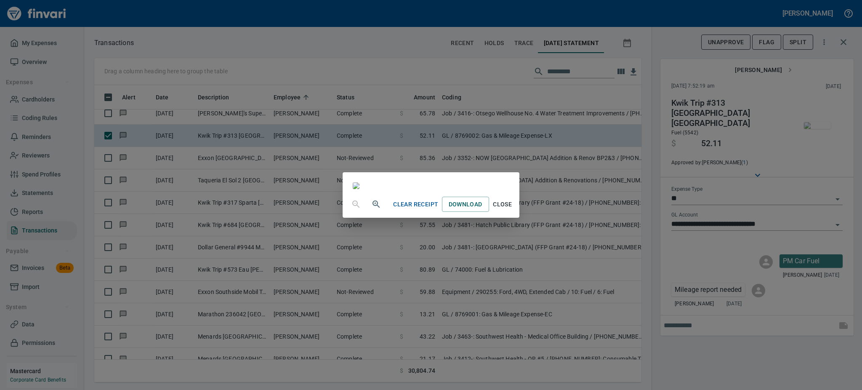
click at [371, 209] on icon "button" at bounding box center [376, 204] width 10 height 10
click at [371, 210] on icon "button" at bounding box center [376, 205] width 10 height 10
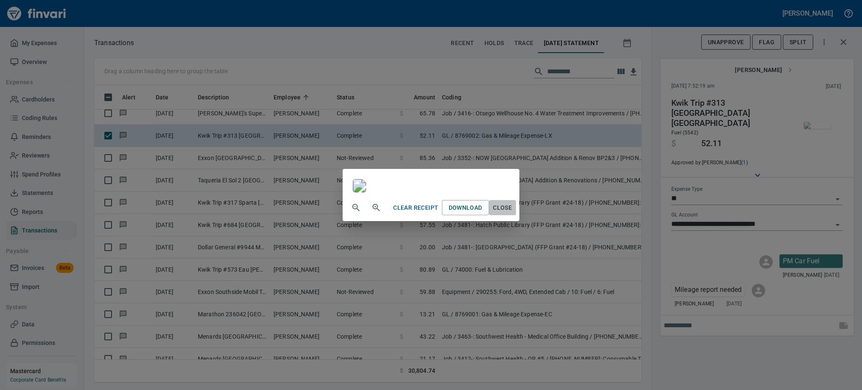
click at [513, 213] on span "Close" at bounding box center [502, 207] width 20 height 11
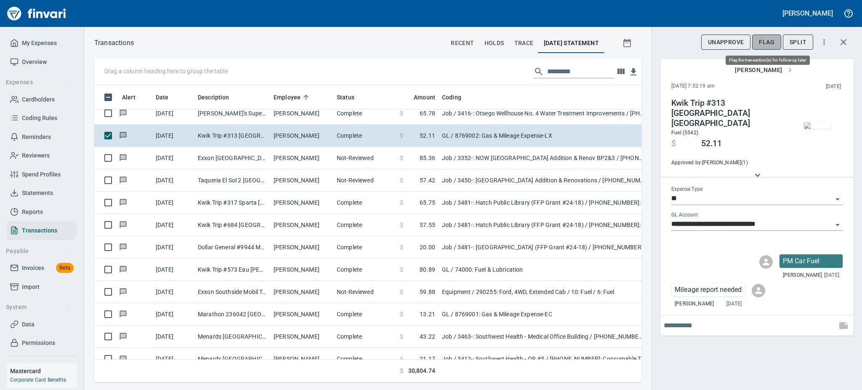
click at [762, 44] on span "Flag" at bounding box center [767, 42] width 16 height 11
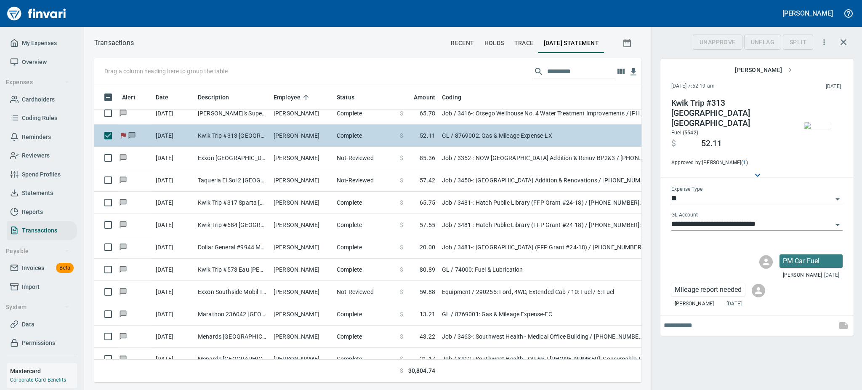
scroll to position [279, 528]
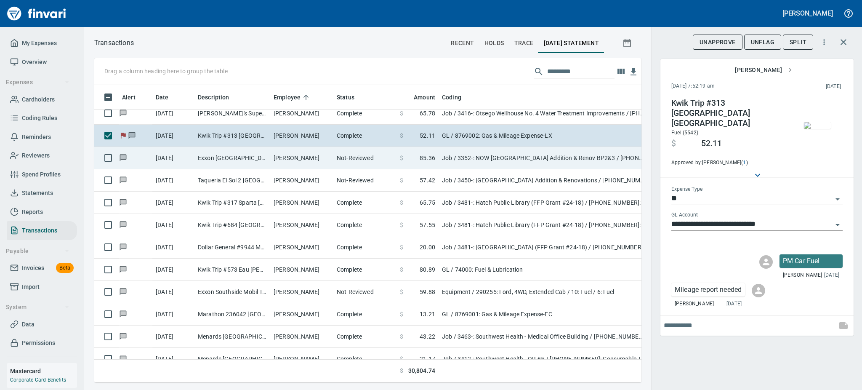
click at [266, 155] on td "Exxon [GEOGRAPHIC_DATA] [GEOGRAPHIC_DATA] [GEOGRAPHIC_DATA] [GEOGRAPHIC_DATA]" at bounding box center [232, 158] width 76 height 22
type input "***"
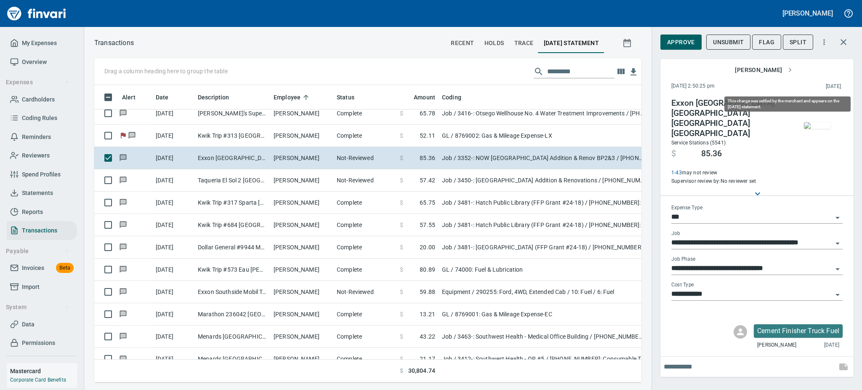
scroll to position [279, 528]
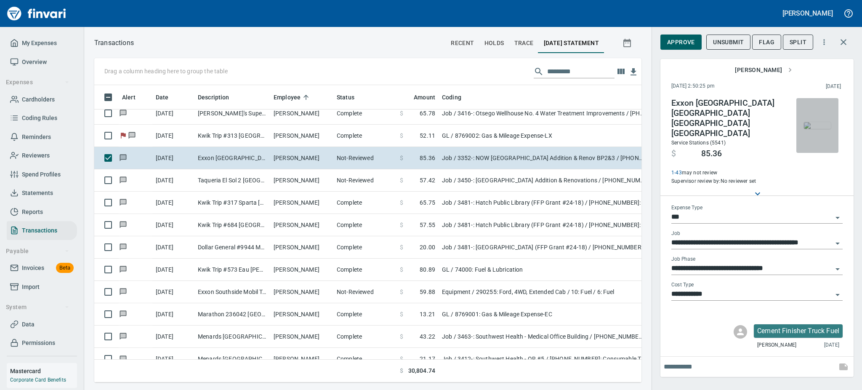
click at [813, 125] on img "button" at bounding box center [817, 125] width 27 height 7
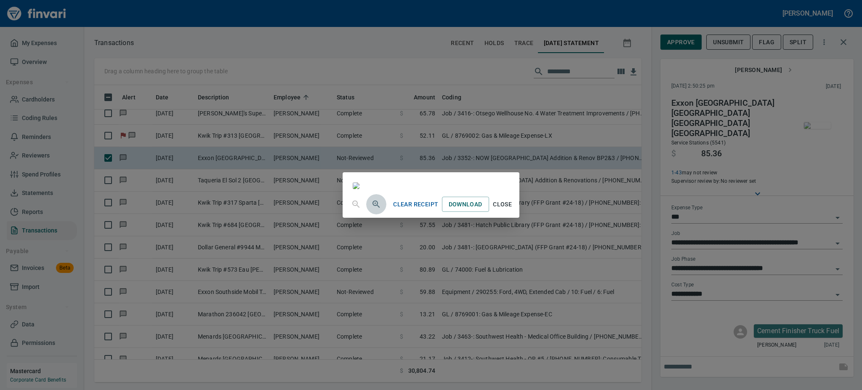
click at [372, 207] on icon "button" at bounding box center [375, 203] width 7 height 7
click at [371, 210] on icon "button" at bounding box center [376, 205] width 10 height 10
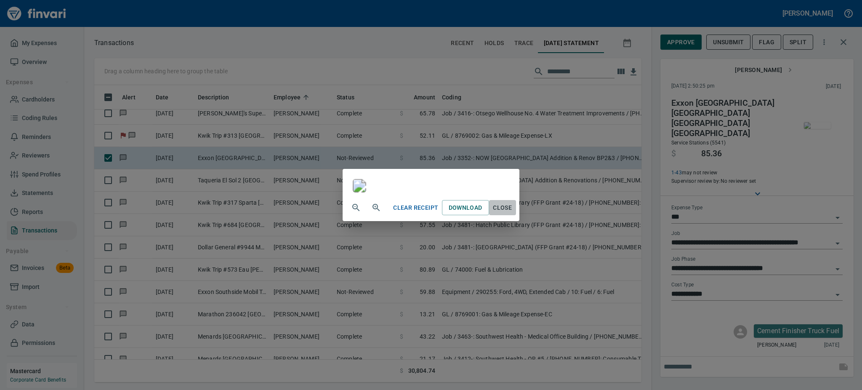
click at [513, 213] on span "Close" at bounding box center [502, 207] width 20 height 11
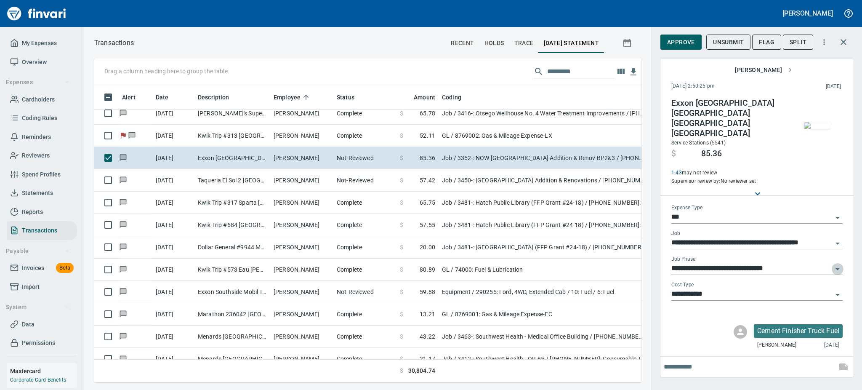
click at [834, 264] on icon "Open" at bounding box center [837, 269] width 10 height 10
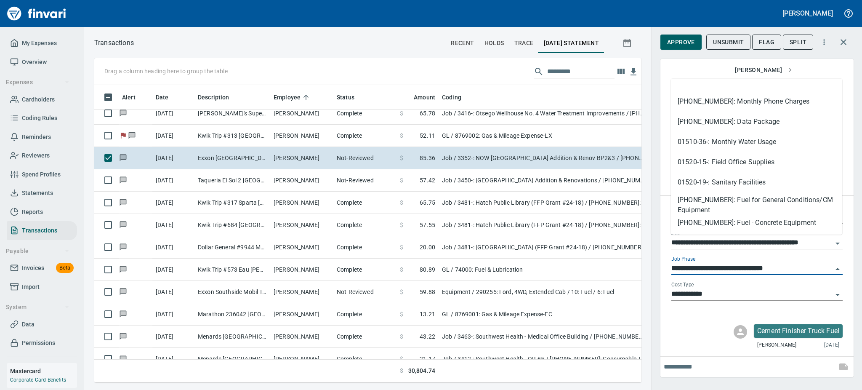
scroll to position [351, 0]
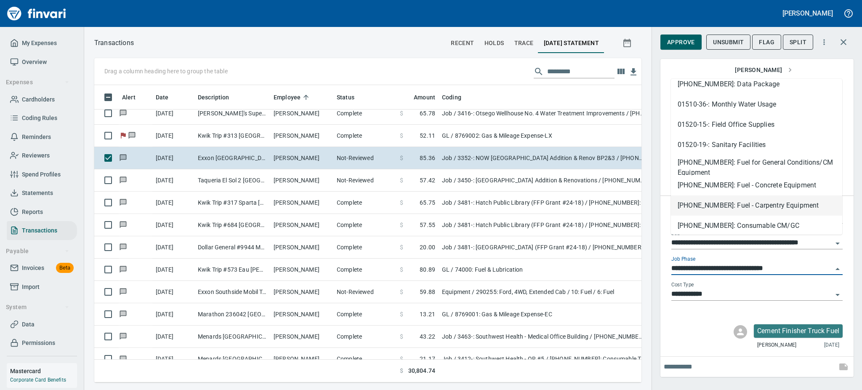
click at [747, 207] on li "[PHONE_NUMBER]: Fuel - Carpentry Equipment" at bounding box center [756, 205] width 171 height 20
type input "**********"
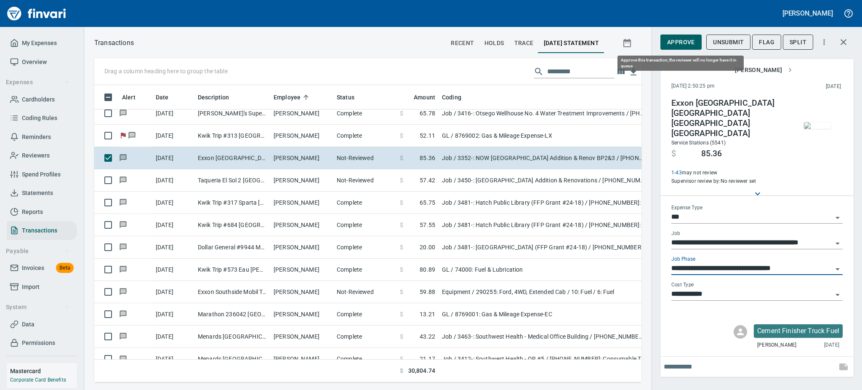
scroll to position [279, 528]
click at [677, 39] on span "Approve" at bounding box center [681, 42] width 28 height 11
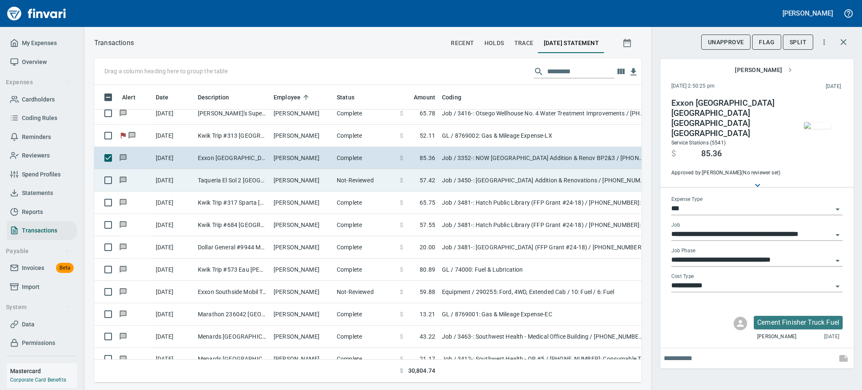
click at [304, 180] on td "[PERSON_NAME]" at bounding box center [301, 180] width 63 height 22
type input "**********"
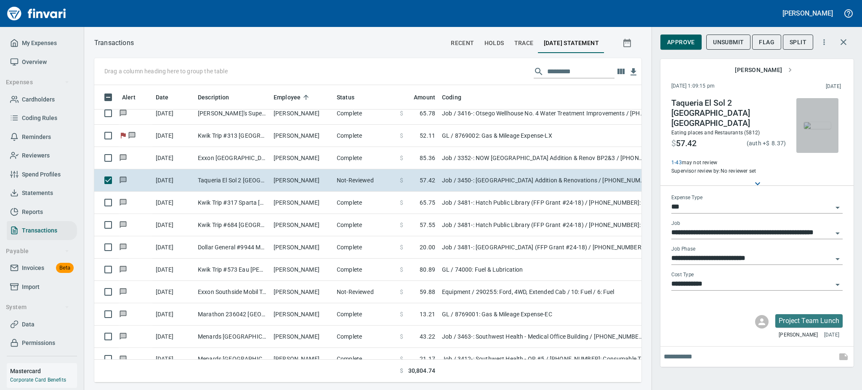
click at [817, 124] on img "button" at bounding box center [817, 125] width 27 height 7
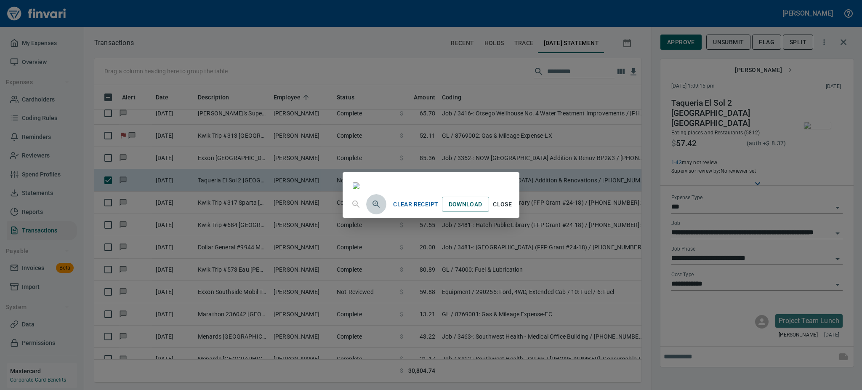
click at [371, 209] on icon "button" at bounding box center [376, 204] width 10 height 10
click at [371, 210] on icon "button" at bounding box center [376, 205] width 10 height 10
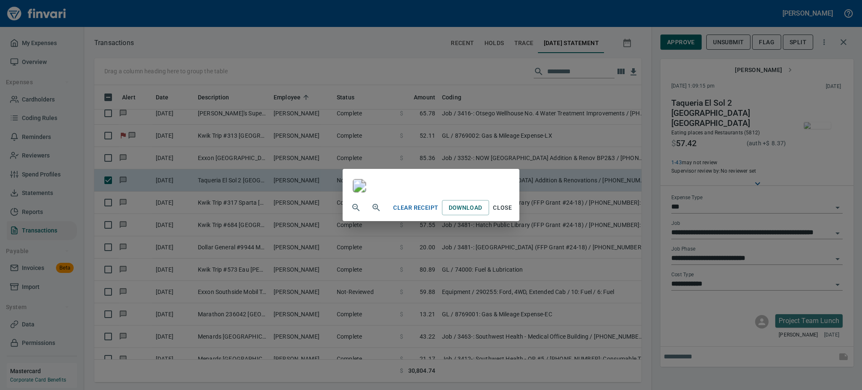
click at [513, 213] on span "Close" at bounding box center [502, 207] width 20 height 11
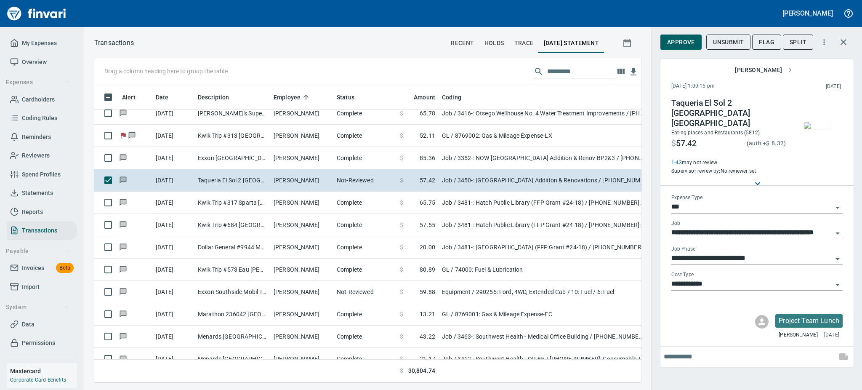
scroll to position [279, 528]
click at [687, 41] on span "Approve" at bounding box center [681, 42] width 28 height 11
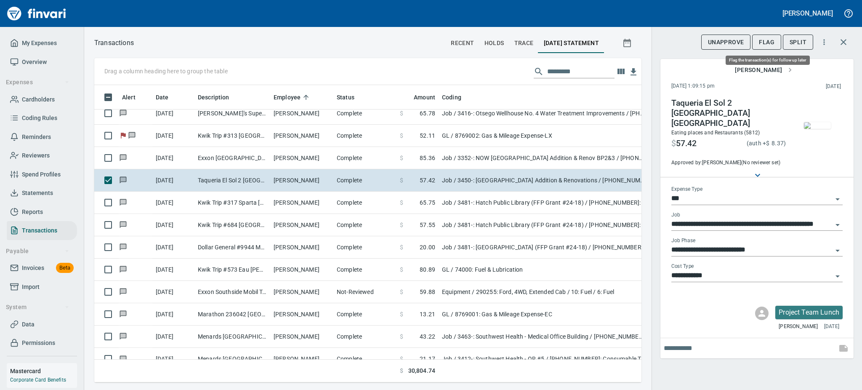
click at [773, 42] on span "Flag" at bounding box center [767, 42] width 16 height 11
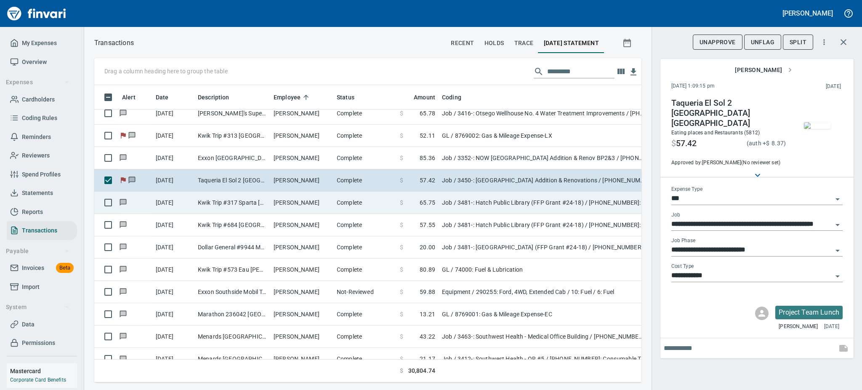
click at [238, 199] on td "Kwik Trip #317 Sparta [GEOGRAPHIC_DATA]" at bounding box center [232, 202] width 76 height 22
type input "**********"
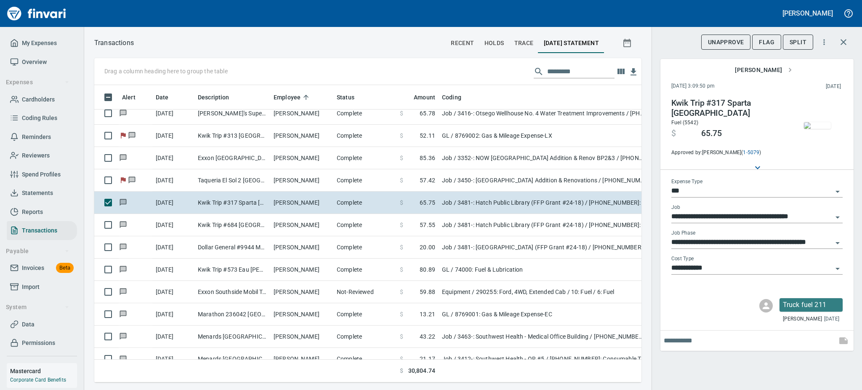
click at [814, 129] on img "button" at bounding box center [817, 125] width 27 height 7
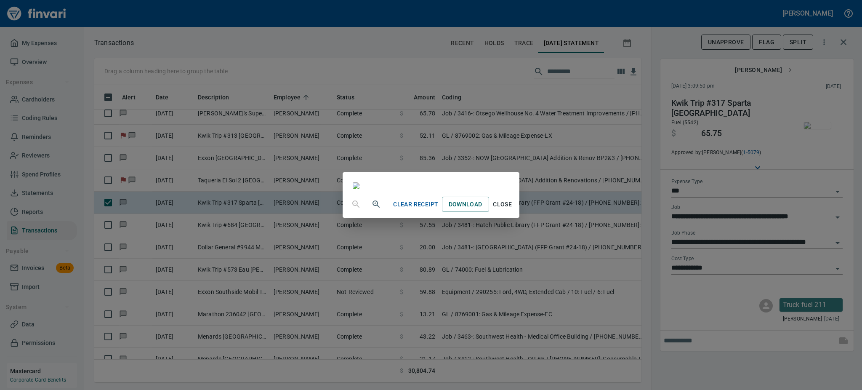
click at [513, 210] on span "Close" at bounding box center [502, 204] width 20 height 11
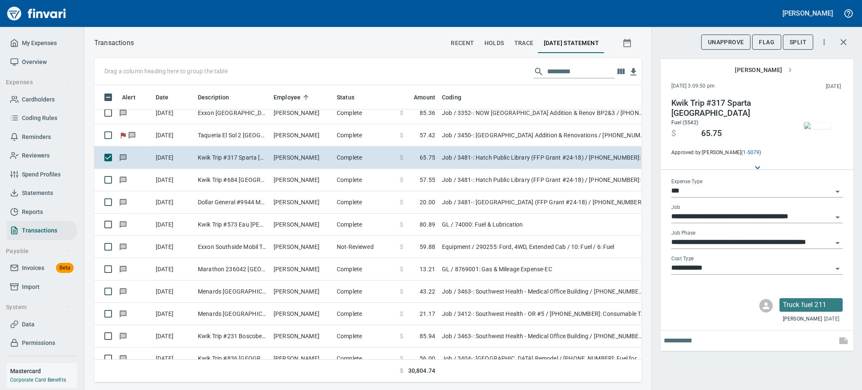
scroll to position [1370, 0]
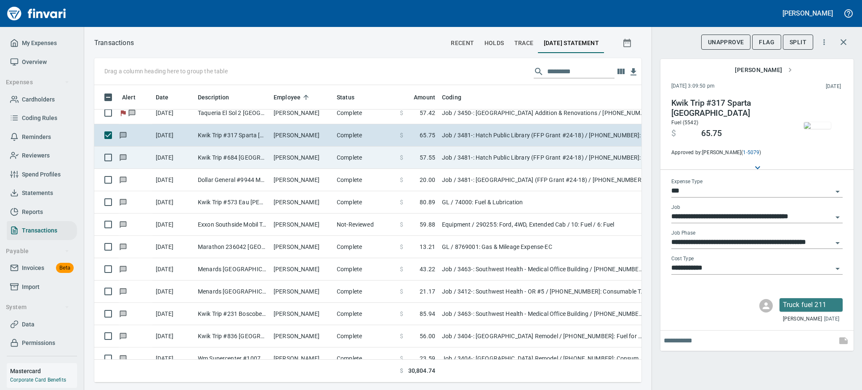
click at [300, 154] on td "[PERSON_NAME]" at bounding box center [301, 157] width 63 height 22
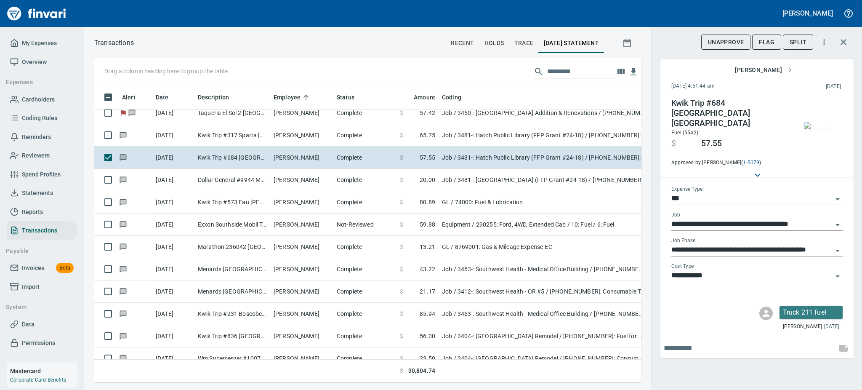
click at [817, 126] on img "button" at bounding box center [817, 125] width 27 height 7
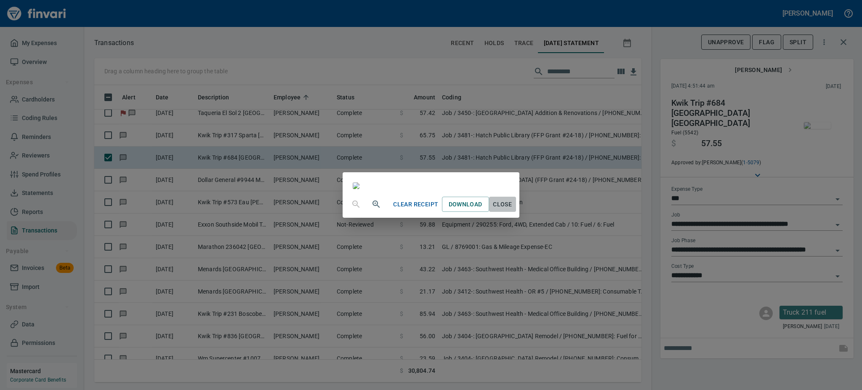
click at [513, 210] on span "Close" at bounding box center [502, 204] width 20 height 11
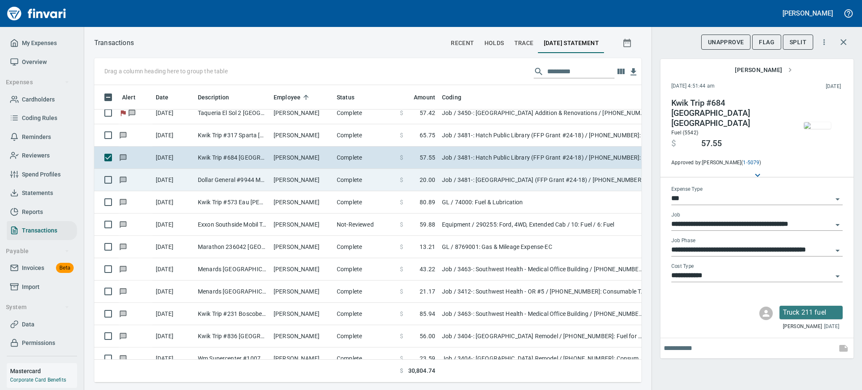
click at [335, 179] on td "Complete" at bounding box center [364, 180] width 63 height 22
type input "**********"
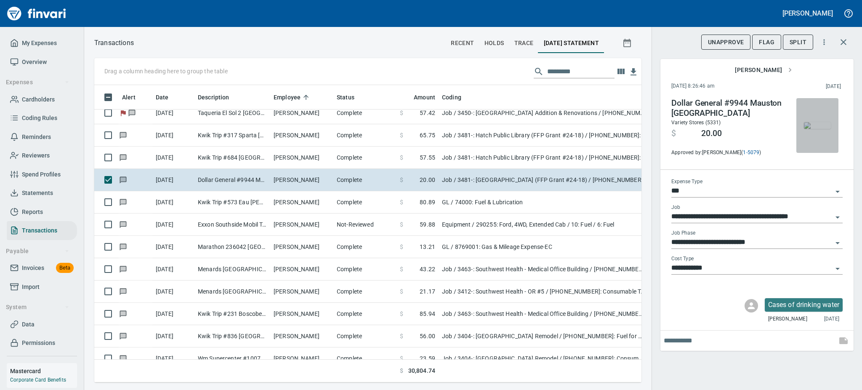
click at [818, 127] on img "button" at bounding box center [817, 125] width 27 height 7
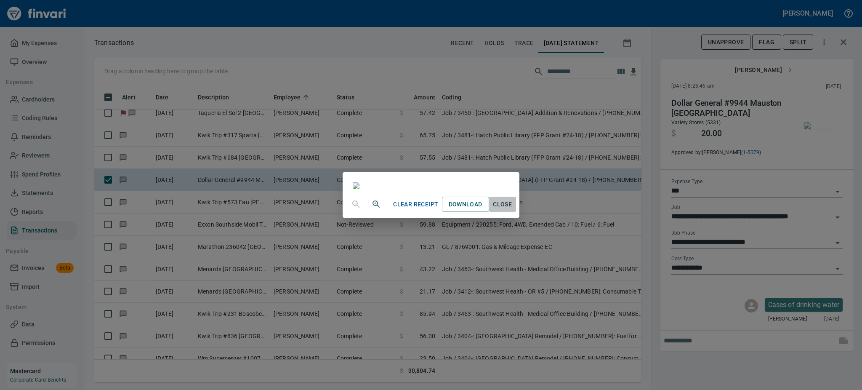
click at [513, 210] on span "Close" at bounding box center [502, 204] width 20 height 11
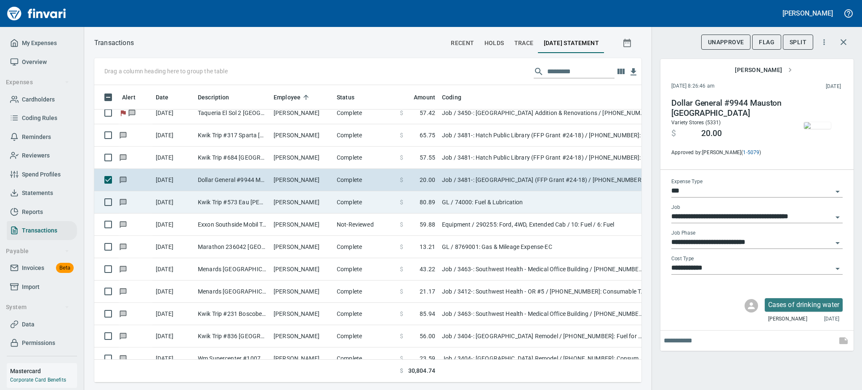
click at [308, 197] on td "[PERSON_NAME]" at bounding box center [301, 202] width 63 height 22
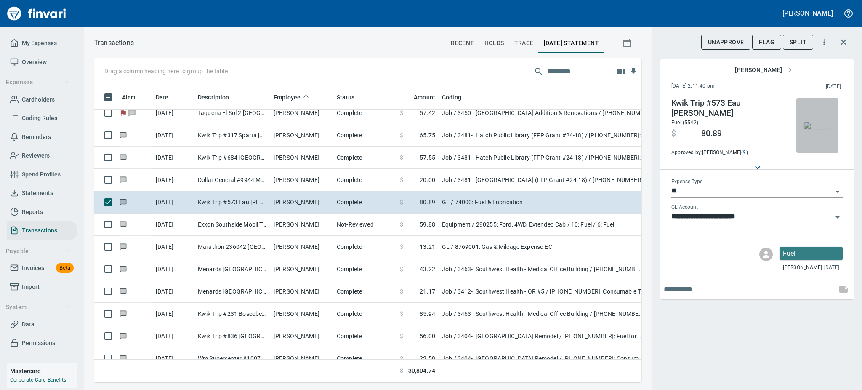
click at [819, 129] on img "button" at bounding box center [817, 125] width 27 height 7
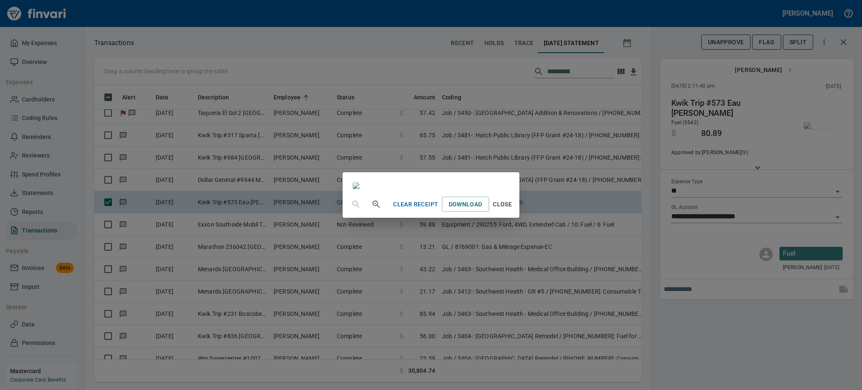
click at [374, 204] on icon "button" at bounding box center [375, 203] width 2 height 2
click at [371, 210] on icon "button" at bounding box center [376, 205] width 10 height 10
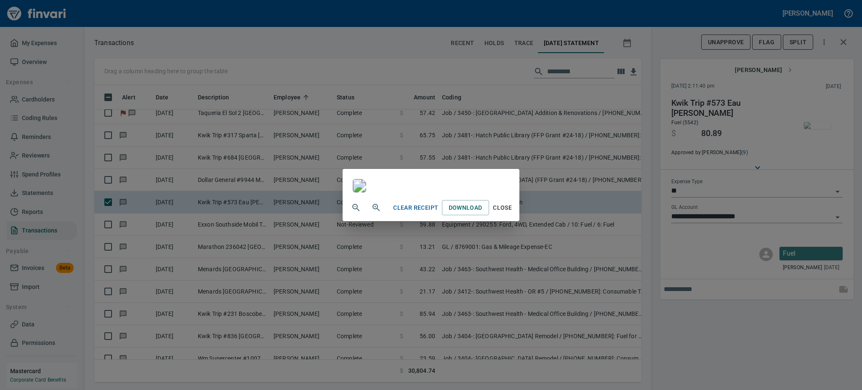
scroll to position [140, 0]
click at [513, 213] on span "Close" at bounding box center [502, 207] width 20 height 11
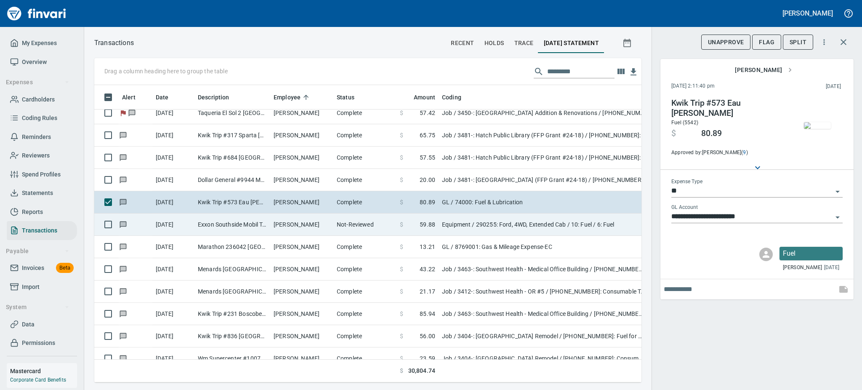
click at [364, 220] on td "Not-Reviewed" at bounding box center [364, 224] width 63 height 22
type input "*********"
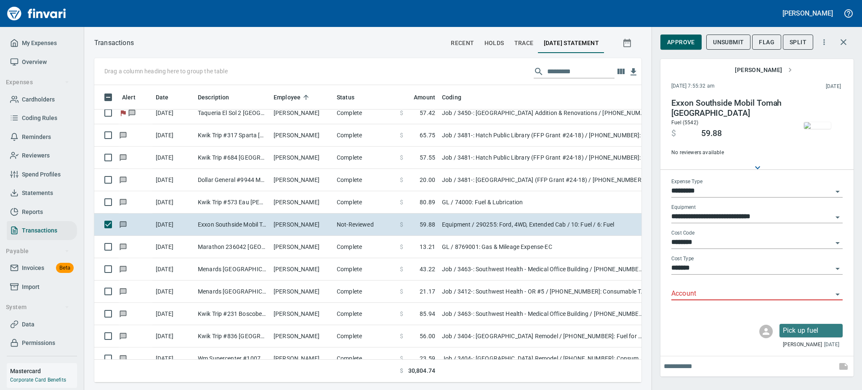
click at [816, 122] on img "button" at bounding box center [817, 125] width 27 height 7
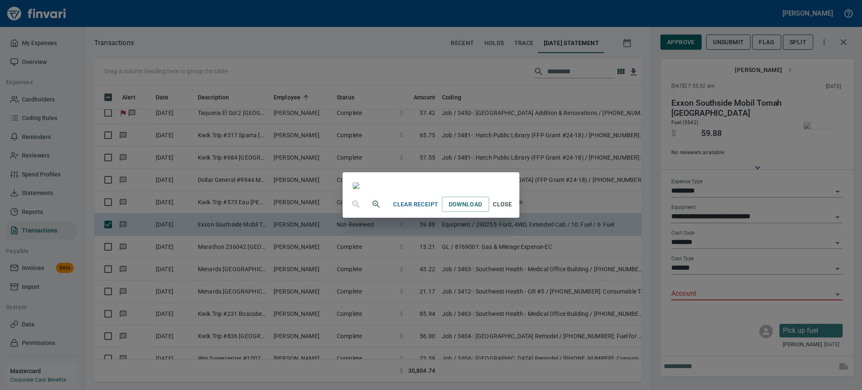
click at [513, 210] on span "Close" at bounding box center [502, 204] width 20 height 11
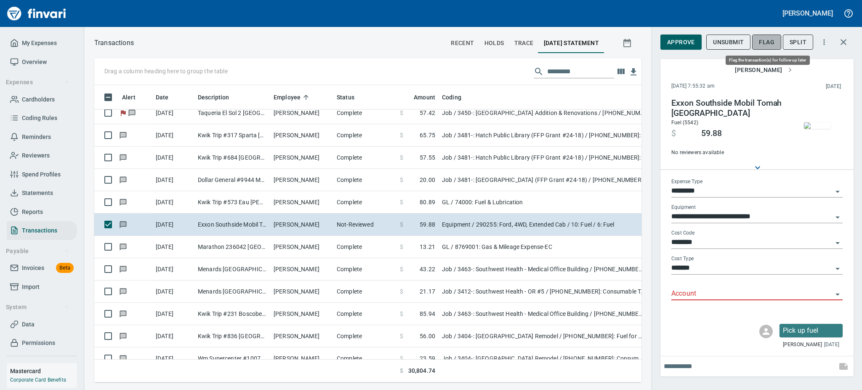
click at [764, 43] on span "Flag" at bounding box center [767, 42] width 16 height 11
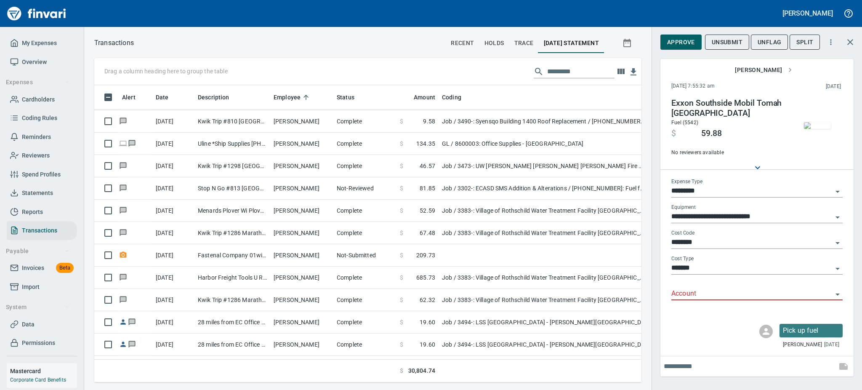
scroll to position [3606, 0]
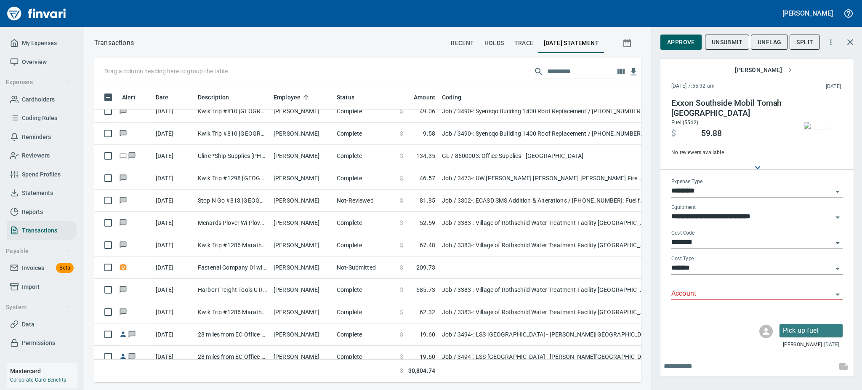
click at [643, 233] on div "Drag a column heading here to group the table Alert Date Description Employee S…" at bounding box center [473, 220] width 778 height 324
